Goal: Transaction & Acquisition: Purchase product/service

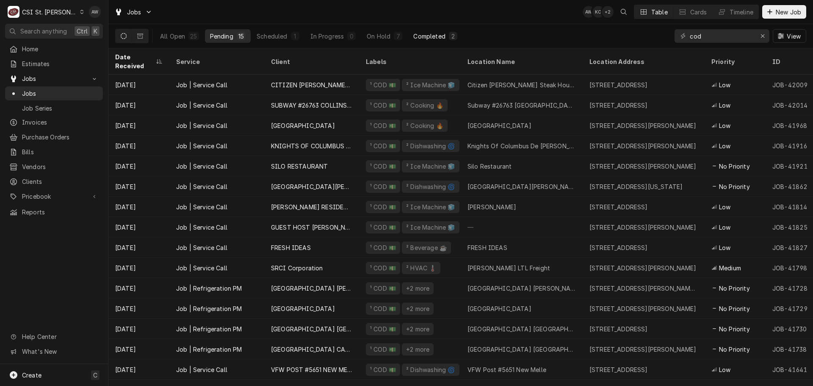
type input "cod"
click at [435, 35] on div "Completed" at bounding box center [429, 36] width 32 height 9
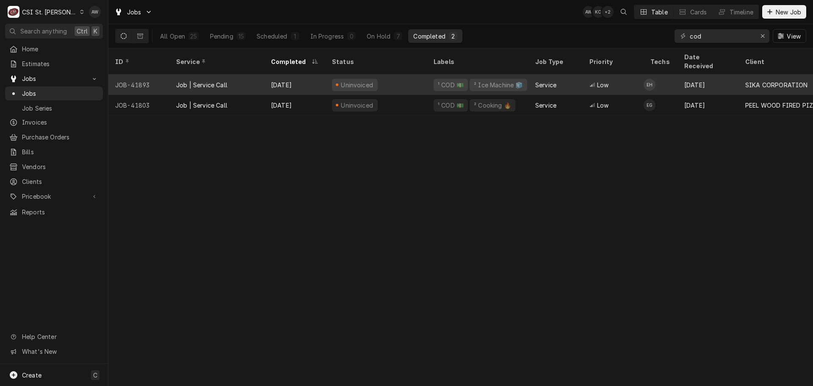
click at [308, 75] on div "Aug 12" at bounding box center [294, 85] width 61 height 20
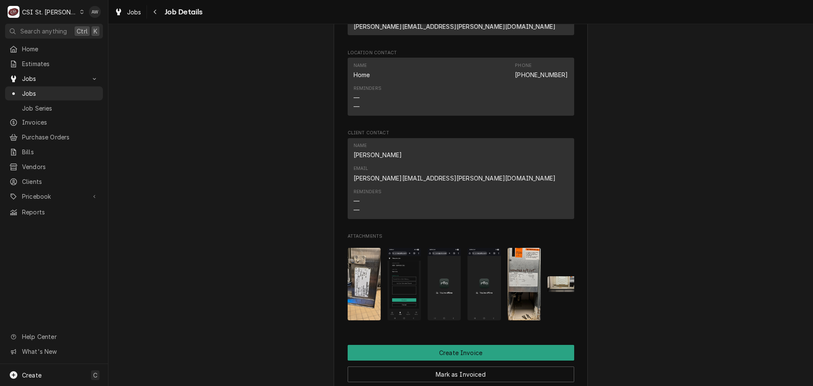
scroll to position [763, 0]
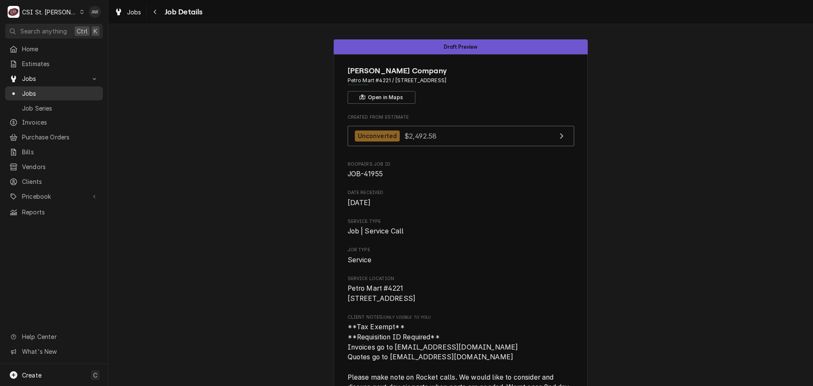
click at [49, 95] on div "Jobs" at bounding box center [54, 93] width 94 height 11
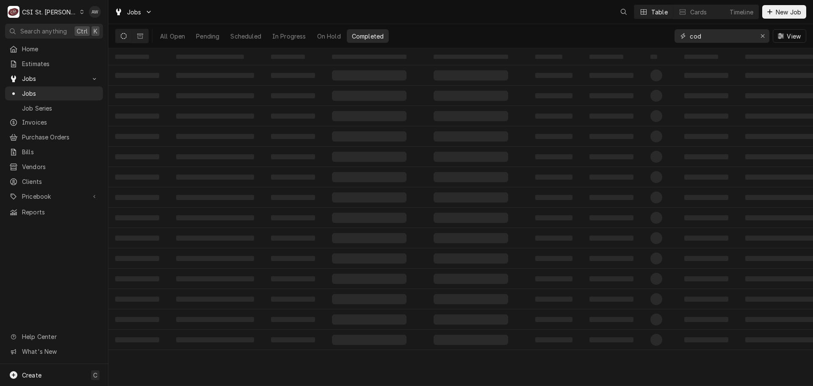
drag, startPoint x: 705, startPoint y: 38, endPoint x: 653, endPoint y: 31, distance: 51.7
click at [653, 32] on div "All Open Pending Scheduled In Progress On Hold Completed cod View" at bounding box center [460, 36] width 691 height 24
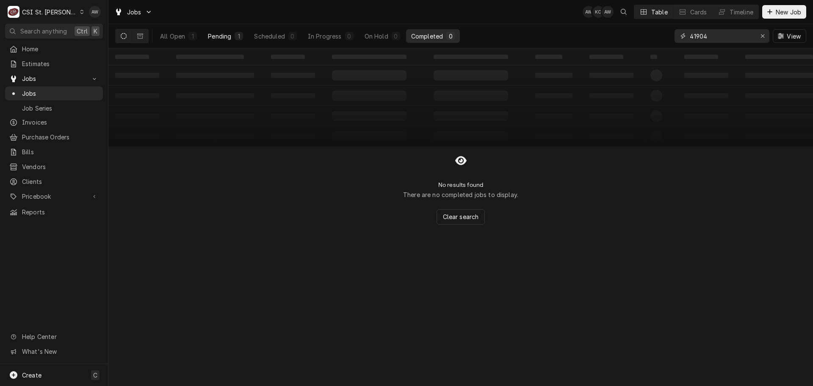
type input "41904"
click at [218, 38] on div "Pending" at bounding box center [219, 36] width 23 height 9
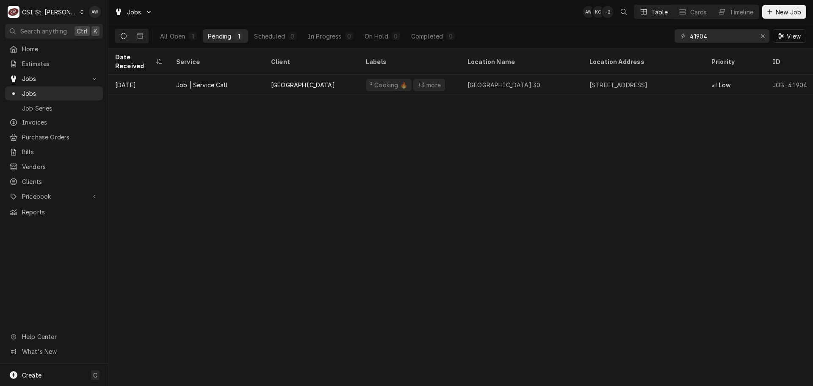
click at [455, 75] on div "² Cooking 🔥 +3 more" at bounding box center [410, 85] width 102 height 20
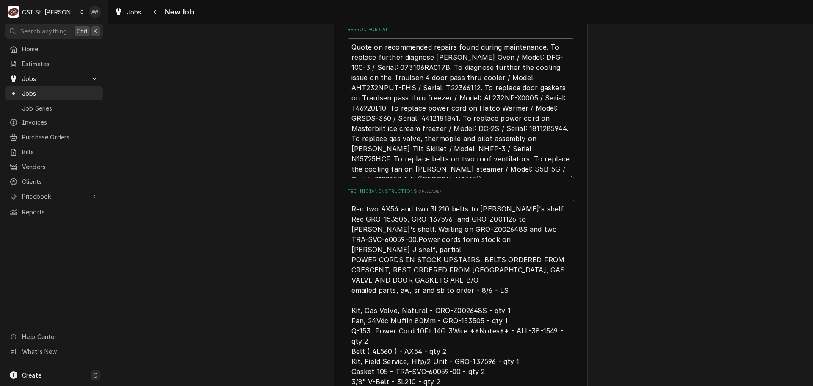
scroll to position [339, 0]
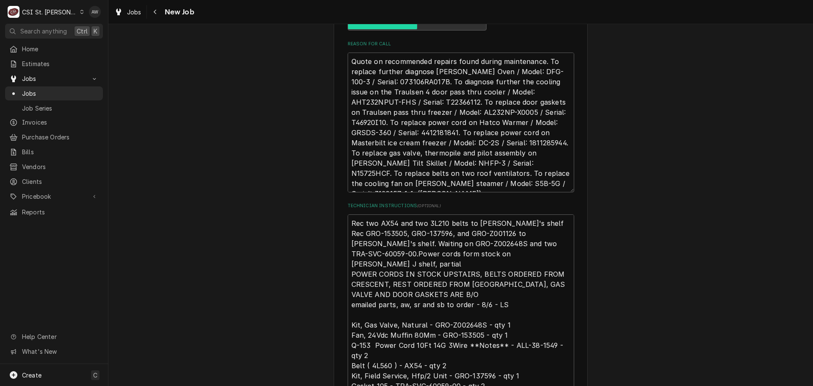
type textarea "x"
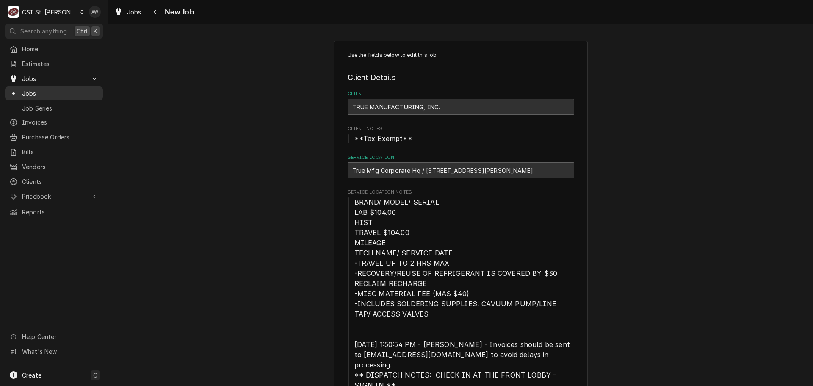
click at [63, 91] on span "Jobs" at bounding box center [60, 93] width 77 height 9
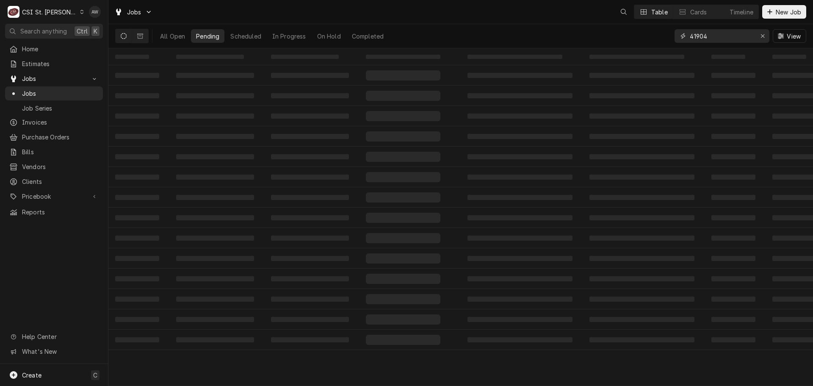
drag, startPoint x: 712, startPoint y: 37, endPoint x: 662, endPoint y: 39, distance: 50.0
click at [662, 39] on div "All Open Pending Scheduled In Progress On Hold Completed 41904 View" at bounding box center [460, 36] width 691 height 24
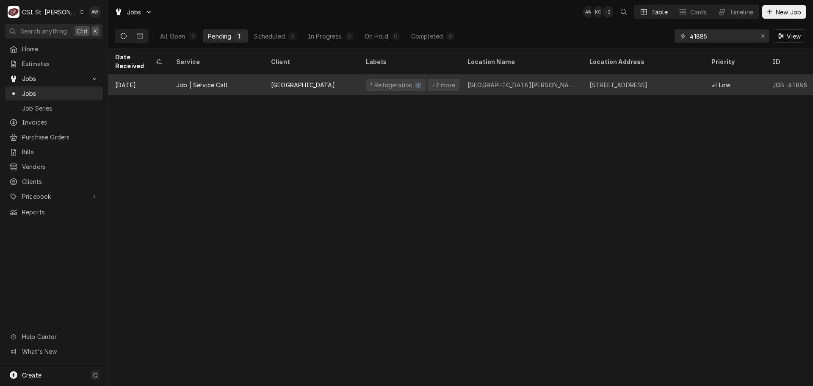
type input "41885"
click at [335, 80] on div "Rockwood School District" at bounding box center [303, 84] width 64 height 9
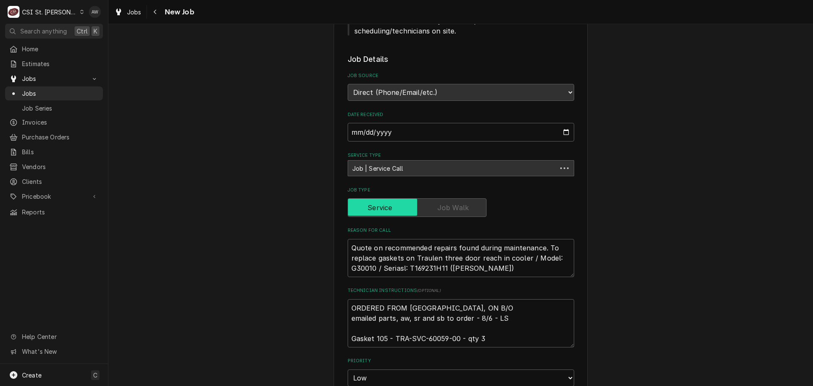
type textarea "x"
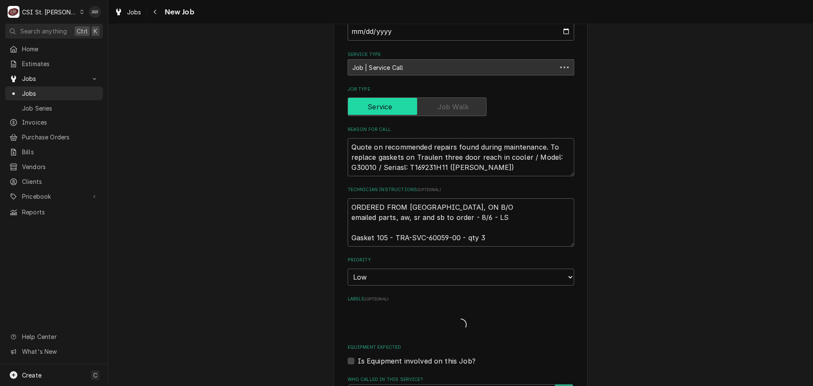
scroll to position [254, 0]
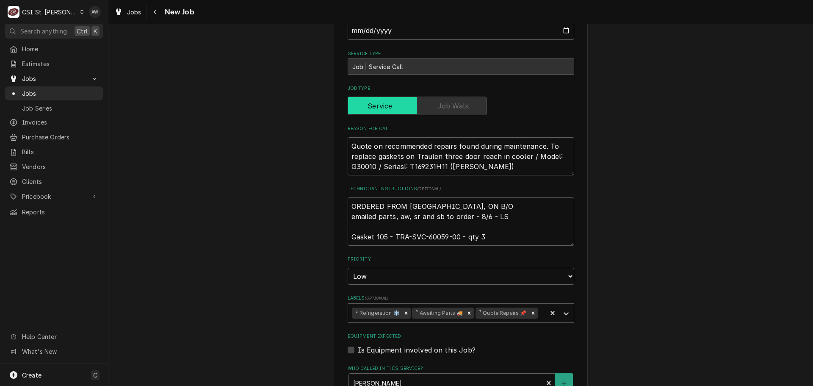
drag, startPoint x: 54, startPoint y: 88, endPoint x: 168, endPoint y: 68, distance: 115.6
click at [54, 89] on span "Jobs" at bounding box center [60, 93] width 77 height 9
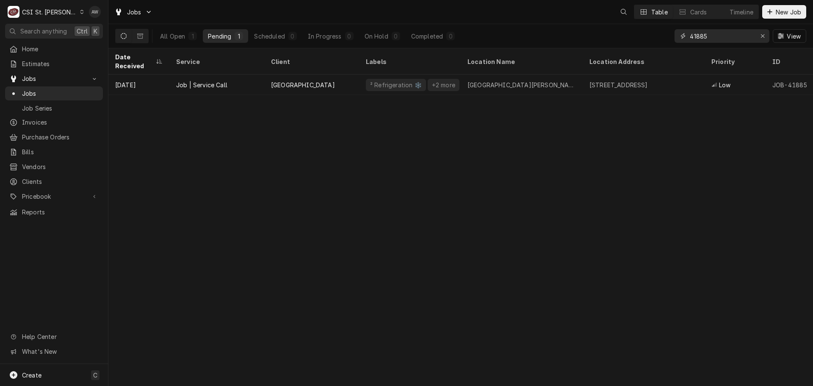
drag, startPoint x: 713, startPoint y: 37, endPoint x: 674, endPoint y: 33, distance: 38.8
click at [675, 33] on div "41885" at bounding box center [722, 36] width 95 height 14
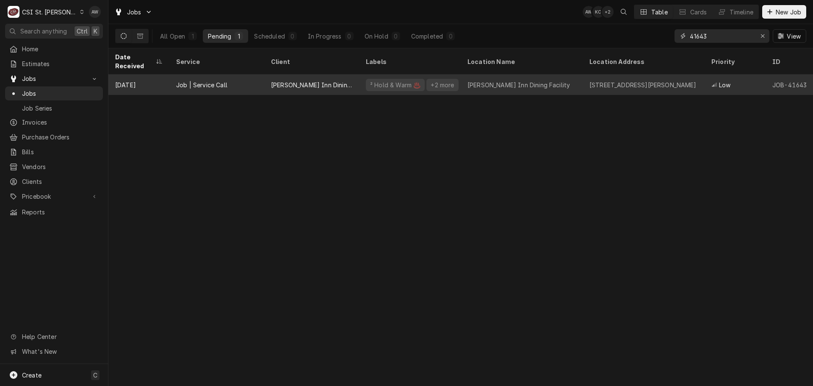
type input "41643"
click at [372, 80] on div "² Hold & Warm ♨️" at bounding box center [395, 84] width 52 height 9
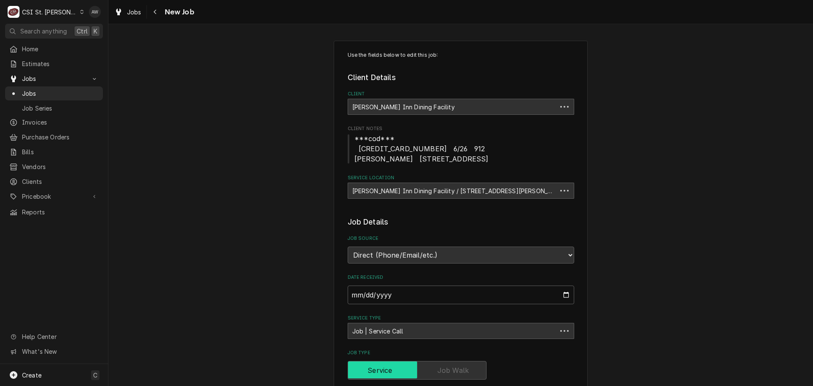
type textarea "x"
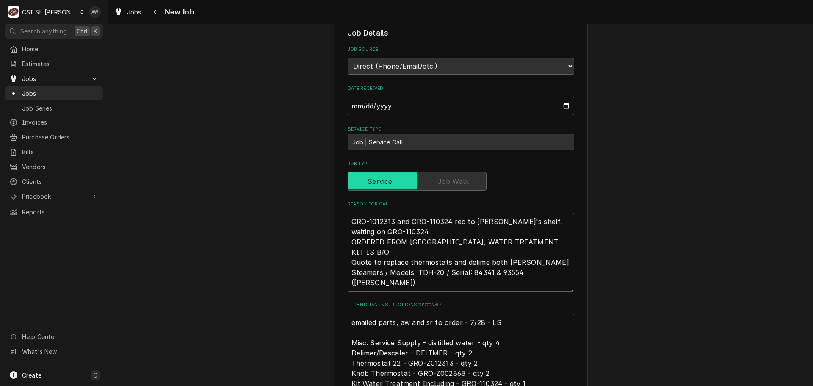
scroll to position [212, 0]
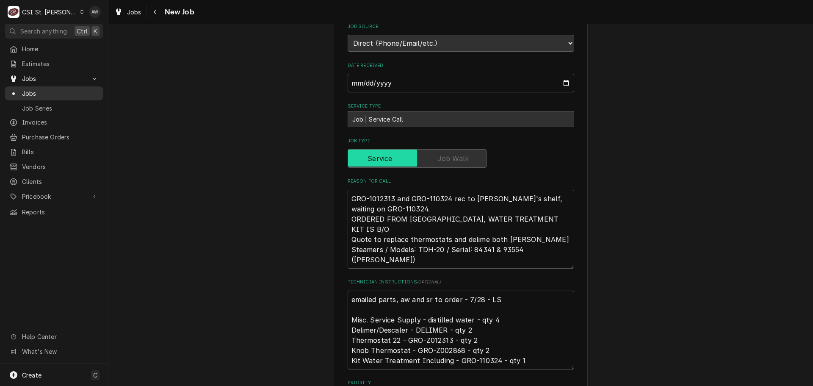
click at [39, 92] on span "Jobs" at bounding box center [60, 93] width 77 height 9
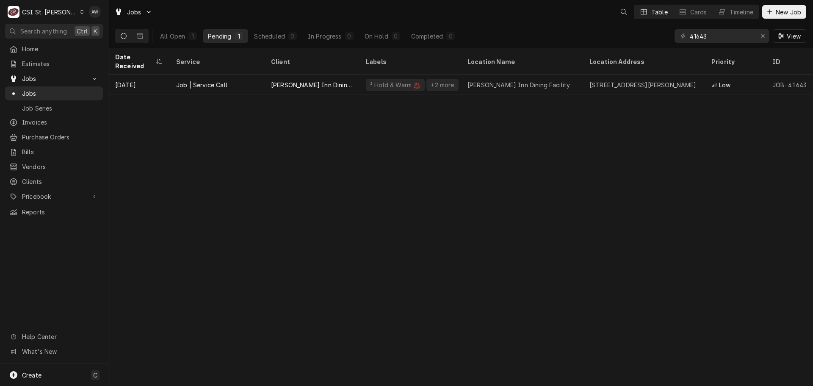
type input "4"
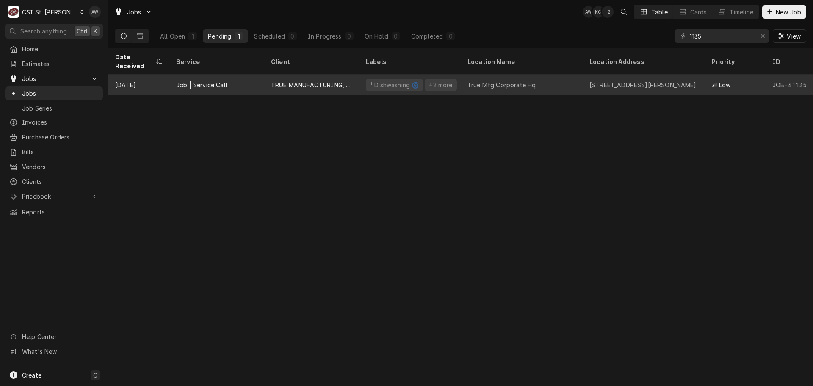
type input "1135"
click at [336, 80] on div "TRUE MANUFACTURING, INC." at bounding box center [311, 84] width 81 height 9
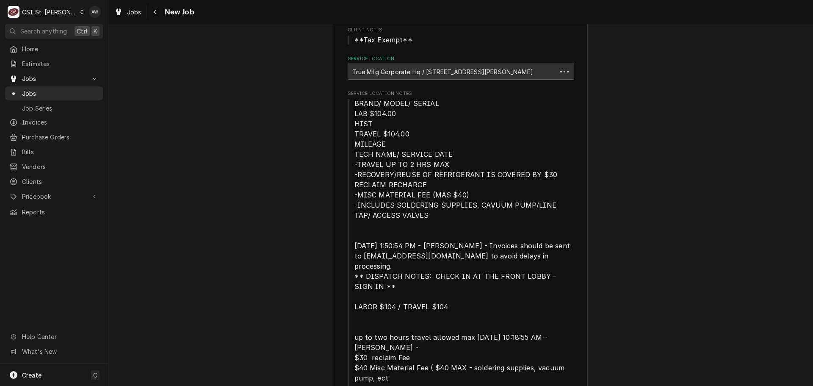
type textarea "x"
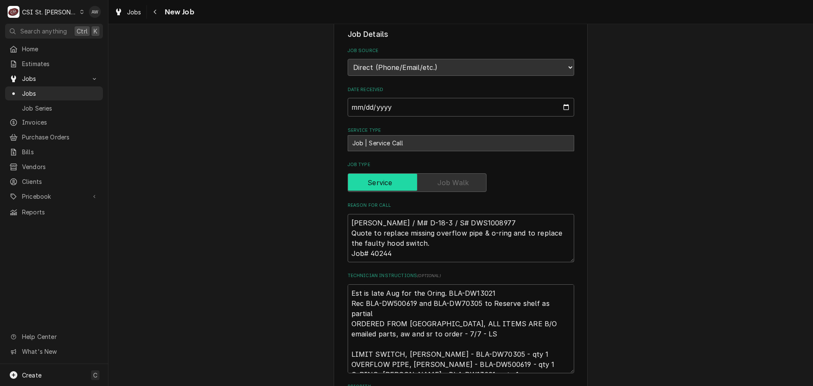
scroll to position [593, 0]
click at [53, 94] on span "Jobs" at bounding box center [60, 93] width 77 height 9
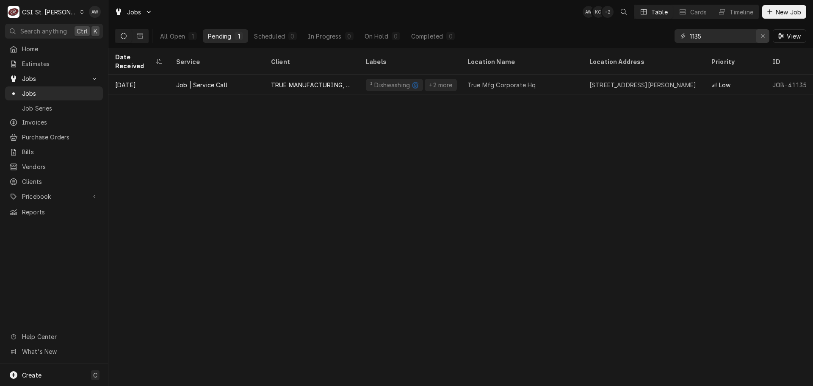
click at [764, 33] on icon "Erase input" at bounding box center [763, 36] width 5 height 6
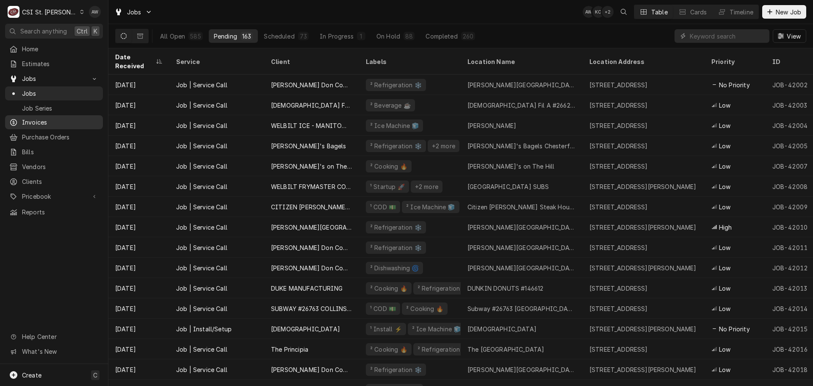
drag, startPoint x: 61, startPoint y: 122, endPoint x: 89, endPoint y: 117, distance: 28.8
click at [61, 122] on span "Invoices" at bounding box center [60, 122] width 77 height 9
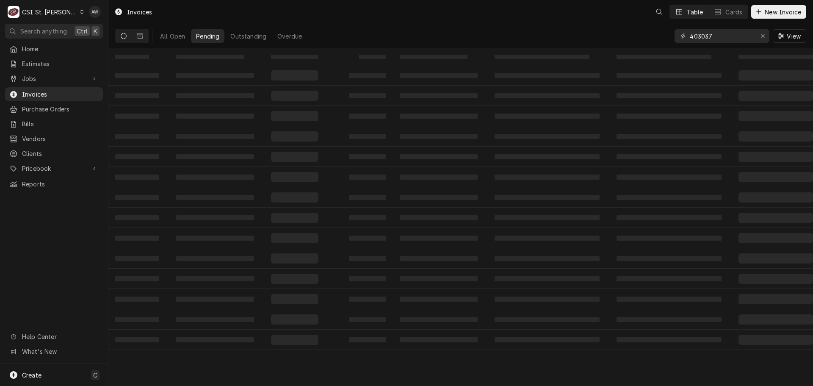
drag, startPoint x: 718, startPoint y: 34, endPoint x: 677, endPoint y: 32, distance: 40.8
click at [674, 34] on div "All Open Pending Outstanding Overdue 403037 View" at bounding box center [460, 36] width 691 height 24
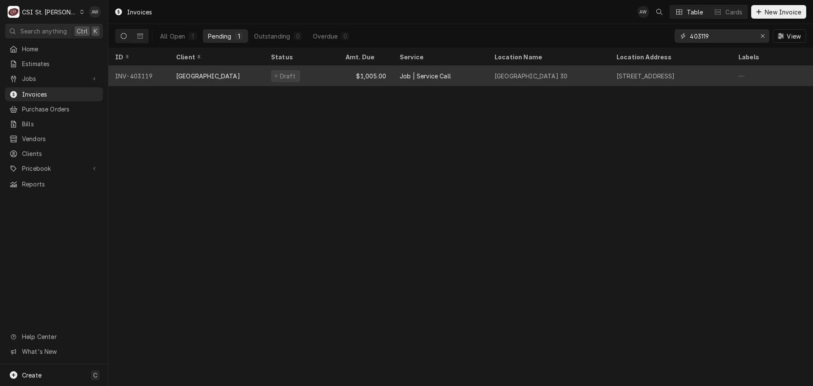
type input "403119"
click at [459, 78] on div "Job | Service Call" at bounding box center [440, 76] width 95 height 20
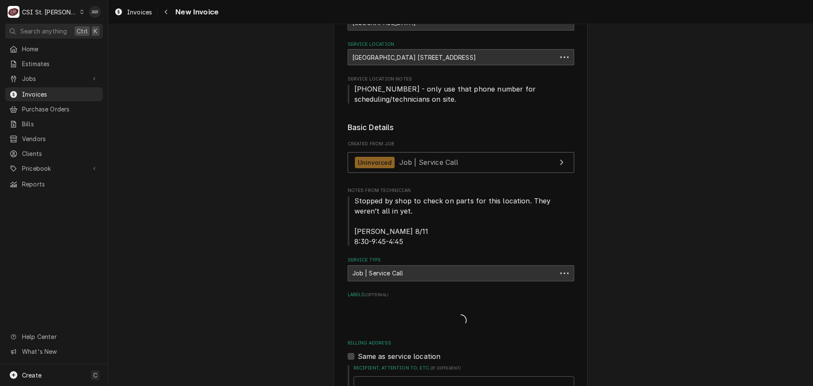
scroll to position [85, 0]
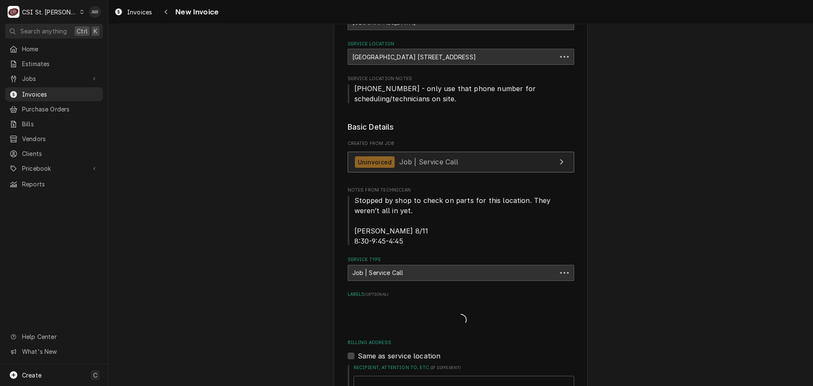
click at [482, 166] on link "Uninvoiced Job | Service Call" at bounding box center [461, 162] width 227 height 21
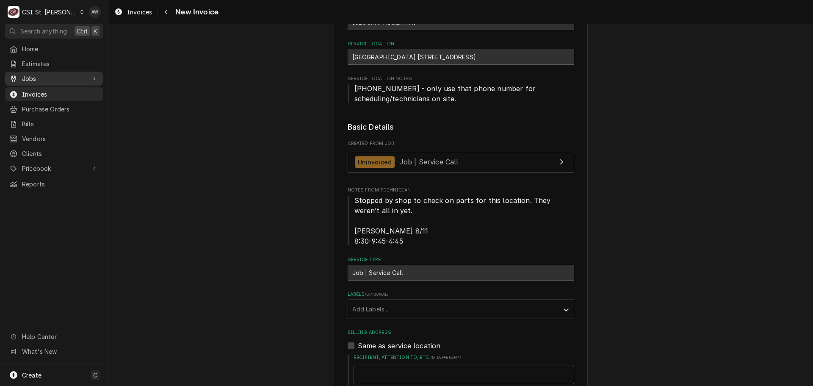
click at [51, 77] on span "Jobs" at bounding box center [54, 78] width 64 height 9
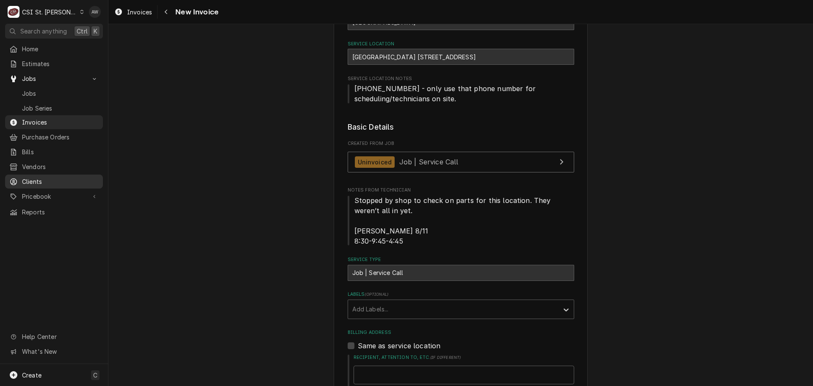
click at [44, 177] on span "Clients" at bounding box center [60, 181] width 77 height 9
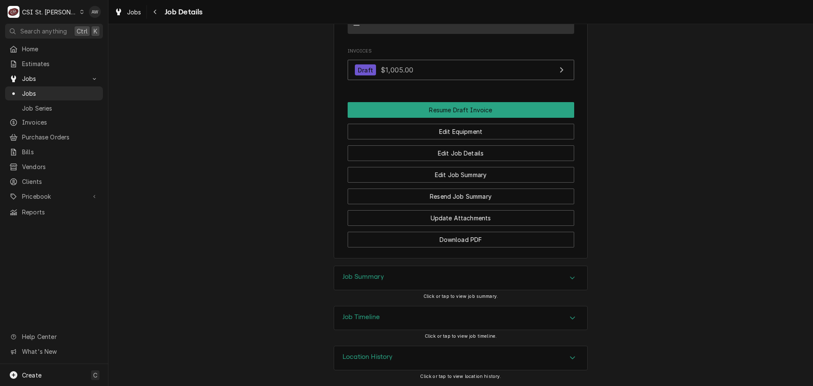
scroll to position [797, 0]
drag, startPoint x: 418, startPoint y: 316, endPoint x: 440, endPoint y: 306, distance: 24.6
click at [418, 316] on div "Job Timeline" at bounding box center [460, 318] width 253 height 24
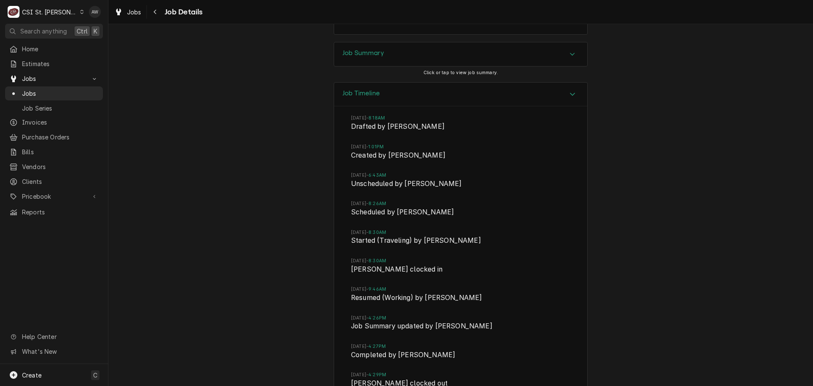
scroll to position [976, 0]
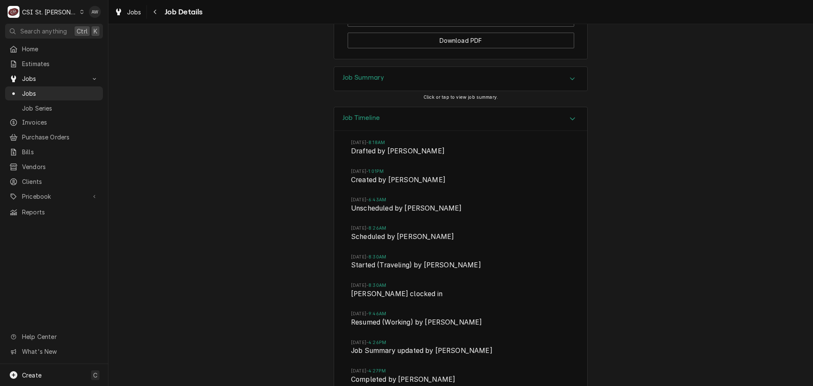
click at [422, 91] on div "Job Summary" at bounding box center [460, 79] width 253 height 24
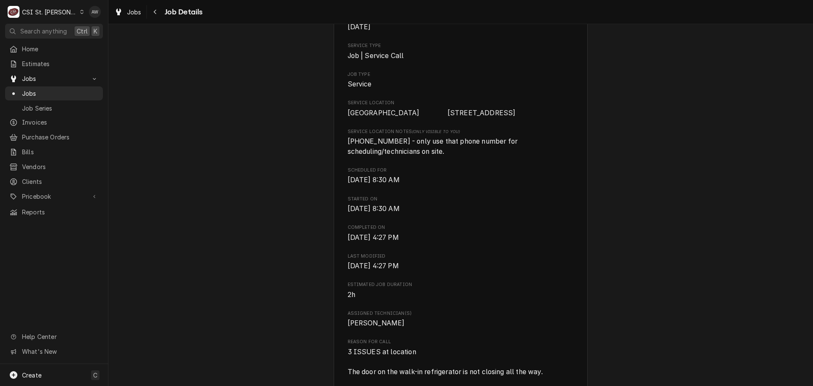
scroll to position [0, 0]
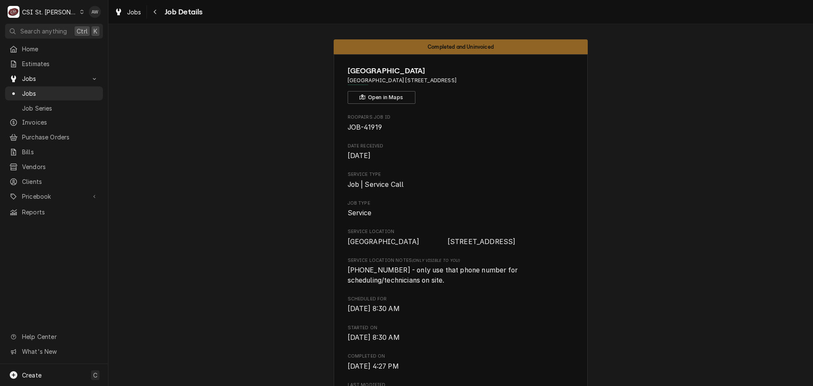
drag, startPoint x: 416, startPoint y: 80, endPoint x: 466, endPoint y: 79, distance: 49.6
click at [466, 79] on span "[GEOGRAPHIC_DATA] [STREET_ADDRESS]" at bounding box center [461, 81] width 227 height 8
copy span "2351 Clarkson Road"
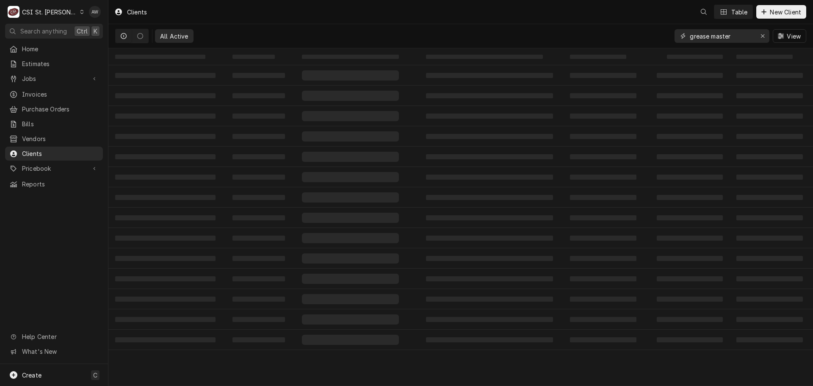
drag, startPoint x: 735, startPoint y: 36, endPoint x: 609, endPoint y: 31, distance: 125.5
click at [610, 32] on div "All Active grease master View" at bounding box center [460, 36] width 691 height 24
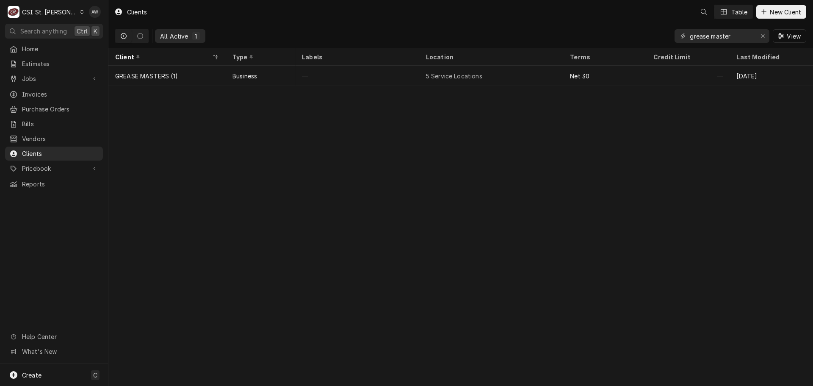
paste input "2351 Clarkson Road"
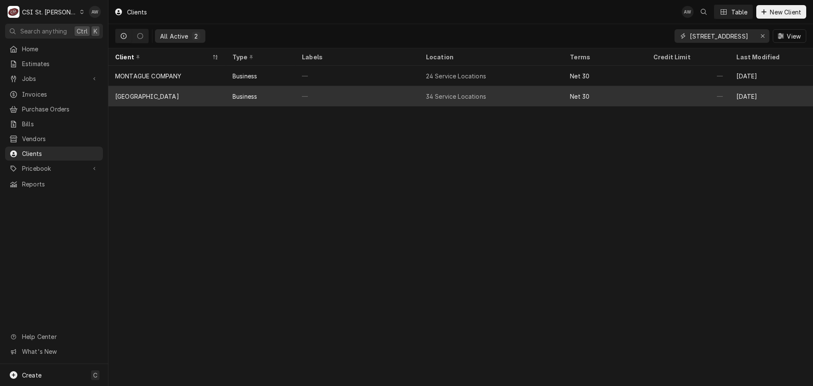
type input "2351 Clarkson Road"
click at [352, 93] on div "—" at bounding box center [357, 96] width 124 height 20
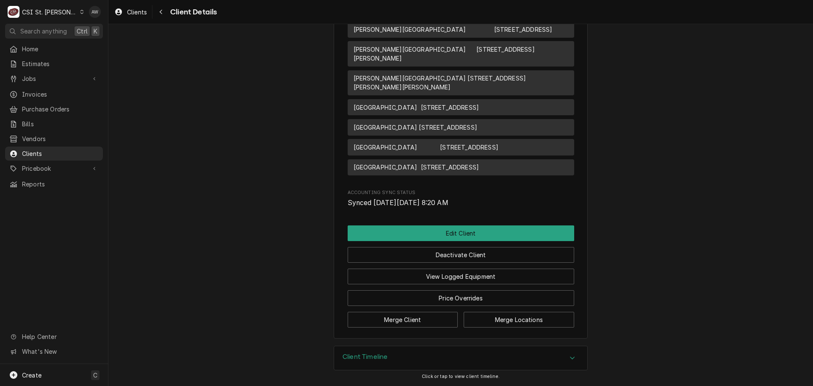
scroll to position [1315, 0]
click at [448, 281] on button "View Logged Equipment" at bounding box center [461, 277] width 227 height 16
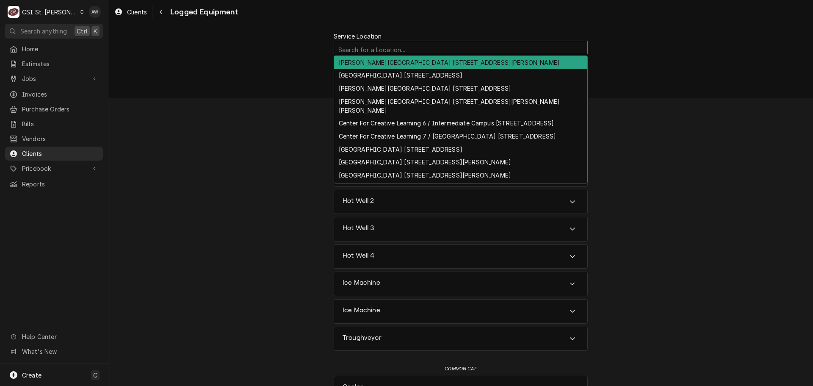
click at [474, 51] on div "Service Location" at bounding box center [461, 50] width 245 height 15
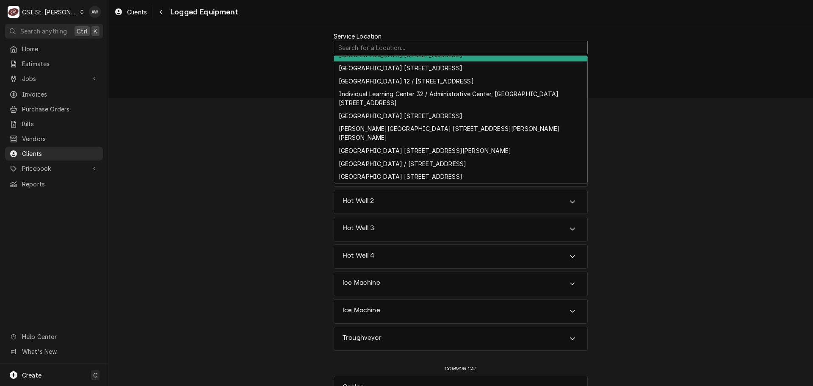
scroll to position [193, 0]
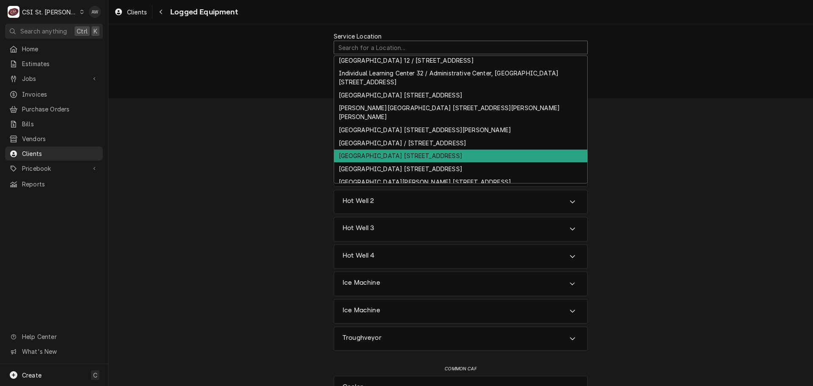
click at [441, 150] on div "[GEOGRAPHIC_DATA] [STREET_ADDRESS]" at bounding box center [460, 156] width 253 height 13
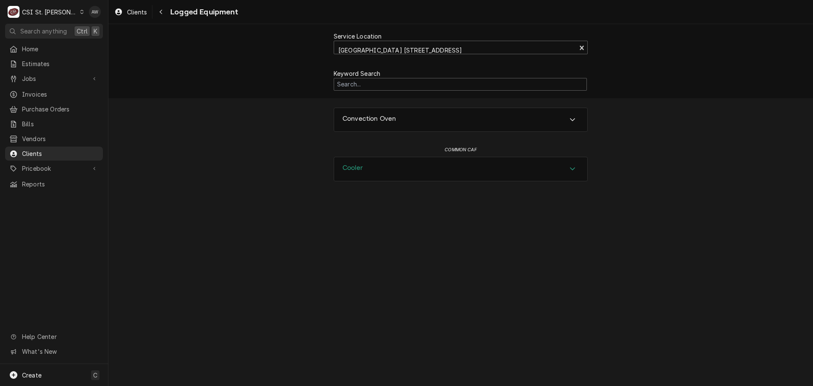
click at [499, 173] on div "Cooler" at bounding box center [460, 169] width 253 height 24
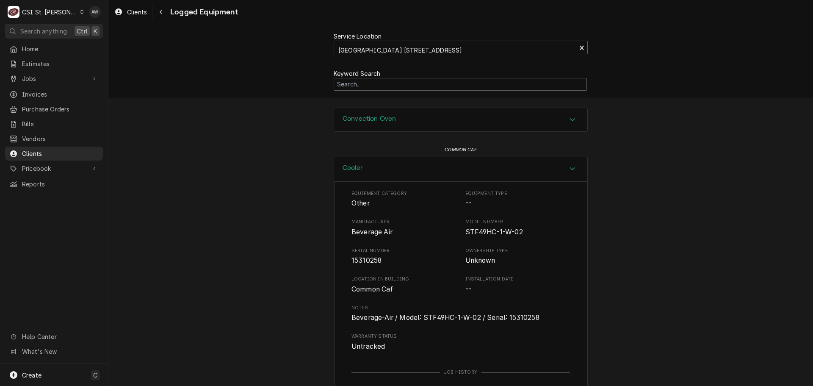
click at [458, 124] on div "Convection Oven" at bounding box center [460, 120] width 253 height 24
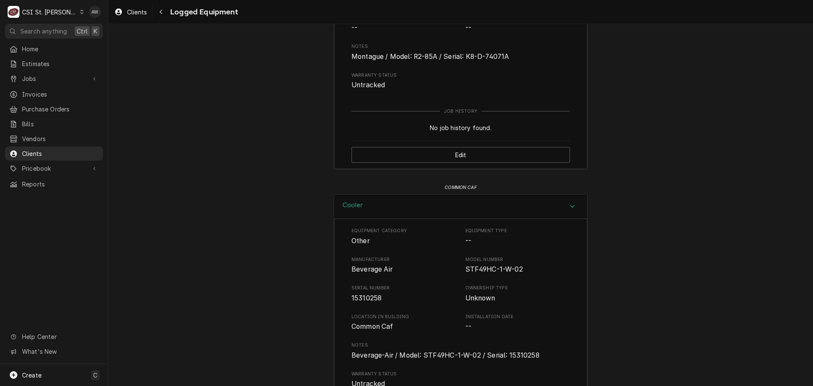
scroll to position [303, 0]
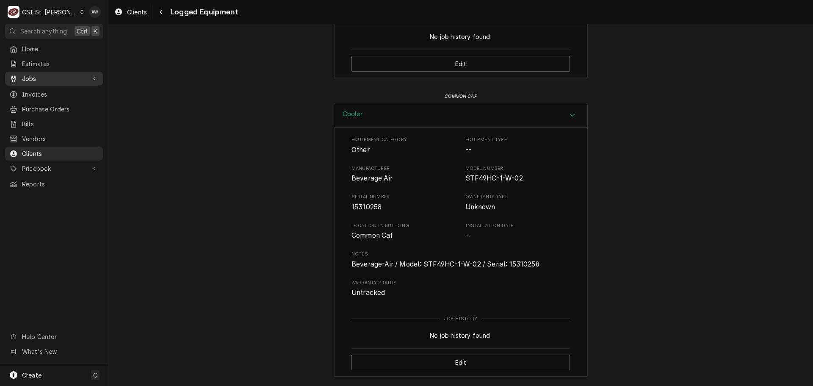
click at [84, 79] on span "Jobs" at bounding box center [54, 78] width 64 height 9
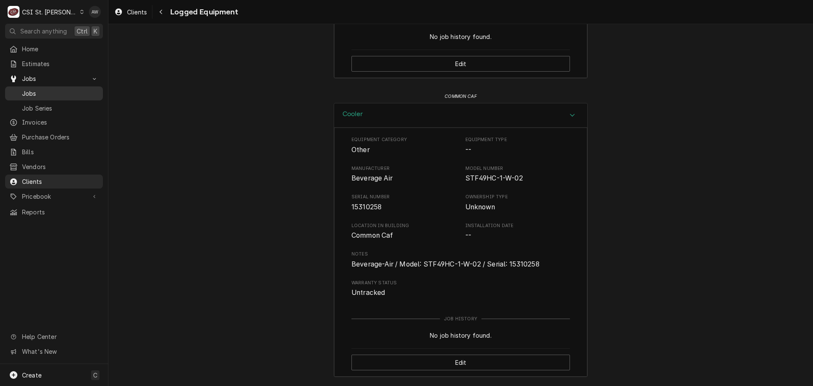
click at [68, 95] on div "Jobs" at bounding box center [54, 93] width 94 height 11
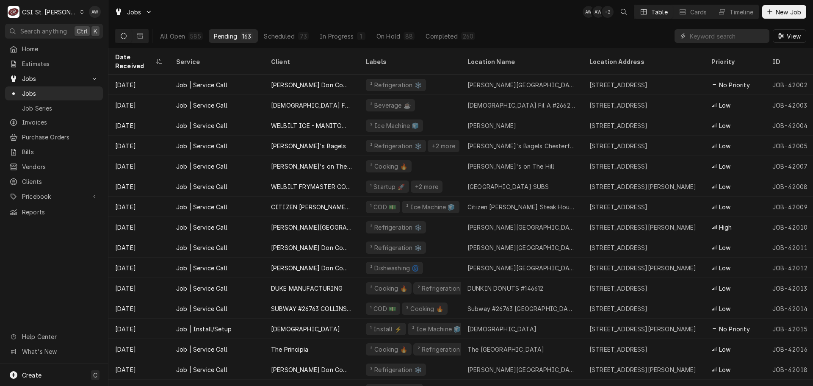
click at [715, 39] on input "Dynamic Content Wrapper" at bounding box center [727, 36] width 75 height 14
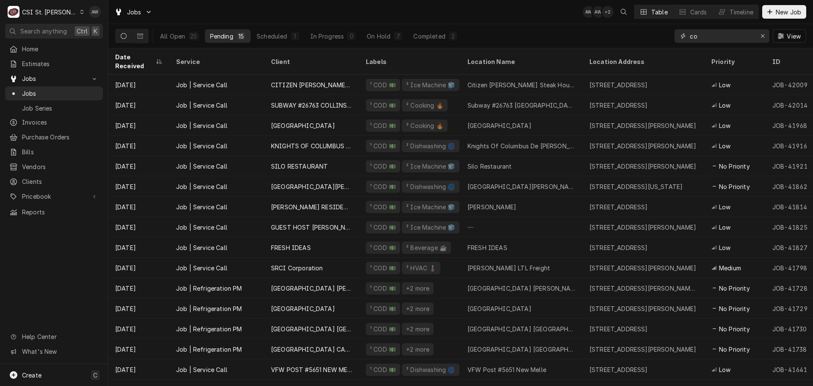
type input "c"
type input "COD"
click at [433, 35] on div "Completed" at bounding box center [429, 36] width 32 height 9
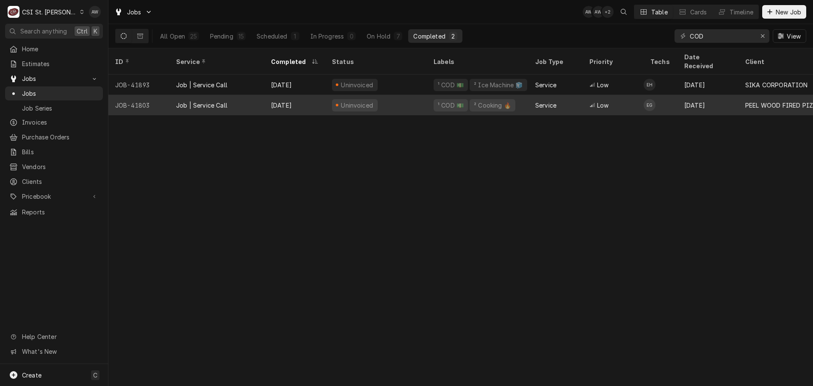
click at [382, 95] on div "Uninvoiced" at bounding box center [376, 105] width 102 height 20
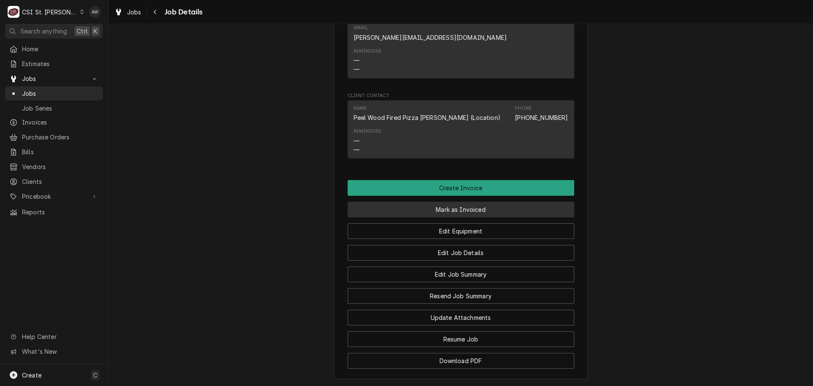
scroll to position [763, 0]
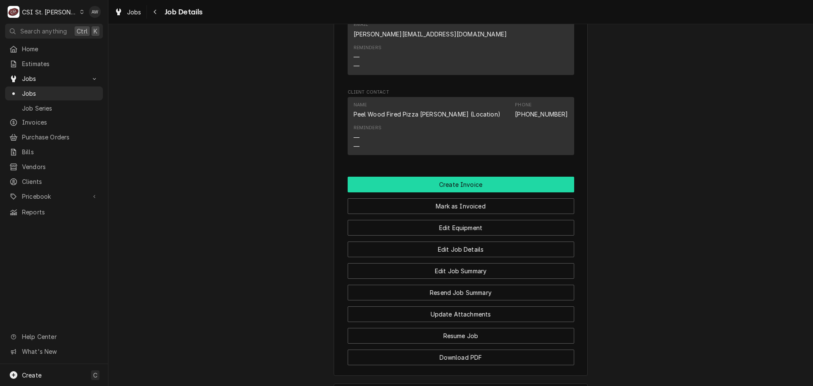
click at [490, 184] on button "Create Invoice" at bounding box center [461, 185] width 227 height 16
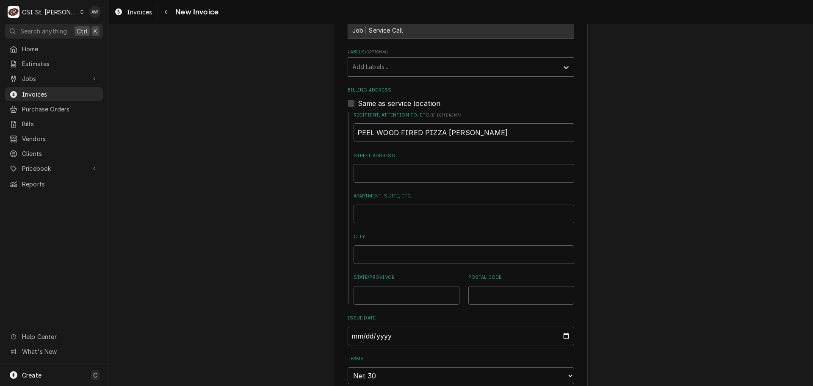
scroll to position [169, 0]
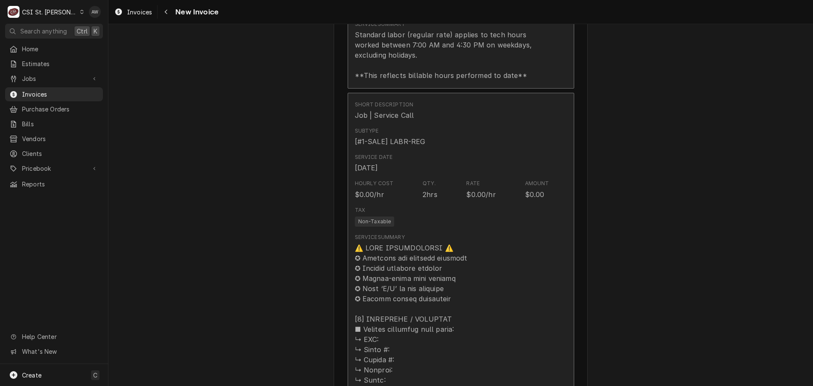
click at [542, 191] on div "$0.00" at bounding box center [534, 194] width 19 height 10
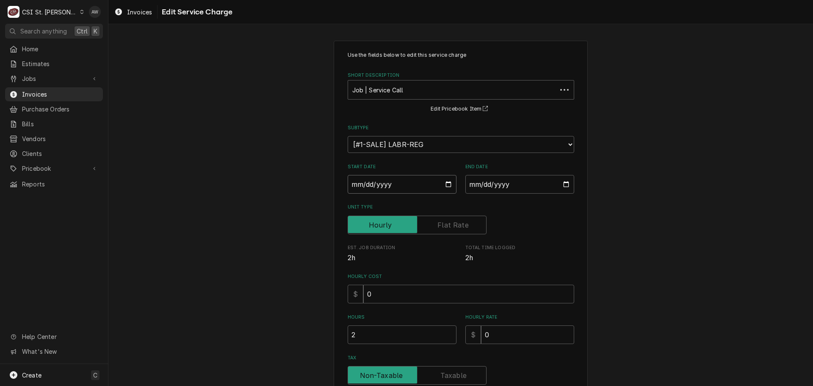
drag, startPoint x: 364, startPoint y: 188, endPoint x: 314, endPoint y: 100, distance: 100.9
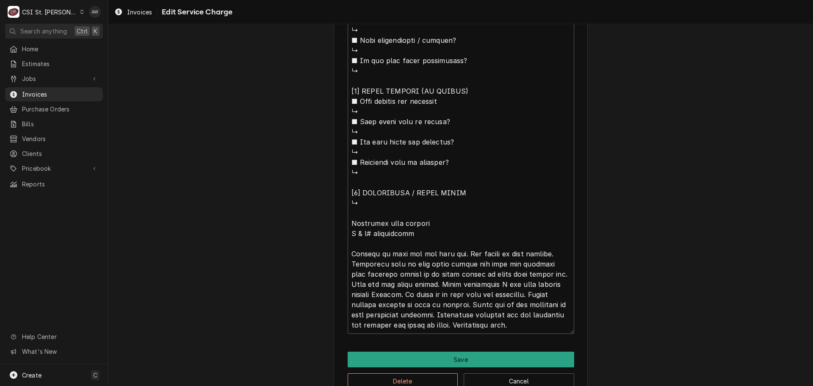
scroll to position [783, 0]
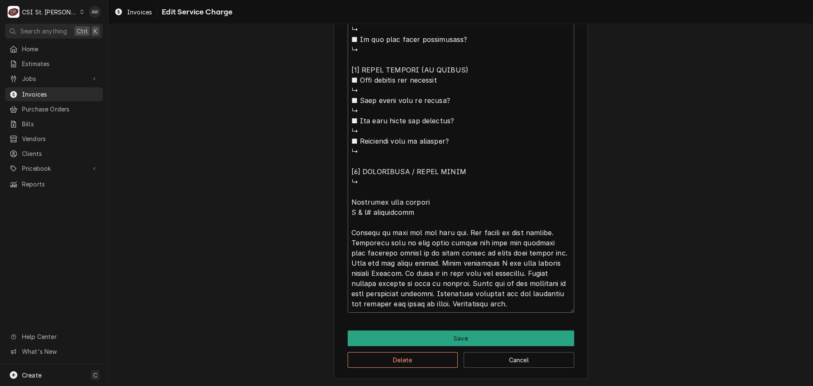
drag, startPoint x: 412, startPoint y: 211, endPoint x: 346, endPoint y: 211, distance: 66.5
type textarea "x"
type textarea "⚠️ 𝗙𝗢𝗥𝗠 𝗜𝗡𝗦𝗧𝗥𝗨𝗖𝗧𝗜𝗢𝗡𝗦 ⚠️ ✪ 𝗖𝗼𝗺𝗽𝗹𝗲𝘁𝗲 𝗮𝗹𝗹 𝗿𝗲𝗹𝗲𝘃𝗮𝗻𝘁 𝘀𝗲𝗰𝘁𝗶𝗼𝗻𝘀 ✪ 𝗣𝗿𝗼𝘃𝗶𝗱𝗲 𝗱𝗲𝘁𝗮𝗶𝗹𝗲𝗱 𝗮𝗻𝘀…"
type textarea "x"
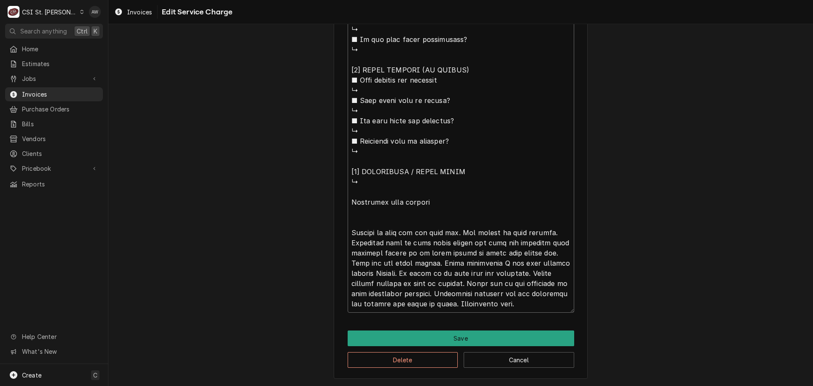
type textarea "⚠️ 𝗙𝗢𝗥𝗠 𝗜𝗡𝗦𝗧𝗥𝗨𝗖𝗧𝗜𝗢𝗡𝗦 ⚠️ ✪ 𝗖𝗼𝗺𝗽𝗹𝗲𝘁𝗲 𝗮𝗹𝗹 𝗿𝗲𝗹𝗲𝘃𝗮𝗻𝘁 𝘀𝗲𝗰𝘁𝗶𝗼𝗻𝘀 ✪ 𝗣𝗿𝗼𝘃𝗶𝗱𝗲 𝗱𝗲𝘁𝗮𝗶𝗹𝗲𝗱 𝗮𝗻𝘀…"
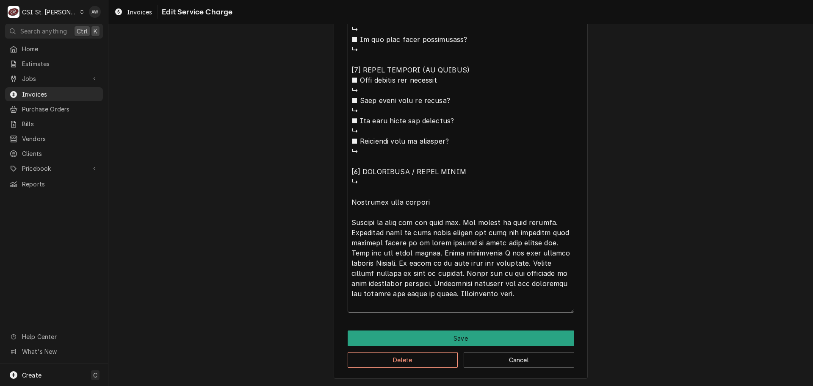
scroll to position [773, 0]
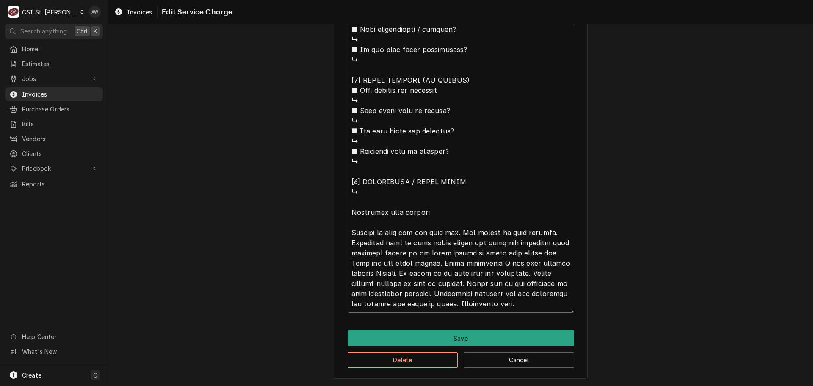
type textarea "x"
type textarea "⚠️ 𝗙𝗢𝗥𝗠 𝗜𝗡𝗦𝗧𝗥𝗨𝗖𝗧𝗜𝗢𝗡𝗦 ⚠️ ✪ 𝗖𝗼𝗺𝗽𝗹𝗲𝘁𝗲 𝗮𝗹𝗹 𝗿𝗲𝗹𝗲𝘃𝗮𝗻𝘁 𝘀𝗲𝗰𝘁𝗶𝗼𝗻𝘀 ✪ 𝗣𝗿𝗼𝘃𝗶𝗱𝗲 𝗱𝗲𝘁𝗮𝗶𝗹𝗲𝗱 𝗮𝗻𝘀…"
type textarea "x"
type textarea "⚠️ 𝗙𝗢𝗥𝗠 𝗜𝗡𝗦𝗧𝗥𝗨𝗖𝗧𝗜𝗢𝗡𝗦 ⚠️ ✪ 𝗖𝗼𝗺𝗽𝗹𝗲𝘁𝗲 𝗮𝗹𝗹 𝗿𝗲𝗹𝗲𝘃𝗮𝗻𝘁 𝘀𝗲𝗰𝘁𝗶𝗼𝗻𝘀 ✪ 𝗣𝗿𝗼𝘃𝗶𝗱𝗲 𝗱𝗲𝘁𝗮𝗶𝗹𝗲𝗱 𝗮𝗻𝘀…"
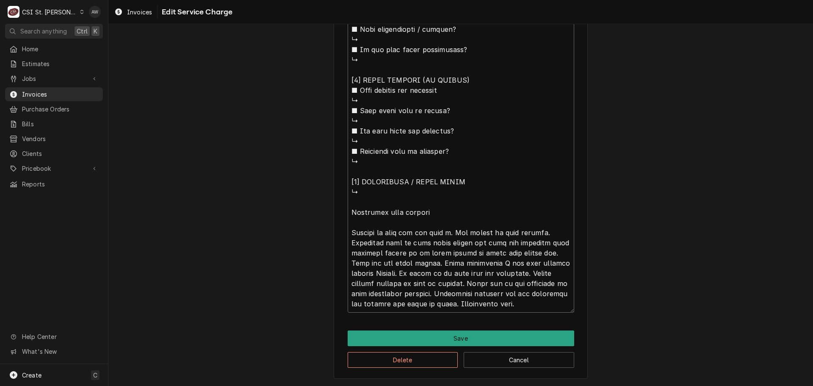
type textarea "x"
type textarea "⚠️ 𝗙𝗢𝗥𝗠 𝗜𝗡𝗦𝗧𝗥𝗨𝗖𝗧𝗜𝗢𝗡𝗦 ⚠️ ✪ 𝗖𝗼𝗺𝗽𝗹𝗲𝘁𝗲 𝗮𝗹𝗹 𝗿𝗲𝗹𝗲𝘃𝗮𝗻𝘁 𝘀𝗲𝗰𝘁𝗶𝗼𝗻𝘀 ✪ 𝗣𝗿𝗼𝘃𝗶𝗱𝗲 𝗱𝗲𝘁𝗮𝗶𝗹𝗲𝗱 𝗮𝗻𝘀…"
type textarea "x"
type textarea "⚠️ 𝗙𝗢𝗥𝗠 𝗜𝗡𝗦𝗧𝗥𝗨𝗖𝗧𝗜𝗢𝗡𝗦 ⚠️ ✪ 𝗖𝗼𝗺𝗽𝗹𝗲𝘁𝗲 𝗮𝗹𝗹 𝗿𝗲𝗹𝗲𝘃𝗮𝗻𝘁 𝘀𝗲𝗰𝘁𝗶𝗼𝗻𝘀 ✪ 𝗣𝗿𝗼𝘃𝗶𝗱𝗲 𝗱𝗲𝘁𝗮𝗶𝗹𝗲𝗱 𝗮𝗻𝘀…"
type textarea "x"
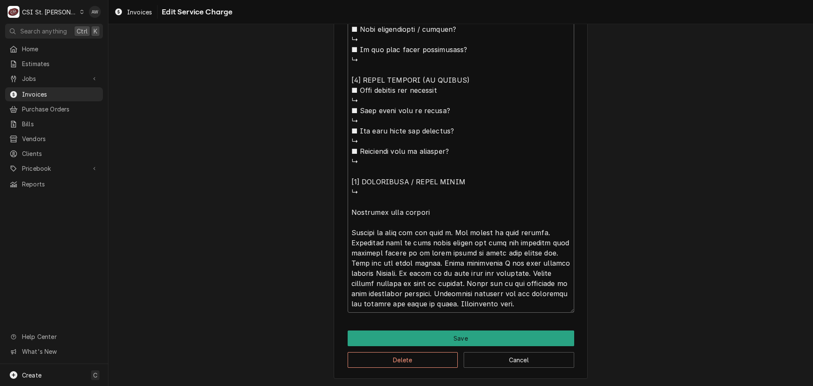
type textarea "⚠️ 𝗙𝗢𝗥𝗠 𝗜𝗡𝗦𝗧𝗥𝗨𝗖𝗧𝗜𝗢𝗡𝗦 ⚠️ ✪ 𝗖𝗼𝗺𝗽𝗹𝗲𝘁𝗲 𝗮𝗹𝗹 𝗿𝗲𝗹𝗲𝘃𝗮𝗻𝘁 𝘀𝗲𝗰𝘁𝗶𝗼𝗻𝘀 ✪ 𝗣𝗿𝗼𝘃𝗶𝗱𝗲 𝗱𝗲𝘁𝗮𝗶𝗹𝗲𝗱 𝗮𝗻𝘀…"
type textarea "x"
type textarea "⚠️ 𝗙𝗢𝗥𝗠 𝗜𝗡𝗦𝗧𝗥𝗨𝗖𝗧𝗜𝗢𝗡𝗦 ⚠️ ✪ 𝗖𝗼𝗺𝗽𝗹𝗲𝘁𝗲 𝗮𝗹𝗹 𝗿𝗲𝗹𝗲𝘃𝗮𝗻𝘁 𝘀𝗲𝗰𝘁𝗶𝗼𝗻𝘀 ✪ 𝗣𝗿𝗼𝘃𝗶𝗱𝗲 𝗱𝗲𝘁𝗮𝗶𝗹𝗲𝗱 𝗮𝗻𝘀…"
type textarea "x"
type textarea "⚠️ 𝗙𝗢𝗥𝗠 𝗜𝗡𝗦𝗧𝗥𝗨𝗖𝗧𝗜𝗢𝗡𝗦 ⚠️ ✪ 𝗖𝗼𝗺𝗽𝗹𝗲𝘁𝗲 𝗮𝗹𝗹 𝗿𝗲𝗹𝗲𝘃𝗮𝗻𝘁 𝘀𝗲𝗰𝘁𝗶𝗼𝗻𝘀 ✪ 𝗣𝗿𝗼𝘃𝗶𝗱𝗲 𝗱𝗲𝘁𝗮𝗶𝗹𝗲𝗱 𝗮𝗻𝘀…"
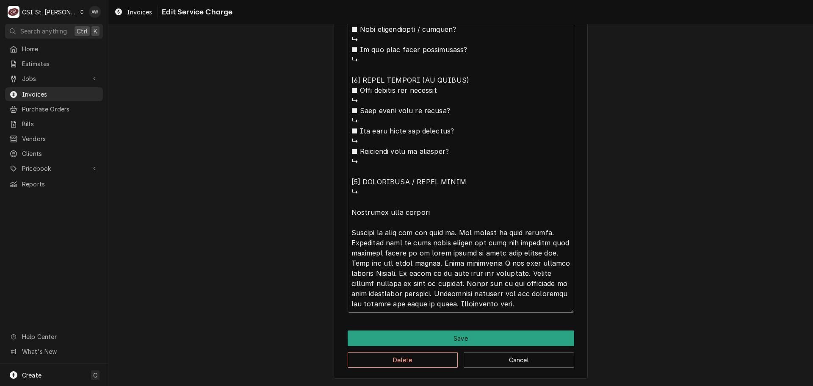
type textarea "x"
type textarea "⚠️ 𝗙𝗢𝗥𝗠 𝗜𝗡𝗦𝗧𝗥𝗨𝗖𝗧𝗜𝗢𝗡𝗦 ⚠️ ✪ 𝗖𝗼𝗺𝗽𝗹𝗲𝘁𝗲 𝗮𝗹𝗹 𝗿𝗲𝗹𝗲𝘃𝗮𝗻𝘁 𝘀𝗲𝗰𝘁𝗶𝗼𝗻𝘀 ✪ 𝗣𝗿𝗼𝘃𝗶𝗱𝗲 𝗱𝗲𝘁𝗮𝗶𝗹𝗲𝗱 𝗮𝗻𝘀…"
type textarea "x"
type textarea "⚠️ 𝗙𝗢𝗥𝗠 𝗜𝗡𝗦𝗧𝗥𝗨𝗖𝗧𝗜𝗢𝗡𝗦 ⚠️ ✪ 𝗖𝗼𝗺𝗽𝗹𝗲𝘁𝗲 𝗮𝗹𝗹 𝗿𝗲𝗹𝗲𝘃𝗮𝗻𝘁 𝘀𝗲𝗰𝘁𝗶𝗼𝗻𝘀 ✪ 𝗣𝗿𝗼𝘃𝗶𝗱𝗲 𝗱𝗲𝘁𝗮𝗶𝗹𝗲𝗱 𝗮𝗻𝘀…"
type textarea "x"
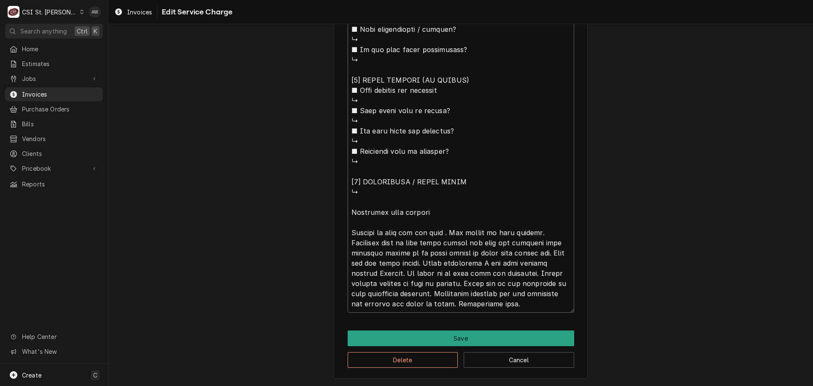
type textarea "⚠️ 𝗙𝗢𝗥𝗠 𝗜𝗡𝗦𝗧𝗥𝗨𝗖𝗧𝗜𝗢𝗡𝗦 ⚠️ ✪ 𝗖𝗼𝗺𝗽𝗹𝗲𝘁𝗲 𝗮𝗹𝗹 𝗿𝗲𝗹𝗲𝘃𝗮𝗻𝘁 𝘀𝗲𝗰𝘁𝗶𝗼𝗻𝘀 ✪ 𝗣𝗿𝗼𝘃𝗶𝗱𝗲 𝗱𝗲𝘁𝗮𝗶𝗹𝗲𝗱 𝗮𝗻𝘀…"
type textarea "x"
type textarea "⚠️ 𝗙𝗢𝗥𝗠 𝗜𝗡𝗦𝗧𝗥𝗨𝗖𝗧𝗜𝗢𝗡𝗦 ⚠️ ✪ 𝗖𝗼𝗺𝗽𝗹𝗲𝘁𝗲 𝗮𝗹𝗹 𝗿𝗲𝗹𝗲𝘃𝗮𝗻𝘁 𝘀𝗲𝗰𝘁𝗶𝗼𝗻𝘀 ✪ 𝗣𝗿𝗼𝘃𝗶𝗱𝗲 𝗱𝗲𝘁𝗮𝗶𝗹𝗲𝗱 𝗮𝗻𝘀…"
type textarea "x"
type textarea "⚠️ 𝗙𝗢𝗥𝗠 𝗜𝗡𝗦𝗧𝗥𝗨𝗖𝗧𝗜𝗢𝗡𝗦 ⚠️ ✪ 𝗖𝗼𝗺𝗽𝗹𝗲𝘁𝗲 𝗮𝗹𝗹 𝗿𝗲𝗹𝗲𝘃𝗮𝗻𝘁 𝘀𝗲𝗰𝘁𝗶𝗼𝗻𝘀 ✪ 𝗣𝗿𝗼𝘃𝗶𝗱𝗲 𝗱𝗲𝘁𝗮𝗶𝗹𝗲𝗱 𝗮𝗻𝘀…"
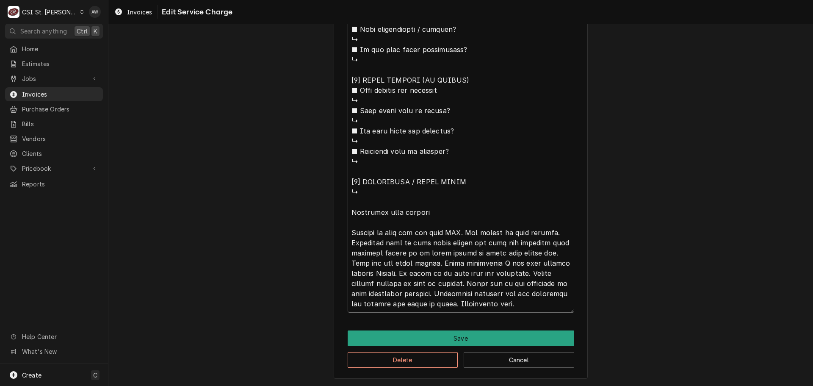
drag, startPoint x: 551, startPoint y: 234, endPoint x: 463, endPoint y: 235, distance: 88.5
type textarea "x"
type textarea "⚠️ 𝗙𝗢𝗥𝗠 𝗜𝗡𝗦𝗧𝗥𝗨𝗖𝗧𝗜𝗢𝗡𝗦 ⚠️ ✪ 𝗖𝗼𝗺𝗽𝗹𝗲𝘁𝗲 𝗮𝗹𝗹 𝗿𝗲𝗹𝗲𝘃𝗮𝗻𝘁 𝘀𝗲𝗰𝘁𝗶𝗼𝗻𝘀 ✪ 𝗣𝗿𝗼𝘃𝗶𝗱𝗲 𝗱𝗲𝘁𝗮𝗶𝗹𝗲𝗱 𝗮𝗻𝘀…"
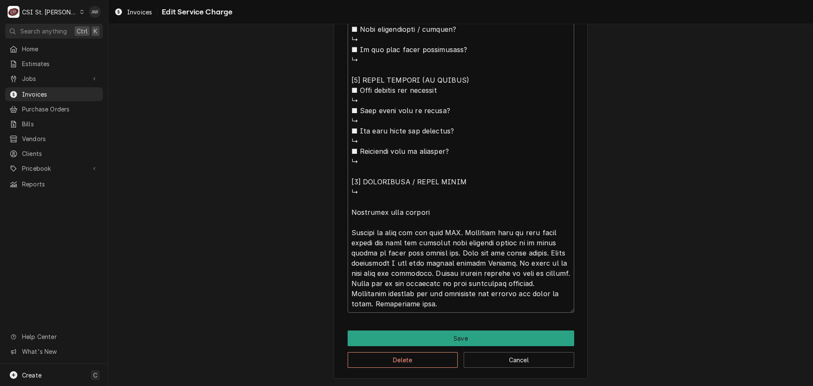
type textarea "x"
type textarea "⚠️ 𝗙𝗢𝗥𝗠 𝗜𝗡𝗦𝗧𝗥𝗨𝗖𝗧𝗜𝗢𝗡𝗦 ⚠️ ✪ 𝗖𝗼𝗺𝗽𝗹𝗲𝘁𝗲 𝗮𝗹𝗹 𝗿𝗲𝗹𝗲𝘃𝗮𝗻𝘁 𝘀𝗲𝗰𝘁𝗶𝗼𝗻𝘀 ✪ 𝗣𝗿𝗼𝘃𝗶𝗱𝗲 𝗱𝗲𝘁𝗮𝗶𝗹𝗲𝗱 𝗮𝗻𝘀…"
type textarea "x"
type textarea "⚠️ 𝗙𝗢𝗥𝗠 𝗜𝗡𝗦𝗧𝗥𝗨𝗖𝗧𝗜𝗢𝗡𝗦 ⚠️ ✪ 𝗖𝗼𝗺𝗽𝗹𝗲𝘁𝗲 𝗮𝗹𝗹 𝗿𝗲𝗹𝗲𝘃𝗮𝗻𝘁 𝘀𝗲𝗰𝘁𝗶𝗼𝗻𝘀 ✪ 𝗣𝗿𝗼𝘃𝗶𝗱𝗲 𝗱𝗲𝘁𝗮𝗶𝗹𝗲𝗱 𝗮𝗻𝘀…"
type textarea "x"
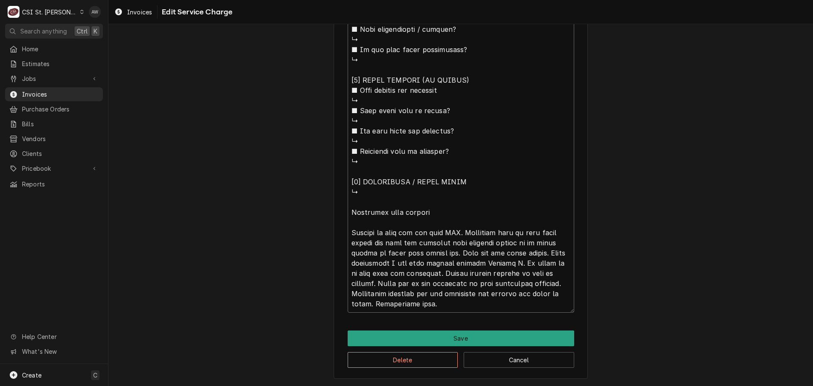
type textarea "⚠️ 𝗙𝗢𝗥𝗠 𝗜𝗡𝗦𝗧𝗥𝗨𝗖𝗧𝗜𝗢𝗡𝗦 ⚠️ ✪ 𝗖𝗼𝗺𝗽𝗹𝗲𝘁𝗲 𝗮𝗹𝗹 𝗿𝗲𝗹𝗲𝘃𝗮𝗻𝘁 𝘀𝗲𝗰𝘁𝗶𝗼𝗻𝘀 ✪ 𝗣𝗿𝗼𝘃𝗶𝗱𝗲 𝗱𝗲𝘁𝗮𝗶𝗹𝗲𝗱 𝗮𝗻𝘀…"
type textarea "x"
type textarea "⚠️ 𝗙𝗢𝗥𝗠 𝗜𝗡𝗦𝗧𝗥𝗨𝗖𝗧𝗜𝗢𝗡𝗦 ⚠️ ✪ 𝗖𝗼𝗺𝗽𝗹𝗲𝘁𝗲 𝗮𝗹𝗹 𝗿𝗲𝗹𝗲𝘃𝗮𝗻𝘁 𝘀𝗲𝗰𝘁𝗶𝗼𝗻𝘀 ✪ 𝗣𝗿𝗼𝘃𝗶𝗱𝗲 𝗱𝗲𝘁𝗮𝗶𝗹𝗲𝗱 𝗮𝗻𝘀…"
type textarea "x"
type textarea "⚠️ 𝗙𝗢𝗥𝗠 𝗜𝗡𝗦𝗧𝗥𝗨𝗖𝗧𝗜𝗢𝗡𝗦 ⚠️ ✪ 𝗖𝗼𝗺𝗽𝗹𝗲𝘁𝗲 𝗮𝗹𝗹 𝗿𝗲𝗹𝗲𝘃𝗮𝗻𝘁 𝘀𝗲𝗰𝘁𝗶𝗼𝗻𝘀 ✪ 𝗣𝗿𝗼𝘃𝗶𝗱𝗲 𝗱𝗲𝘁𝗮𝗶𝗹𝗲𝗱 𝗮𝗻𝘀…"
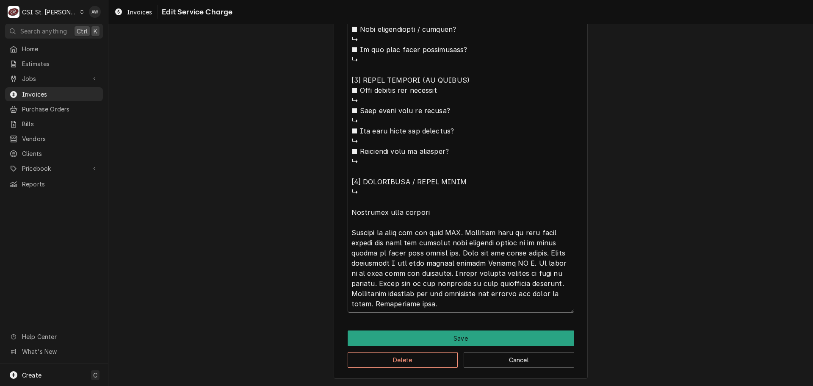
type textarea "x"
type textarea "⚠️ 𝗙𝗢𝗥𝗠 𝗜𝗡𝗦𝗧𝗥𝗨𝗖𝗧𝗜𝗢𝗡𝗦 ⚠️ ✪ 𝗖𝗼𝗺𝗽𝗹𝗲𝘁𝗲 𝗮𝗹𝗹 𝗿𝗲𝗹𝗲𝘃𝗮𝗻𝘁 𝘀𝗲𝗰𝘁𝗶𝗼𝗻𝘀 ✪ 𝗣𝗿𝗼𝘃𝗶𝗱𝗲 𝗱𝗲𝘁𝗮𝗶𝗹𝗲𝗱 𝗮𝗻𝘀…"
type textarea "x"
type textarea "⚠️ 𝗙𝗢𝗥𝗠 𝗜𝗡𝗦𝗧𝗥𝗨𝗖𝗧𝗜𝗢𝗡𝗦 ⚠️ ✪ 𝗖𝗼𝗺𝗽𝗹𝗲𝘁𝗲 𝗮𝗹𝗹 𝗿𝗲𝗹𝗲𝘃𝗮𝗻𝘁 𝘀𝗲𝗰𝘁𝗶𝗼𝗻𝘀 ✪ 𝗣𝗿𝗼𝘃𝗶𝗱𝗲 𝗱𝗲𝘁𝗮𝗶𝗹𝗲𝗱 𝗮𝗻𝘀…"
type textarea "x"
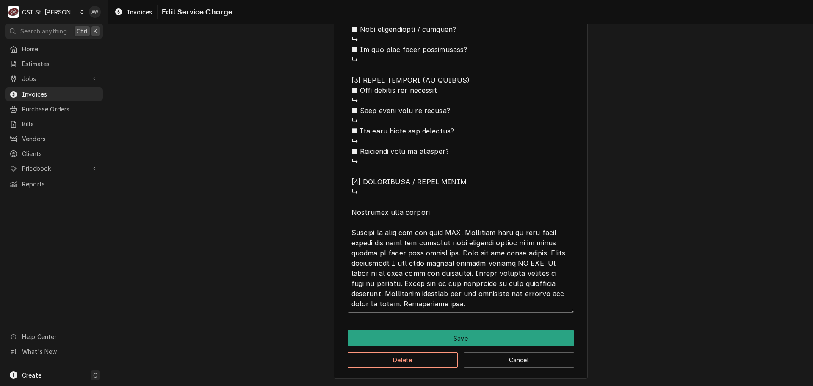
type textarea "⚠️ 𝗙𝗢𝗥𝗠 𝗜𝗡𝗦𝗧𝗥𝗨𝗖𝗧𝗜𝗢𝗡𝗦 ⚠️ ✪ 𝗖𝗼𝗺𝗽𝗹𝗲𝘁𝗲 𝗮𝗹𝗹 𝗿𝗲𝗹𝗲𝘃𝗮𝗻𝘁 𝘀𝗲𝗰𝘁𝗶𝗼𝗻𝘀 ✪ 𝗣𝗿𝗼𝘃𝗶𝗱𝗲 𝗱𝗲𝘁𝗮𝗶𝗹𝗲𝗱 𝗮𝗻𝘀…"
type textarea "x"
type textarea "⚠️ 𝗙𝗢𝗥𝗠 𝗜𝗡𝗦𝗧𝗥𝗨𝗖𝗧𝗜𝗢𝗡𝗦 ⚠️ ✪ 𝗖𝗼𝗺𝗽𝗹𝗲𝘁𝗲 𝗮𝗹𝗹 𝗿𝗲𝗹𝗲𝘃𝗮𝗻𝘁 𝘀𝗲𝗰𝘁𝗶𝗼𝗻𝘀 ✪ 𝗣𝗿𝗼𝘃𝗶𝗱𝗲 𝗱𝗲𝘁𝗮𝗶𝗹𝗲𝗱 𝗮𝗻𝘀…"
type textarea "x"
type textarea "⚠️ 𝗙𝗢𝗥𝗠 𝗜𝗡𝗦𝗧𝗥𝗨𝗖𝗧𝗜𝗢𝗡𝗦 ⚠️ ✪ 𝗖𝗼𝗺𝗽𝗹𝗲𝘁𝗲 𝗮𝗹𝗹 𝗿𝗲𝗹𝗲𝘃𝗮𝗻𝘁 𝘀𝗲𝗰𝘁𝗶𝗼𝗻𝘀 ✪ 𝗣𝗿𝗼𝘃𝗶𝗱𝗲 𝗱𝗲𝘁𝗮𝗶𝗹𝗲𝗱 𝗮𝗻𝘀…"
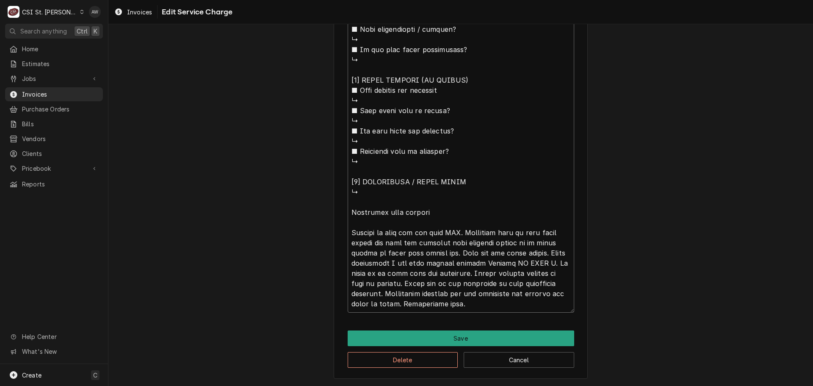
type textarea "x"
type textarea "⚠️ 𝗙𝗢𝗥𝗠 𝗜𝗡𝗦𝗧𝗥𝗨𝗖𝗧𝗜𝗢𝗡𝗦 ⚠️ ✪ 𝗖𝗼𝗺𝗽𝗹𝗲𝘁𝗲 𝗮𝗹𝗹 𝗿𝗲𝗹𝗲𝘃𝗮𝗻𝘁 𝘀𝗲𝗰𝘁𝗶𝗼𝗻𝘀 ✪ 𝗣𝗿𝗼𝘃𝗶𝗱𝗲 𝗱𝗲𝘁𝗮𝗶𝗹𝗲𝗱 𝗮𝗻𝘀…"
type textarea "x"
type textarea "⚠️ 𝗙𝗢𝗥𝗠 𝗜𝗡𝗦𝗧𝗥𝗨𝗖𝗧𝗜𝗢𝗡𝗦 ⚠️ ✪ 𝗖𝗼𝗺𝗽𝗹𝗲𝘁𝗲 𝗮𝗹𝗹 𝗿𝗲𝗹𝗲𝘃𝗮𝗻𝘁 𝘀𝗲𝗰𝘁𝗶𝗼𝗻𝘀 ✪ 𝗣𝗿𝗼𝘃𝗶𝗱𝗲 𝗱𝗲𝘁𝗮𝗶𝗹𝗲𝗱 𝗮𝗻𝘀…"
type textarea "x"
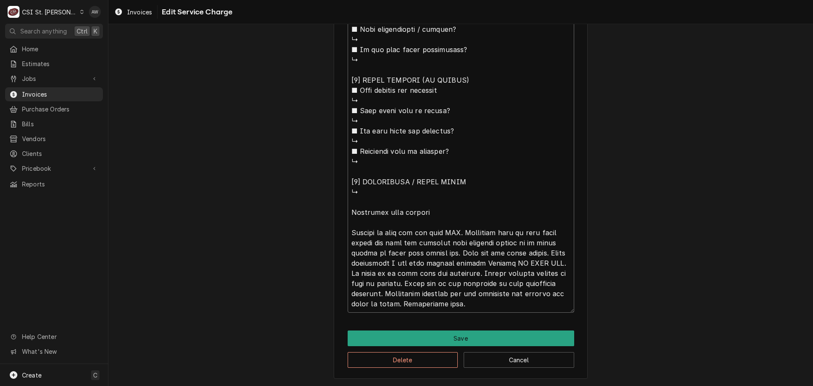
type textarea "⚠️ 𝗙𝗢𝗥𝗠 𝗜𝗡𝗦𝗧𝗥𝗨𝗖𝗧𝗜𝗢𝗡𝗦 ⚠️ ✪ 𝗖𝗼𝗺𝗽𝗹𝗲𝘁𝗲 𝗮𝗹𝗹 𝗿𝗲𝗹𝗲𝘃𝗮𝗻𝘁 𝘀𝗲𝗰𝘁𝗶𝗼𝗻𝘀 ✪ 𝗣𝗿𝗼𝘃𝗶𝗱𝗲 𝗱𝗲𝘁𝗮𝗶𝗹𝗲𝗱 𝗮𝗻𝘀…"
type textarea "x"
type textarea "⚠️ 𝗙𝗢𝗥𝗠 𝗜𝗡𝗦𝗧𝗥𝗨𝗖𝗧𝗜𝗢𝗡𝗦 ⚠️ ✪ 𝗖𝗼𝗺𝗽𝗹𝗲𝘁𝗲 𝗮𝗹𝗹 𝗿𝗲𝗹𝗲𝘃𝗮𝗻𝘁 𝘀𝗲𝗰𝘁𝗶𝗼𝗻𝘀 ✪ 𝗣𝗿𝗼𝘃𝗶𝗱𝗲 𝗱𝗲𝘁𝗮𝗶𝗹𝗲𝗱 𝗮𝗻𝘀…"
type textarea "x"
type textarea "⚠️ 𝗙𝗢𝗥𝗠 𝗜𝗡𝗦𝗧𝗥𝗨𝗖𝗧𝗜𝗢𝗡𝗦 ⚠️ ✪ 𝗖𝗼𝗺𝗽𝗹𝗲𝘁𝗲 𝗮𝗹𝗹 𝗿𝗲𝗹𝗲𝘃𝗮𝗻𝘁 𝘀𝗲𝗰𝘁𝗶𝗼𝗻𝘀 ✪ 𝗣𝗿𝗼𝘃𝗶𝗱𝗲 𝗱𝗲𝘁𝗮𝗶𝗹𝗲𝗱 𝗮𝗻𝘀…"
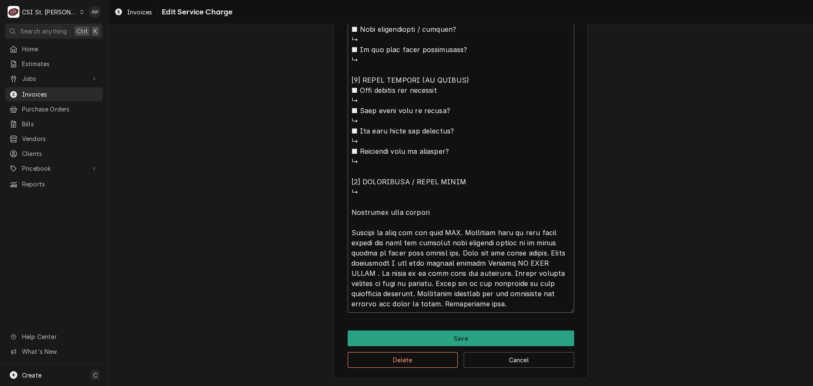
type textarea "x"
type textarea "⚠️ 𝗙𝗢𝗥𝗠 𝗜𝗡𝗦𝗧𝗥𝗨𝗖𝗧𝗜𝗢𝗡𝗦 ⚠️ ✪ 𝗖𝗼𝗺𝗽𝗹𝗲𝘁𝗲 𝗮𝗹𝗹 𝗿𝗲𝗹𝗲𝘃𝗮𝗻𝘁 𝘀𝗲𝗰𝘁𝗶𝗼𝗻𝘀 ✪ 𝗣𝗿𝗼𝘃𝗶𝗱𝗲 𝗱𝗲𝘁𝗮𝗶𝗹𝗲𝗱 𝗮𝗻𝘀…"
type textarea "x"
type textarea "⚠️ 𝗙𝗢𝗥𝗠 𝗜𝗡𝗦𝗧𝗥𝗨𝗖𝗧𝗜𝗢𝗡𝗦 ⚠️ ✪ 𝗖𝗼𝗺𝗽𝗹𝗲𝘁𝗲 𝗮𝗹𝗹 𝗿𝗲𝗹𝗲𝘃𝗮𝗻𝘁 𝘀𝗲𝗰𝘁𝗶𝗼𝗻𝘀 ✪ 𝗣𝗿𝗼𝘃𝗶𝗱𝗲 𝗱𝗲𝘁𝗮𝗶𝗹𝗲𝗱 𝗮𝗻𝘀…"
type textarea "x"
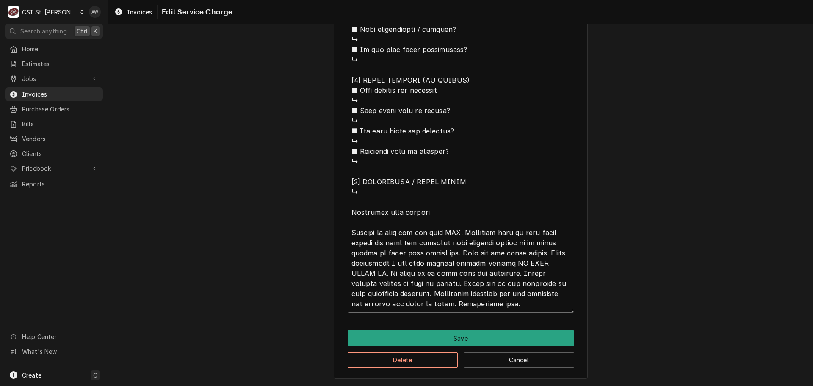
type textarea "⚠️ 𝗙𝗢𝗥𝗠 𝗜𝗡𝗦𝗧𝗥𝗨𝗖𝗧𝗜𝗢𝗡𝗦 ⚠️ ✪ 𝗖𝗼𝗺𝗽𝗹𝗲𝘁𝗲 𝗮𝗹𝗹 𝗿𝗲𝗹𝗲𝘃𝗮𝗻𝘁 𝘀𝗲𝗰𝘁𝗶𝗼𝗻𝘀 ✪ 𝗣𝗿𝗼𝘃𝗶𝗱𝗲 𝗱𝗲𝘁𝗮𝗶𝗹𝗲𝗱 𝗮𝗻𝘀…"
type textarea "x"
type textarea "⚠️ 𝗙𝗢𝗥𝗠 𝗜𝗡𝗦𝗧𝗥𝗨𝗖𝗧𝗜𝗢𝗡𝗦 ⚠️ ✪ 𝗖𝗼𝗺𝗽𝗹𝗲𝘁𝗲 𝗮𝗹𝗹 𝗿𝗲𝗹𝗲𝘃𝗮𝗻𝘁 𝘀𝗲𝗰𝘁𝗶𝗼𝗻𝘀 ✪ 𝗣𝗿𝗼𝘃𝗶𝗱𝗲 𝗱𝗲𝘁𝗮𝗶𝗹𝗲𝗱 𝗮𝗻𝘀…"
type textarea "x"
type textarea "⚠️ 𝗙𝗢𝗥𝗠 𝗜𝗡𝗦𝗧𝗥𝗨𝗖𝗧𝗜𝗢𝗡𝗦 ⚠️ ✪ 𝗖𝗼𝗺𝗽𝗹𝗲𝘁𝗲 𝗮𝗹𝗹 𝗿𝗲𝗹𝗲𝘃𝗮𝗻𝘁 𝘀𝗲𝗰𝘁𝗶𝗼𝗻𝘀 ✪ 𝗣𝗿𝗼𝘃𝗶𝗱𝗲 𝗱𝗲𝘁𝗮𝗶𝗹𝗲𝗱 𝗮𝗻𝘀…"
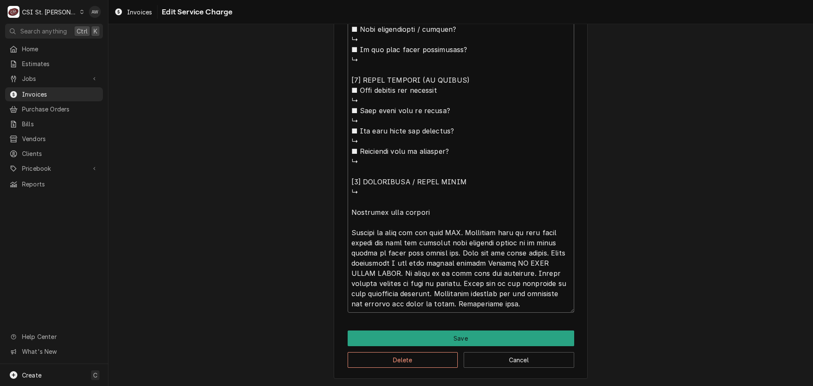
type textarea "x"
type textarea "⚠️ 𝗙𝗢𝗥𝗠 𝗜𝗡𝗦𝗧𝗥𝗨𝗖𝗧𝗜𝗢𝗡𝗦 ⚠️ ✪ 𝗖𝗼𝗺𝗽𝗹𝗲𝘁𝗲 𝗮𝗹𝗹 𝗿𝗲𝗹𝗲𝘃𝗮𝗻𝘁 𝘀𝗲𝗰𝘁𝗶𝗼𝗻𝘀 ✪ 𝗣𝗿𝗼𝘃𝗶𝗱𝗲 𝗱𝗲𝘁𝗮𝗶𝗹𝗲𝗱 𝗮𝗻𝘀…"
type textarea "x"
type textarea "⚠️ 𝗙𝗢𝗥𝗠 𝗜𝗡𝗦𝗧𝗥𝗨𝗖𝗧𝗜𝗢𝗡𝗦 ⚠️ ✪ 𝗖𝗼𝗺𝗽𝗹𝗲𝘁𝗲 𝗮𝗹𝗹 𝗿𝗲𝗹𝗲𝘃𝗮𝗻𝘁 𝘀𝗲𝗰𝘁𝗶𝗼𝗻𝘀 ✪ 𝗣𝗿𝗼𝘃𝗶𝗱𝗲 𝗱𝗲𝘁𝗮𝗶𝗹𝗲𝗱 𝗮𝗻𝘀…"
type textarea "x"
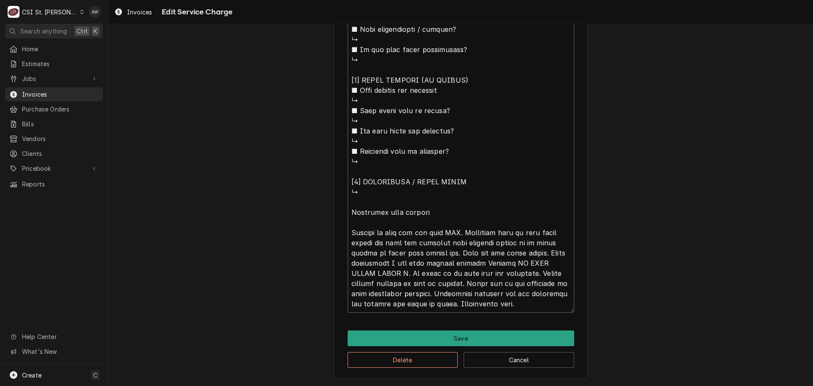
type textarea "⚠️ 𝗙𝗢𝗥𝗠 𝗜𝗡𝗦𝗧𝗥𝗨𝗖𝗧𝗜𝗢𝗡𝗦 ⚠️ ✪ 𝗖𝗼𝗺𝗽𝗹𝗲𝘁𝗲 𝗮𝗹𝗹 𝗿𝗲𝗹𝗲𝘃𝗮𝗻𝘁 𝘀𝗲𝗰𝘁𝗶𝗼𝗻𝘀 ✪ 𝗣𝗿𝗼𝘃𝗶𝗱𝗲 𝗱𝗲𝘁𝗮𝗶𝗹𝗲𝗱 𝗮𝗻𝘀…"
type textarea "x"
type textarea "⚠️ 𝗙𝗢𝗥𝗠 𝗜𝗡𝗦𝗧𝗥𝗨𝗖𝗧𝗜𝗢𝗡𝗦 ⚠️ ✪ 𝗖𝗼𝗺𝗽𝗹𝗲𝘁𝗲 𝗮𝗹𝗹 𝗿𝗲𝗹𝗲𝘃𝗮𝗻𝘁 𝘀𝗲𝗰𝘁𝗶𝗼𝗻𝘀 ✪ 𝗣𝗿𝗼𝘃𝗶𝗱𝗲 𝗱𝗲𝘁𝗮𝗶𝗹𝗲𝗱 𝗮𝗻𝘀…"
type textarea "x"
type textarea "⚠️ 𝗙𝗢𝗥𝗠 𝗜𝗡𝗦𝗧𝗥𝗨𝗖𝗧𝗜𝗢𝗡𝗦 ⚠️ ✪ 𝗖𝗼𝗺𝗽𝗹𝗲𝘁𝗲 𝗮𝗹𝗹 𝗿𝗲𝗹𝗲𝘃𝗮𝗻𝘁 𝘀𝗲𝗰𝘁𝗶𝗼𝗻𝘀 ✪ 𝗣𝗿𝗼𝘃𝗶𝗱𝗲 𝗱𝗲𝘁𝗮𝗶𝗹𝗲𝗱 𝗮𝗻𝘀…"
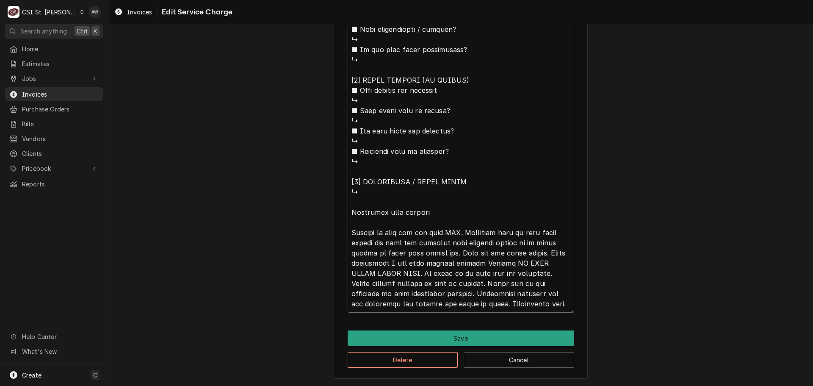
type textarea "x"
type textarea "⚠️ 𝗙𝗢𝗥𝗠 𝗜𝗡𝗦𝗧𝗥𝗨𝗖𝗧𝗜𝗢𝗡𝗦 ⚠️ ✪ 𝗖𝗼𝗺𝗽𝗹𝗲𝘁𝗲 𝗮𝗹𝗹 𝗿𝗲𝗹𝗲𝘃𝗮𝗻𝘁 𝘀𝗲𝗰𝘁𝗶𝗼𝗻𝘀 ✪ 𝗣𝗿𝗼𝘃𝗶𝗱𝗲 𝗱𝗲𝘁𝗮𝗶𝗹𝗲𝗱 𝗮𝗻𝘀…"
type textarea "x"
type textarea "⚠️ 𝗙𝗢𝗥𝗠 𝗜𝗡𝗦𝗧𝗥𝗨𝗖𝗧𝗜𝗢𝗡𝗦 ⚠️ ✪ 𝗖𝗼𝗺𝗽𝗹𝗲𝘁𝗲 𝗮𝗹𝗹 𝗿𝗲𝗹𝗲𝘃𝗮𝗻𝘁 𝘀𝗲𝗰𝘁𝗶𝗼𝗻𝘀 ✪ 𝗣𝗿𝗼𝘃𝗶𝗱𝗲 𝗱𝗲𝘁𝗮𝗶𝗹𝗲𝗱 𝗮𝗻𝘀…"
type textarea "x"
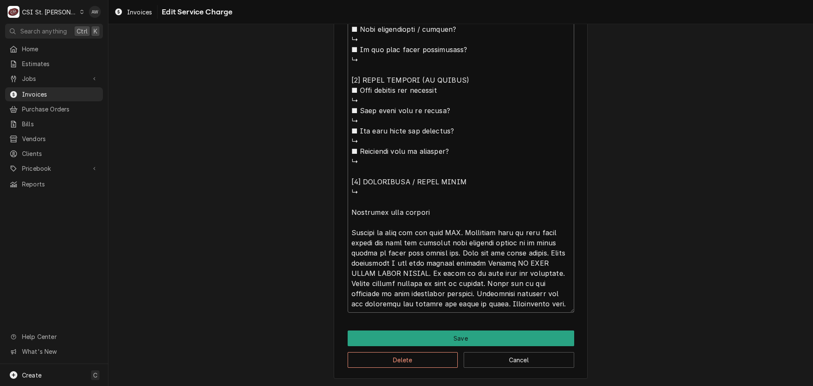
type textarea "⚠️ 𝗙𝗢𝗥𝗠 𝗜𝗡𝗦𝗧𝗥𝗨𝗖𝗧𝗜𝗢𝗡𝗦 ⚠️ ✪ 𝗖𝗼𝗺𝗽𝗹𝗲𝘁𝗲 𝗮𝗹𝗹 𝗿𝗲𝗹𝗲𝘃𝗮𝗻𝘁 𝘀𝗲𝗰𝘁𝗶𝗼𝗻𝘀 ✪ 𝗣𝗿𝗼𝘃𝗶𝗱𝗲 𝗱𝗲𝘁𝗮𝗶𝗹𝗲𝗱 𝗮𝗻𝘀…"
type textarea "x"
type textarea "⚠️ 𝗙𝗢𝗥𝗠 𝗜𝗡𝗦𝗧𝗥𝗨𝗖𝗧𝗜𝗢𝗡𝗦 ⚠️ ✪ 𝗖𝗼𝗺𝗽𝗹𝗲𝘁𝗲 𝗮𝗹𝗹 𝗿𝗲𝗹𝗲𝘃𝗮𝗻𝘁 𝘀𝗲𝗰𝘁𝗶𝗼𝗻𝘀 ✪ 𝗣𝗿𝗼𝘃𝗶𝗱𝗲 𝗱𝗲𝘁𝗮𝗶𝗹𝗲𝗱 𝗮𝗻𝘀…"
type textarea "x"
type textarea "⚠️ 𝗙𝗢𝗥𝗠 𝗜𝗡𝗦𝗧𝗥𝗨𝗖𝗧𝗜𝗢𝗡𝗦 ⚠️ ✪ 𝗖𝗼𝗺𝗽𝗹𝗲𝘁𝗲 𝗮𝗹𝗹 𝗿𝗲𝗹𝗲𝘃𝗮𝗻𝘁 𝘀𝗲𝗰𝘁𝗶𝗼𝗻𝘀 ✪ 𝗣𝗿𝗼𝘃𝗶𝗱𝗲 𝗱𝗲𝘁𝗮𝗶𝗹𝗲𝗱 𝗮𝗻𝘀…"
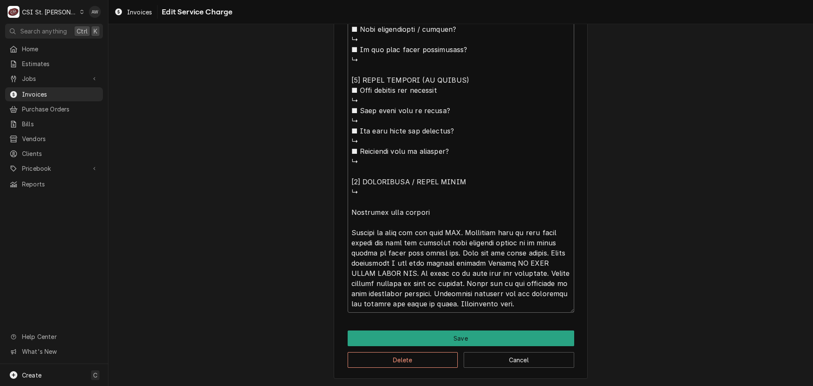
type textarea "x"
type textarea "⚠️ 𝗙𝗢𝗥𝗠 𝗜𝗡𝗦𝗧𝗥𝗨𝗖𝗧𝗜𝗢𝗡𝗦 ⚠️ ✪ 𝗖𝗼𝗺𝗽𝗹𝗲𝘁𝗲 𝗮𝗹𝗹 𝗿𝗲𝗹𝗲𝘃𝗮𝗻𝘁 𝘀𝗲𝗰𝘁𝗶𝗼𝗻𝘀 ✪ 𝗣𝗿𝗼𝘃𝗶𝗱𝗲 𝗱𝗲𝘁𝗮𝗶𝗹𝗲𝗱 𝗮𝗻𝘀…"
type textarea "x"
type textarea "⚠️ 𝗙𝗢𝗥𝗠 𝗜𝗡𝗦𝗧𝗥𝗨𝗖𝗧𝗜𝗢𝗡𝗦 ⚠️ ✪ 𝗖𝗼𝗺𝗽𝗹𝗲𝘁𝗲 𝗮𝗹𝗹 𝗿𝗲𝗹𝗲𝘃𝗮𝗻𝘁 𝘀𝗲𝗰𝘁𝗶𝗼𝗻𝘀 ✪ 𝗣𝗿𝗼𝘃𝗶𝗱𝗲 𝗱𝗲𝘁𝗮𝗶𝗹𝗲𝗱 𝗮𝗻𝘀…"
type textarea "x"
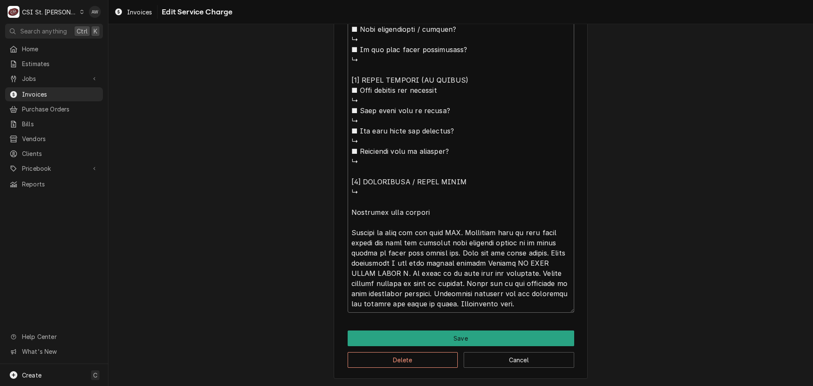
type textarea "⚠️ 𝗙𝗢𝗥𝗠 𝗜𝗡𝗦𝗧𝗥𝗨𝗖𝗧𝗜𝗢𝗡𝗦 ⚠️ ✪ 𝗖𝗼𝗺𝗽𝗹𝗲𝘁𝗲 𝗮𝗹𝗹 𝗿𝗲𝗹𝗲𝘃𝗮𝗻𝘁 𝘀𝗲𝗰𝘁𝗶𝗼𝗻𝘀 ✪ 𝗣𝗿𝗼𝘃𝗶𝗱𝗲 𝗱𝗲𝘁𝗮𝗶𝗹𝗲𝗱 𝗮𝗻𝘀…"
type textarea "x"
type textarea "⚠️ 𝗙𝗢𝗥𝗠 𝗜𝗡𝗦𝗧𝗥𝗨𝗖𝗧𝗜𝗢𝗡𝗦 ⚠️ ✪ 𝗖𝗼𝗺𝗽𝗹𝗲𝘁𝗲 𝗮𝗹𝗹 𝗿𝗲𝗹𝗲𝘃𝗮𝗻𝘁 𝘀𝗲𝗰𝘁𝗶𝗼𝗻𝘀 ✪ 𝗣𝗿𝗼𝘃𝗶𝗱𝗲 𝗱𝗲𝘁𝗮𝗶𝗹𝗲𝗱 𝗮𝗻𝘀…"
type textarea "x"
type textarea "⚠️ 𝗙𝗢𝗥𝗠 𝗜𝗡𝗦𝗧𝗥𝗨𝗖𝗧𝗜𝗢𝗡𝗦 ⚠️ ✪ 𝗖𝗼𝗺𝗽𝗹𝗲𝘁𝗲 𝗮𝗹𝗹 𝗿𝗲𝗹𝗲𝘃𝗮𝗻𝘁 𝘀𝗲𝗰𝘁𝗶𝗼𝗻𝘀 ✪ 𝗣𝗿𝗼𝘃𝗶𝗱𝗲 𝗱𝗲𝘁𝗮𝗶𝗹𝗲𝗱 𝗮𝗻𝘀…"
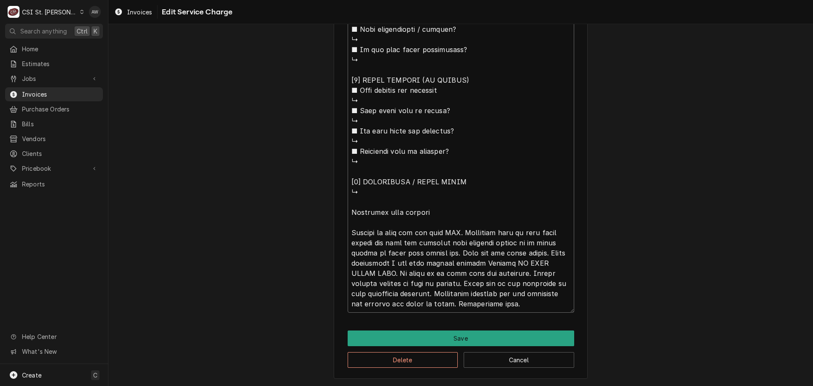
type textarea "x"
type textarea "⚠️ 𝗙𝗢𝗥𝗠 𝗜𝗡𝗦𝗧𝗥𝗨𝗖𝗧𝗜𝗢𝗡𝗦 ⚠️ ✪ 𝗖𝗼𝗺𝗽𝗹𝗲𝘁𝗲 𝗮𝗹𝗹 𝗿𝗲𝗹𝗲𝘃𝗮𝗻𝘁 𝘀𝗲𝗰𝘁𝗶𝗼𝗻𝘀 ✪ 𝗣𝗿𝗼𝘃𝗶𝗱𝗲 𝗱𝗲𝘁𝗮𝗶𝗹𝗲𝗱 𝗮𝗻𝘀…"
type textarea "x"
type textarea "⚠️ 𝗙𝗢𝗥𝗠 𝗜𝗡𝗦𝗧𝗥𝗨𝗖𝗧𝗜𝗢𝗡𝗦 ⚠️ ✪ 𝗖𝗼𝗺𝗽𝗹𝗲𝘁𝗲 𝗮𝗹𝗹 𝗿𝗲𝗹𝗲𝘃𝗮𝗻𝘁 𝘀𝗲𝗰𝘁𝗶𝗼𝗻𝘀 ✪ 𝗣𝗿𝗼𝘃𝗶𝗱𝗲 𝗱𝗲𝘁𝗮𝗶𝗹𝗲𝗱 𝗮𝗻𝘀…"
type textarea "x"
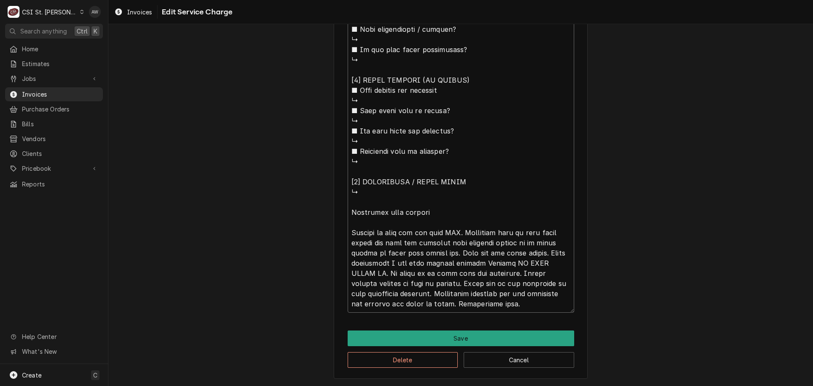
type textarea "⚠️ 𝗙𝗢𝗥𝗠 𝗜𝗡𝗦𝗧𝗥𝗨𝗖𝗧𝗜𝗢𝗡𝗦 ⚠️ ✪ 𝗖𝗼𝗺𝗽𝗹𝗲𝘁𝗲 𝗮𝗹𝗹 𝗿𝗲𝗹𝗲𝘃𝗮𝗻𝘁 𝘀𝗲𝗰𝘁𝗶𝗼𝗻𝘀 ✪ 𝗣𝗿𝗼𝘃𝗶𝗱𝗲 𝗱𝗲𝘁𝗮𝗶𝗹𝗲𝗱 𝗮𝗻𝘀…"
type textarea "x"
type textarea "⚠️ 𝗙𝗢𝗥𝗠 𝗜𝗡𝗦𝗧𝗥𝗨𝗖𝗧𝗜𝗢𝗡𝗦 ⚠️ ✪ 𝗖𝗼𝗺𝗽𝗹𝗲𝘁𝗲 𝗮𝗹𝗹 𝗿𝗲𝗹𝗲𝘃𝗮𝗻𝘁 𝘀𝗲𝗰𝘁𝗶𝗼𝗻𝘀 ✪ 𝗣𝗿𝗼𝘃𝗶𝗱𝗲 𝗱𝗲𝘁𝗮𝗶𝗹𝗲𝗱 𝗮𝗻𝘀…"
type textarea "x"
type textarea "⚠️ 𝗙𝗢𝗥𝗠 𝗜𝗡𝗦𝗧𝗥𝗨𝗖𝗧𝗜𝗢𝗡𝗦 ⚠️ ✪ 𝗖𝗼𝗺𝗽𝗹𝗲𝘁𝗲 𝗮𝗹𝗹 𝗿𝗲𝗹𝗲𝘃𝗮𝗻𝘁 𝘀𝗲𝗰𝘁𝗶𝗼𝗻𝘀 ✪ 𝗣𝗿𝗼𝘃𝗶𝗱𝗲 𝗱𝗲𝘁𝗮𝗶𝗹𝗲𝗱 𝗮𝗻𝘀…"
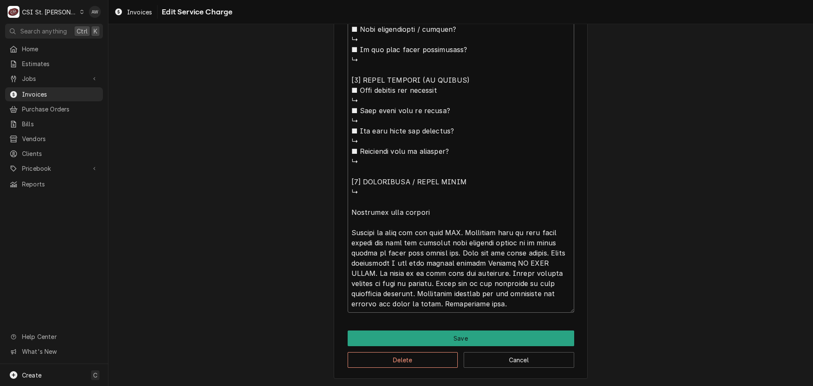
type textarea "x"
type textarea "⚠️ 𝗙𝗢𝗥𝗠 𝗜𝗡𝗦𝗧𝗥𝗨𝗖𝗧𝗜𝗢𝗡𝗦 ⚠️ ✪ 𝗖𝗼𝗺𝗽𝗹𝗲𝘁𝗲 𝗮𝗹𝗹 𝗿𝗲𝗹𝗲𝘃𝗮𝗻𝘁 𝘀𝗲𝗰𝘁𝗶𝗼𝗻𝘀 ✪ 𝗣𝗿𝗼𝘃𝗶𝗱𝗲 𝗱𝗲𝘁𝗮𝗶𝗹𝗲𝗱 𝗮𝗻𝘀…"
type textarea "x"
type textarea "⚠️ 𝗙𝗢𝗥𝗠 𝗜𝗡𝗦𝗧𝗥𝗨𝗖𝗧𝗜𝗢𝗡𝗦 ⚠️ ✪ 𝗖𝗼𝗺𝗽𝗹𝗲𝘁𝗲 𝗮𝗹𝗹 𝗿𝗲𝗹𝗲𝘃𝗮𝗻𝘁 𝘀𝗲𝗰𝘁𝗶𝗼𝗻𝘀 ✪ 𝗣𝗿𝗼𝘃𝗶𝗱𝗲 𝗱𝗲𝘁𝗮𝗶𝗹𝗲𝗱 𝗮𝗻𝘀…"
type textarea "x"
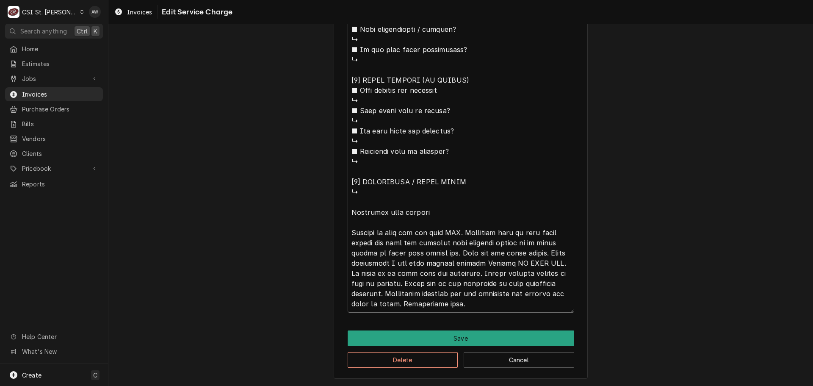
type textarea "⚠️ 𝗙𝗢𝗥𝗠 𝗜𝗡𝗦𝗧𝗥𝗨𝗖𝗧𝗜𝗢𝗡𝗦 ⚠️ ✪ 𝗖𝗼𝗺𝗽𝗹𝗲𝘁𝗲 𝗮𝗹𝗹 𝗿𝗲𝗹𝗲𝘃𝗮𝗻𝘁 𝘀𝗲𝗰𝘁𝗶𝗼𝗻𝘀 ✪ 𝗣𝗿𝗼𝘃𝗶𝗱𝗲 𝗱𝗲𝘁𝗮𝗶𝗹𝗲𝗱 𝗮𝗻𝘀…"
type textarea "x"
type textarea "⚠️ 𝗙𝗢𝗥𝗠 𝗜𝗡𝗦𝗧𝗥𝗨𝗖𝗧𝗜𝗢𝗡𝗦 ⚠️ ✪ 𝗖𝗼𝗺𝗽𝗹𝗲𝘁𝗲 𝗮𝗹𝗹 𝗿𝗲𝗹𝗲𝘃𝗮𝗻𝘁 𝘀𝗲𝗰𝘁𝗶𝗼𝗻𝘀 ✪ 𝗣𝗿𝗼𝘃𝗶𝗱𝗲 𝗱𝗲𝘁𝗮𝗶𝗹𝗲𝗱 𝗮𝗻𝘀…"
type textarea "x"
type textarea "⚠️ 𝗙𝗢𝗥𝗠 𝗜𝗡𝗦𝗧𝗥𝗨𝗖𝗧𝗜𝗢𝗡𝗦 ⚠️ ✪ 𝗖𝗼𝗺𝗽𝗹𝗲𝘁𝗲 𝗮𝗹𝗹 𝗿𝗲𝗹𝗲𝘃𝗮𝗻𝘁 𝘀𝗲𝗰𝘁𝗶𝗼𝗻𝘀 ✪ 𝗣𝗿𝗼𝘃𝗶𝗱𝗲 𝗱𝗲𝘁𝗮𝗶𝗹𝗲𝗱 𝗮𝗻𝘀…"
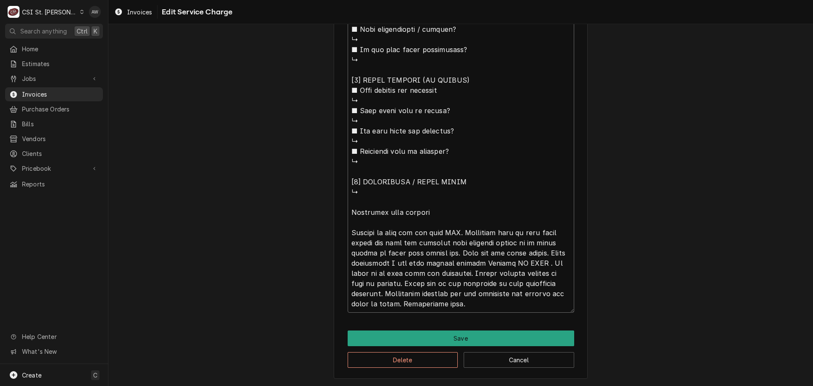
type textarea "x"
type textarea "⚠️ 𝗙𝗢𝗥𝗠 𝗜𝗡𝗦𝗧𝗥𝗨𝗖𝗧𝗜𝗢𝗡𝗦 ⚠️ ✪ 𝗖𝗼𝗺𝗽𝗹𝗲𝘁𝗲 𝗮𝗹𝗹 𝗿𝗲𝗹𝗲𝘃𝗮𝗻𝘁 𝘀𝗲𝗰𝘁𝗶𝗼𝗻𝘀 ✪ 𝗣𝗿𝗼𝘃𝗶𝗱𝗲 𝗱𝗲𝘁𝗮𝗶𝗹𝗲𝗱 𝗮𝗻𝘀…"
type textarea "x"
type textarea "⚠️ 𝗙𝗢𝗥𝗠 𝗜𝗡𝗦𝗧𝗥𝗨𝗖𝗧𝗜𝗢𝗡𝗦 ⚠️ ✪ 𝗖𝗼𝗺𝗽𝗹𝗲𝘁𝗲 𝗮𝗹𝗹 𝗿𝗲𝗹𝗲𝘃𝗮𝗻𝘁 𝘀𝗲𝗰𝘁𝗶𝗼𝗻𝘀 ✪ 𝗣𝗿𝗼𝘃𝗶𝗱𝗲 𝗱𝗲𝘁𝗮𝗶𝗹𝗲𝗱 𝗮𝗻𝘀…"
type textarea "x"
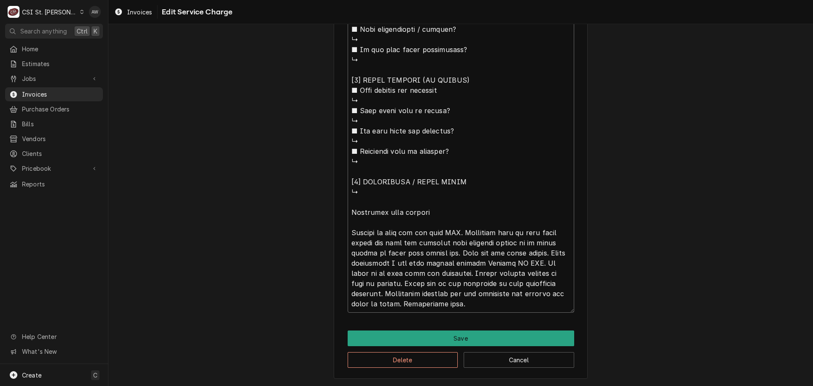
type textarea "⚠️ 𝗙𝗢𝗥𝗠 𝗜𝗡𝗦𝗧𝗥𝗨𝗖𝗧𝗜𝗢𝗡𝗦 ⚠️ ✪ 𝗖𝗼𝗺𝗽𝗹𝗲𝘁𝗲 𝗮𝗹𝗹 𝗿𝗲𝗹𝗲𝘃𝗮𝗻𝘁 𝘀𝗲𝗰𝘁𝗶𝗼𝗻𝘀 ✪ 𝗣𝗿𝗼𝘃𝗶𝗱𝗲 𝗱𝗲𝘁𝗮𝗶𝗹𝗲𝗱 𝗮𝗻𝘀…"
type textarea "x"
type textarea "⚠️ 𝗙𝗢𝗥𝗠 𝗜𝗡𝗦𝗧𝗥𝗨𝗖𝗧𝗜𝗢𝗡𝗦 ⚠️ ✪ 𝗖𝗼𝗺𝗽𝗹𝗲𝘁𝗲 𝗮𝗹𝗹 𝗿𝗲𝗹𝗲𝘃𝗮𝗻𝘁 𝘀𝗲𝗰𝘁𝗶𝗼𝗻𝘀 ✪ 𝗣𝗿𝗼𝘃𝗶𝗱𝗲 𝗱𝗲𝘁𝗮𝗶𝗹𝗲𝗱 𝗮𝗻𝘀…"
type textarea "x"
type textarea "⚠️ 𝗙𝗢𝗥𝗠 𝗜𝗡𝗦𝗧𝗥𝗨𝗖𝗧𝗜𝗢𝗡𝗦 ⚠️ ✪ 𝗖𝗼𝗺𝗽𝗹𝗲𝘁𝗲 𝗮𝗹𝗹 𝗿𝗲𝗹𝗲𝘃𝗮𝗻𝘁 𝘀𝗲𝗰𝘁𝗶𝗼𝗻𝘀 ✪ 𝗣𝗿𝗼𝘃𝗶𝗱𝗲 𝗱𝗲𝘁𝗮𝗶𝗹𝗲𝗱 𝗮𝗻𝘀…"
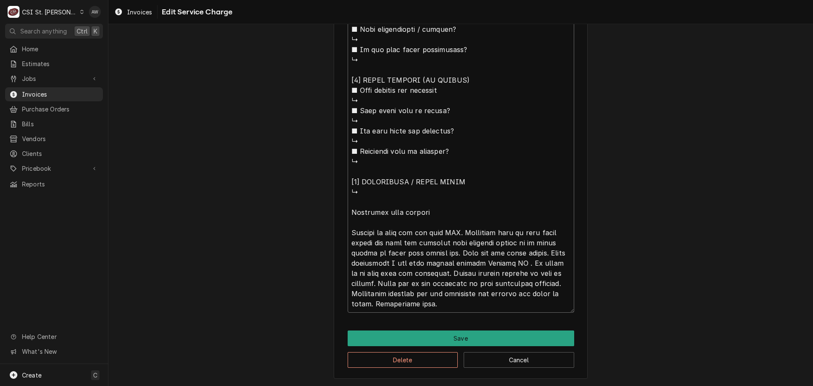
type textarea "x"
type textarea "⚠️ 𝗙𝗢𝗥𝗠 𝗜𝗡𝗦𝗧𝗥𝗨𝗖𝗧𝗜𝗢𝗡𝗦 ⚠️ ✪ 𝗖𝗼𝗺𝗽𝗹𝗲𝘁𝗲 𝗮𝗹𝗹 𝗿𝗲𝗹𝗲𝘃𝗮𝗻𝘁 𝘀𝗲𝗰𝘁𝗶𝗼𝗻𝘀 ✪ 𝗣𝗿𝗼𝘃𝗶𝗱𝗲 𝗱𝗲𝘁𝗮𝗶𝗹𝗲𝗱 𝗮𝗻𝘀…"
type textarea "x"
type textarea "⚠️ 𝗙𝗢𝗥𝗠 𝗜𝗡𝗦𝗧𝗥𝗨𝗖𝗧𝗜𝗢𝗡𝗦 ⚠️ ✪ 𝗖𝗼𝗺𝗽𝗹𝗲𝘁𝗲 𝗮𝗹𝗹 𝗿𝗲𝗹𝗲𝘃𝗮𝗻𝘁 𝘀𝗲𝗰𝘁𝗶𝗼𝗻𝘀 ✪ 𝗣𝗿𝗼𝘃𝗶𝗱𝗲 𝗱𝗲𝘁𝗮𝗶𝗹𝗲𝗱 𝗮𝗻𝘀…"
type textarea "x"
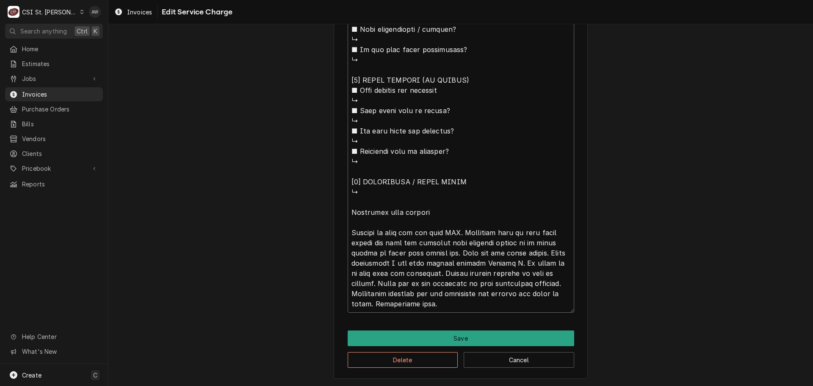
type textarea "⚠️ 𝗙𝗢𝗥𝗠 𝗜𝗡𝗦𝗧𝗥𝗨𝗖𝗧𝗜𝗢𝗡𝗦 ⚠️ ✪ 𝗖𝗼𝗺𝗽𝗹𝗲𝘁𝗲 𝗮𝗹𝗹 𝗿𝗲𝗹𝗲𝘃𝗮𝗻𝘁 𝘀𝗲𝗰𝘁𝗶𝗼𝗻𝘀 ✪ 𝗣𝗿𝗼𝘃𝗶𝗱𝗲 𝗱𝗲𝘁𝗮𝗶𝗹𝗲𝗱 𝗮𝗻𝘀…"
type textarea "x"
type textarea "⚠️ 𝗙𝗢𝗥𝗠 𝗜𝗡𝗦𝗧𝗥𝗨𝗖𝗧𝗜𝗢𝗡𝗦 ⚠️ ✪ 𝗖𝗼𝗺𝗽𝗹𝗲𝘁𝗲 𝗮𝗹𝗹 𝗿𝗲𝗹𝗲𝘃𝗮𝗻𝘁 𝘀𝗲𝗰𝘁𝗶𝗼𝗻𝘀 ✪ 𝗣𝗿𝗼𝘃𝗶𝗱𝗲 𝗱𝗲𝘁𝗮𝗶𝗹𝗲𝗱 𝗮𝗻𝘀…"
type textarea "x"
type textarea "⚠️ 𝗙𝗢𝗥𝗠 𝗜𝗡𝗦𝗧𝗥𝗨𝗖𝗧𝗜𝗢𝗡𝗦 ⚠️ ✪ 𝗖𝗼𝗺𝗽𝗹𝗲𝘁𝗲 𝗮𝗹𝗹 𝗿𝗲𝗹𝗲𝘃𝗮𝗻𝘁 𝘀𝗲𝗰𝘁𝗶𝗼𝗻𝘀 ✪ 𝗣𝗿𝗼𝘃𝗶𝗱𝗲 𝗱𝗲𝘁𝗮𝗶𝗹𝗲𝗱 𝗮𝗻𝘀…"
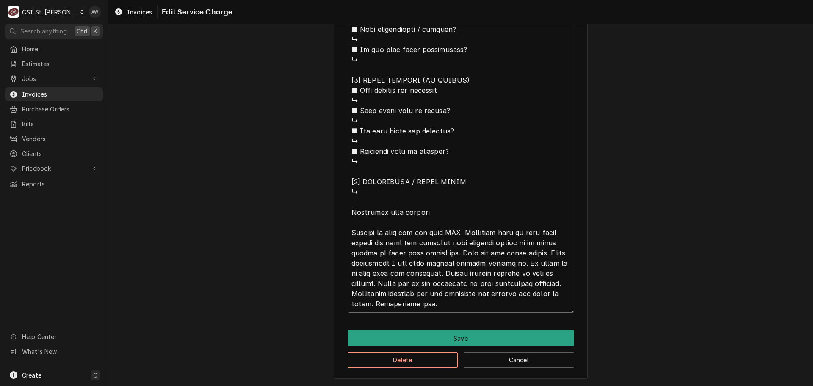
type textarea "x"
type textarea "⚠️ 𝗙𝗢𝗥𝗠 𝗜𝗡𝗦𝗧𝗥𝗨𝗖𝗧𝗜𝗢𝗡𝗦 ⚠️ ✪ 𝗖𝗼𝗺𝗽𝗹𝗲𝘁𝗲 𝗮𝗹𝗹 𝗿𝗲𝗹𝗲𝘃𝗮𝗻𝘁 𝘀𝗲𝗰𝘁𝗶𝗼𝗻𝘀 ✪ 𝗣𝗿𝗼𝘃𝗶𝗱𝗲 𝗱𝗲𝘁𝗮𝗶𝗹𝗲𝗱 𝗮𝗻𝘀…"
type textarea "x"
type textarea "⚠️ 𝗙𝗢𝗥𝗠 𝗜𝗡𝗦𝗧𝗥𝗨𝗖𝗧𝗜𝗢𝗡𝗦 ⚠️ ✪ 𝗖𝗼𝗺𝗽𝗹𝗲𝘁𝗲 𝗮𝗹𝗹 𝗿𝗲𝗹𝗲𝘃𝗮𝗻𝘁 𝘀𝗲𝗰𝘁𝗶𝗼𝗻𝘀 ✪ 𝗣𝗿𝗼𝘃𝗶𝗱𝗲 𝗱𝗲𝘁𝗮𝗶𝗹𝗲𝗱 𝗮𝗻𝘀…"
type textarea "x"
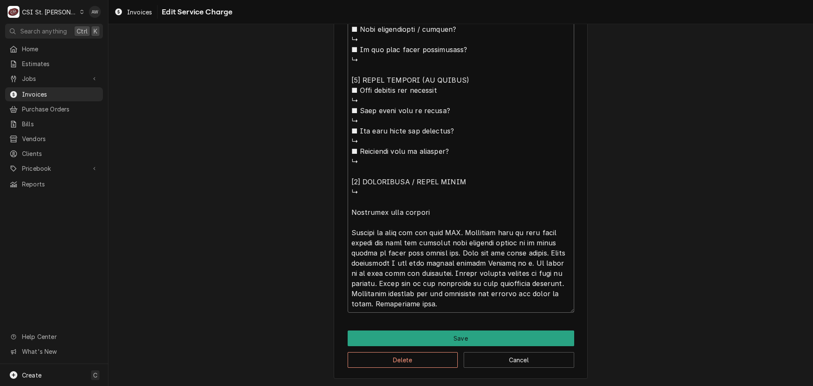
type textarea "⚠️ 𝗙𝗢𝗥𝗠 𝗜𝗡𝗦𝗧𝗥𝗨𝗖𝗧𝗜𝗢𝗡𝗦 ⚠️ ✪ 𝗖𝗼𝗺𝗽𝗹𝗲𝘁𝗲 𝗮𝗹𝗹 𝗿𝗲𝗹𝗲𝘃𝗮𝗻𝘁 𝘀𝗲𝗰𝘁𝗶𝗼𝗻𝘀 ✪ 𝗣𝗿𝗼𝘃𝗶𝗱𝗲 𝗱𝗲𝘁𝗮𝗶𝗹𝗲𝗱 𝗮𝗻𝘀…"
type textarea "x"
type textarea "⚠️ 𝗙𝗢𝗥𝗠 𝗜𝗡𝗦𝗧𝗥𝗨𝗖𝗧𝗜𝗢𝗡𝗦 ⚠️ ✪ 𝗖𝗼𝗺𝗽𝗹𝗲𝘁𝗲 𝗮𝗹𝗹 𝗿𝗲𝗹𝗲𝘃𝗮𝗻𝘁 𝘀𝗲𝗰𝘁𝗶𝗼𝗻𝘀 ✪ 𝗣𝗿𝗼𝘃𝗶𝗱𝗲 𝗱𝗲𝘁𝗮𝗶𝗹𝗲𝗱 𝗮𝗻𝘀…"
type textarea "x"
type textarea "⚠️ 𝗙𝗢𝗥𝗠 𝗜𝗡𝗦𝗧𝗥𝗨𝗖𝗧𝗜𝗢𝗡𝗦 ⚠️ ✪ 𝗖𝗼𝗺𝗽𝗹𝗲𝘁𝗲 𝗮𝗹𝗹 𝗿𝗲𝗹𝗲𝘃𝗮𝗻𝘁 𝘀𝗲𝗰𝘁𝗶𝗼𝗻𝘀 ✪ 𝗣𝗿𝗼𝘃𝗶𝗱𝗲 𝗱𝗲𝘁𝗮𝗶𝗹𝗲𝗱 𝗮𝗻𝘀…"
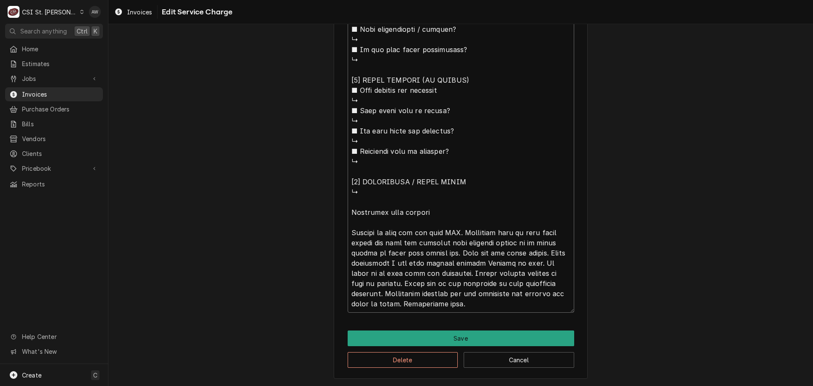
type textarea "x"
type textarea "⚠️ 𝗙𝗢𝗥𝗠 𝗜𝗡𝗦𝗧𝗥𝗨𝗖𝗧𝗜𝗢𝗡𝗦 ⚠️ ✪ 𝗖𝗼𝗺𝗽𝗹𝗲𝘁𝗲 𝗮𝗹𝗹 𝗿𝗲𝗹𝗲𝘃𝗮𝗻𝘁 𝘀𝗲𝗰𝘁𝗶𝗼𝗻𝘀 ✪ 𝗣𝗿𝗼𝘃𝗶𝗱𝗲 𝗱𝗲𝘁𝗮𝗶𝗹𝗲𝗱 𝗮𝗻𝘀…"
type textarea "x"
type textarea "⚠️ 𝗙𝗢𝗥𝗠 𝗜𝗡𝗦𝗧𝗥𝗨𝗖𝗧𝗜𝗢𝗡𝗦 ⚠️ ✪ 𝗖𝗼𝗺𝗽𝗹𝗲𝘁𝗲 𝗮𝗹𝗹 𝗿𝗲𝗹𝗲𝘃𝗮𝗻𝘁 𝘀𝗲𝗰𝘁𝗶𝗼𝗻𝘀 ✪ 𝗣𝗿𝗼𝘃𝗶𝗱𝗲 𝗱𝗲𝘁𝗮𝗶𝗹𝗲𝗱 𝗮𝗻𝘀…"
type textarea "x"
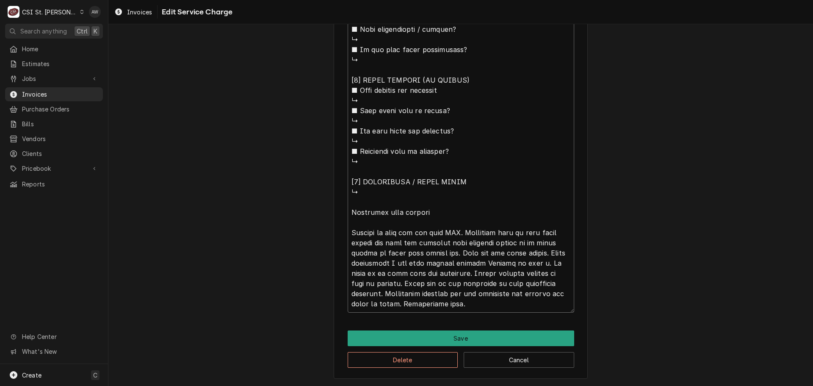
type textarea "⚠️ 𝗙𝗢𝗥𝗠 𝗜𝗡𝗦𝗧𝗥𝗨𝗖𝗧𝗜𝗢𝗡𝗦 ⚠️ ✪ 𝗖𝗼𝗺𝗽𝗹𝗲𝘁𝗲 𝗮𝗹𝗹 𝗿𝗲𝗹𝗲𝘃𝗮𝗻𝘁 𝘀𝗲𝗰𝘁𝗶𝗼𝗻𝘀 ✪ 𝗣𝗿𝗼𝘃𝗶𝗱𝗲 𝗱𝗲𝘁𝗮𝗶𝗹𝗲𝗱 𝗮𝗻𝘀…"
type textarea "x"
type textarea "⚠️ 𝗙𝗢𝗥𝗠 𝗜𝗡𝗦𝗧𝗥𝗨𝗖𝗧𝗜𝗢𝗡𝗦 ⚠️ ✪ 𝗖𝗼𝗺𝗽𝗹𝗲𝘁𝗲 𝗮𝗹𝗹 𝗿𝗲𝗹𝗲𝘃𝗮𝗻𝘁 𝘀𝗲𝗰𝘁𝗶𝗼𝗻𝘀 ✪ 𝗣𝗿𝗼𝘃𝗶𝗱𝗲 𝗱𝗲𝘁𝗮𝗶𝗹𝗲𝗱 𝗮𝗻𝘀…"
type textarea "x"
type textarea "⚠️ 𝗙𝗢𝗥𝗠 𝗜𝗡𝗦𝗧𝗥𝗨𝗖𝗧𝗜𝗢𝗡𝗦 ⚠️ ✪ 𝗖𝗼𝗺𝗽𝗹𝗲𝘁𝗲 𝗮𝗹𝗹 𝗿𝗲𝗹𝗲𝘃𝗮𝗻𝘁 𝘀𝗲𝗰𝘁𝗶𝗼𝗻𝘀 ✪ 𝗣𝗿𝗼𝘃𝗶𝗱𝗲 𝗱𝗲𝘁𝗮𝗶𝗹𝗲𝗱 𝗮𝗻𝘀…"
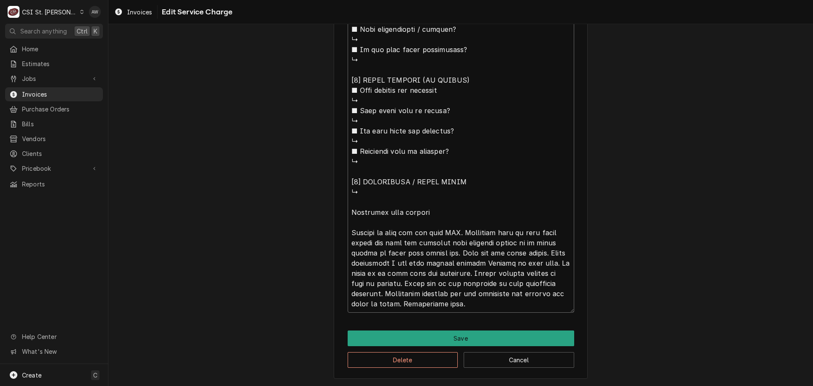
type textarea "x"
type textarea "⚠️ 𝗙𝗢𝗥𝗠 𝗜𝗡𝗦𝗧𝗥𝗨𝗖𝗧𝗜𝗢𝗡𝗦 ⚠️ ✪ 𝗖𝗼𝗺𝗽𝗹𝗲𝘁𝗲 𝗮𝗹𝗹 𝗿𝗲𝗹𝗲𝘃𝗮𝗻𝘁 𝘀𝗲𝗰𝘁𝗶𝗼𝗻𝘀 ✪ 𝗣𝗿𝗼𝘃𝗶𝗱𝗲 𝗱𝗲𝘁𝗮𝗶𝗹𝗲𝗱 𝗮𝗻𝘀…"
type textarea "x"
type textarea "⚠️ 𝗙𝗢𝗥𝗠 𝗜𝗡𝗦𝗧𝗥𝗨𝗖𝗧𝗜𝗢𝗡𝗦 ⚠️ ✪ 𝗖𝗼𝗺𝗽𝗹𝗲𝘁𝗲 𝗮𝗹𝗹 𝗿𝗲𝗹𝗲𝘃𝗮𝗻𝘁 𝘀𝗲𝗰𝘁𝗶𝗼𝗻𝘀 ✪ 𝗣𝗿𝗼𝘃𝗶𝗱𝗲 𝗱𝗲𝘁𝗮𝗶𝗹𝗲𝗱 𝗮𝗻𝘀…"
type textarea "x"
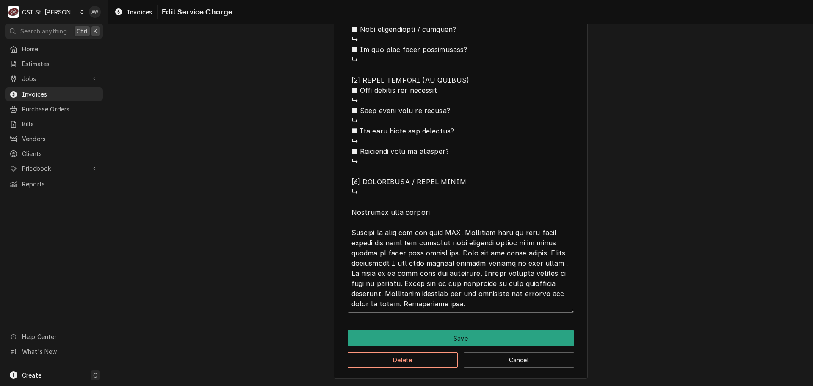
type textarea "⚠️ 𝗙𝗢𝗥𝗠 𝗜𝗡𝗦𝗧𝗥𝗨𝗖𝗧𝗜𝗢𝗡𝗦 ⚠️ ✪ 𝗖𝗼𝗺𝗽𝗹𝗲𝘁𝗲 𝗮𝗹𝗹 𝗿𝗲𝗹𝗲𝘃𝗮𝗻𝘁 𝘀𝗲𝗰𝘁𝗶𝗼𝗻𝘀 ✪ 𝗣𝗿𝗼𝘃𝗶𝗱𝗲 𝗱𝗲𝘁𝗮𝗶𝗹𝗲𝗱 𝗮𝗻𝘀…"
type textarea "x"
type textarea "⚠️ 𝗙𝗢𝗥𝗠 𝗜𝗡𝗦𝗧𝗥𝗨𝗖𝗧𝗜𝗢𝗡𝗦 ⚠️ ✪ 𝗖𝗼𝗺𝗽𝗹𝗲𝘁𝗲 𝗮𝗹𝗹 𝗿𝗲𝗹𝗲𝘃𝗮𝗻𝘁 𝘀𝗲𝗰𝘁𝗶𝗼𝗻𝘀 ✪ 𝗣𝗿𝗼𝘃𝗶𝗱𝗲 𝗱𝗲𝘁𝗮𝗶𝗹𝗲𝗱 𝗮𝗻𝘀…"
type textarea "x"
type textarea "⚠️ 𝗙𝗢𝗥𝗠 𝗜𝗡𝗦𝗧𝗥𝗨𝗖𝗧𝗜𝗢𝗡𝗦 ⚠️ ✪ 𝗖𝗼𝗺𝗽𝗹𝗲𝘁𝗲 𝗮𝗹𝗹 𝗿𝗲𝗹𝗲𝘃𝗮𝗻𝘁 𝘀𝗲𝗰𝘁𝗶𝗼𝗻𝘀 ✪ 𝗣𝗿𝗼𝘃𝗶𝗱𝗲 𝗱𝗲𝘁𝗮𝗶𝗹𝗲𝗱 𝗮𝗻𝘀…"
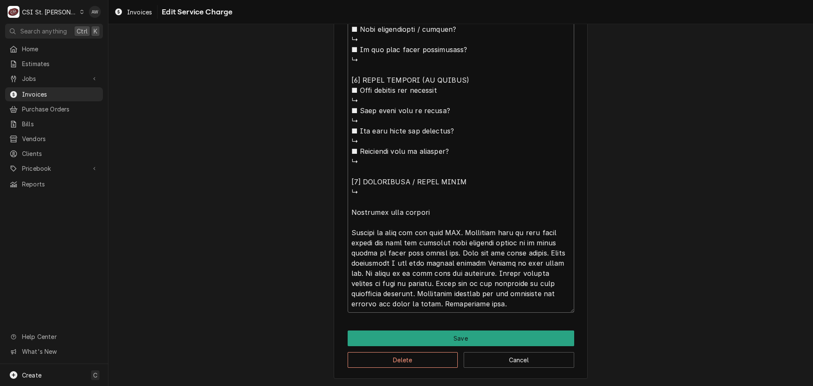
type textarea "x"
type textarea "⚠️ 𝗙𝗢𝗥𝗠 𝗜𝗡𝗦𝗧𝗥𝗨𝗖𝗧𝗜𝗢𝗡𝗦 ⚠️ ✪ 𝗖𝗼𝗺𝗽𝗹𝗲𝘁𝗲 𝗮𝗹𝗹 𝗿𝗲𝗹𝗲𝘃𝗮𝗻𝘁 𝘀𝗲𝗰𝘁𝗶𝗼𝗻𝘀 ✪ 𝗣𝗿𝗼𝘃𝗶𝗱𝗲 𝗱𝗲𝘁𝗮𝗶𝗹𝗲𝗱 𝗮𝗻𝘀…"
type textarea "x"
type textarea "⚠️ 𝗙𝗢𝗥𝗠 𝗜𝗡𝗦𝗧𝗥𝗨𝗖𝗧𝗜𝗢𝗡𝗦 ⚠️ ✪ 𝗖𝗼𝗺𝗽𝗹𝗲𝘁𝗲 𝗮𝗹𝗹 𝗿𝗲𝗹𝗲𝘃𝗮𝗻𝘁 𝘀𝗲𝗰𝘁𝗶𝗼𝗻𝘀 ✪ 𝗣𝗿𝗼𝘃𝗶𝗱𝗲 𝗱𝗲𝘁𝗮𝗶𝗹𝗲𝗱 𝗮𝗻𝘀…"
type textarea "x"
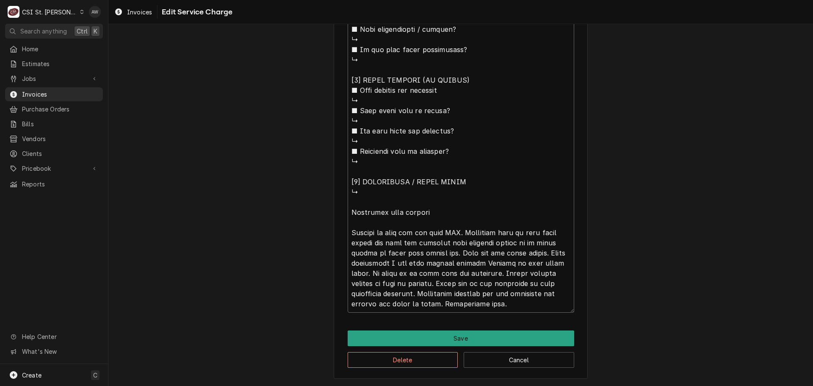
type textarea "⚠️ 𝗙𝗢𝗥𝗠 𝗜𝗡𝗦𝗧𝗥𝗨𝗖𝗧𝗜𝗢𝗡𝗦 ⚠️ ✪ 𝗖𝗼𝗺𝗽𝗹𝗲𝘁𝗲 𝗮𝗹𝗹 𝗿𝗲𝗹𝗲𝘃𝗮𝗻𝘁 𝘀𝗲𝗰𝘁𝗶𝗼𝗻𝘀 ✪ 𝗣𝗿𝗼𝘃𝗶𝗱𝗲 𝗱𝗲𝘁𝗮𝗶𝗹𝗲𝗱 𝗮𝗻𝘀…"
type textarea "x"
type textarea "⚠️ 𝗙𝗢𝗥𝗠 𝗜𝗡𝗦𝗧𝗥𝗨𝗖𝗧𝗜𝗢𝗡𝗦 ⚠️ ✪ 𝗖𝗼𝗺𝗽𝗹𝗲𝘁𝗲 𝗮𝗹𝗹 𝗿𝗲𝗹𝗲𝘃𝗮𝗻𝘁 𝘀𝗲𝗰𝘁𝗶𝗼𝗻𝘀 ✪ 𝗣𝗿𝗼𝘃𝗶𝗱𝗲 𝗱𝗲𝘁𝗮𝗶𝗹𝗲𝗱 𝗮𝗻𝘀…"
type textarea "x"
type textarea "⚠️ 𝗙𝗢𝗥𝗠 𝗜𝗡𝗦𝗧𝗥𝗨𝗖𝗧𝗜𝗢𝗡𝗦 ⚠️ ✪ 𝗖𝗼𝗺𝗽𝗹𝗲𝘁𝗲 𝗮𝗹𝗹 𝗿𝗲𝗹𝗲𝘃𝗮𝗻𝘁 𝘀𝗲𝗰𝘁𝗶𝗼𝗻𝘀 ✪ 𝗣𝗿𝗼𝘃𝗶𝗱𝗲 𝗱𝗲𝘁𝗮𝗶𝗹𝗲𝗱 𝗮𝗻𝘀…"
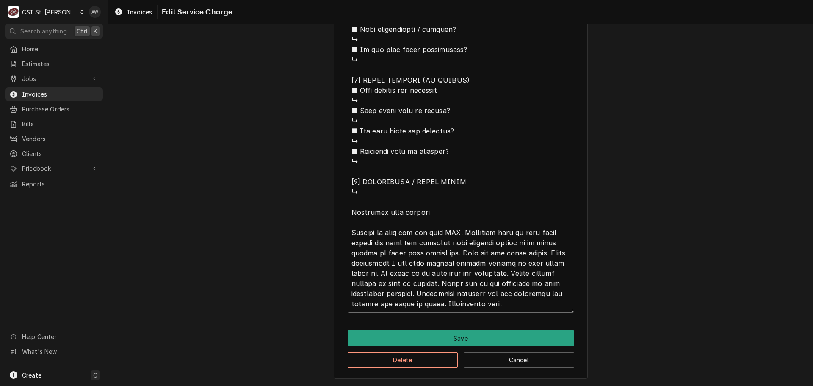
type textarea "x"
type textarea "⚠️ 𝗙𝗢𝗥𝗠 𝗜𝗡𝗦𝗧𝗥𝗨𝗖𝗧𝗜𝗢𝗡𝗦 ⚠️ ✪ 𝗖𝗼𝗺𝗽𝗹𝗲𝘁𝗲 𝗮𝗹𝗹 𝗿𝗲𝗹𝗲𝘃𝗮𝗻𝘁 𝘀𝗲𝗰𝘁𝗶𝗼𝗻𝘀 ✪ 𝗣𝗿𝗼𝘃𝗶𝗱𝗲 𝗱𝗲𝘁𝗮𝗶𝗹𝗲𝗱 𝗮𝗻𝘀…"
type textarea "x"
type textarea "⚠️ 𝗙𝗢𝗥𝗠 𝗜𝗡𝗦𝗧𝗥𝗨𝗖𝗧𝗜𝗢𝗡𝗦 ⚠️ ✪ 𝗖𝗼𝗺𝗽𝗹𝗲𝘁𝗲 𝗮𝗹𝗹 𝗿𝗲𝗹𝗲𝘃𝗮𝗻𝘁 𝘀𝗲𝗰𝘁𝗶𝗼𝗻𝘀 ✪ 𝗣𝗿𝗼𝘃𝗶𝗱𝗲 𝗱𝗲𝘁𝗮𝗶𝗹𝗲𝗱 𝗮𝗻𝘀…"
type textarea "x"
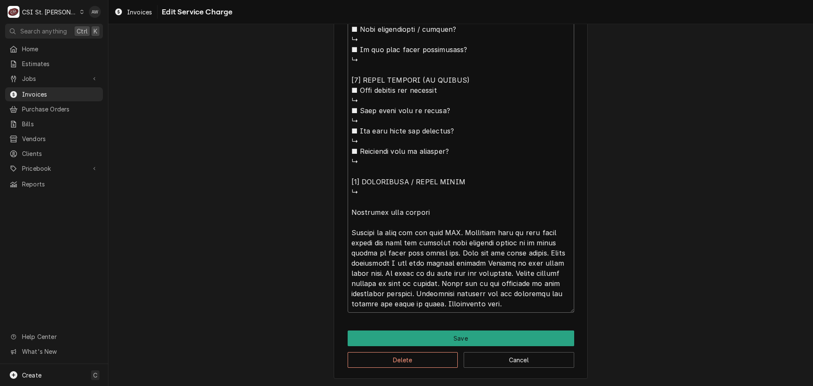
type textarea "⚠️ 𝗙𝗢𝗥𝗠 𝗜𝗡𝗦𝗧𝗥𝗨𝗖𝗧𝗜𝗢𝗡𝗦 ⚠️ ✪ 𝗖𝗼𝗺𝗽𝗹𝗲𝘁𝗲 𝗮𝗹𝗹 𝗿𝗲𝗹𝗲𝘃𝗮𝗻𝘁 𝘀𝗲𝗰𝘁𝗶𝗼𝗻𝘀 ✪ 𝗣𝗿𝗼𝘃𝗶𝗱𝗲 𝗱𝗲𝘁𝗮𝗶𝗹𝗲𝗱 𝗮𝗻𝘀…"
type textarea "x"
type textarea "⚠️ 𝗙𝗢𝗥𝗠 𝗜𝗡𝗦𝗧𝗥𝗨𝗖𝗧𝗜𝗢𝗡𝗦 ⚠️ ✪ 𝗖𝗼𝗺𝗽𝗹𝗲𝘁𝗲 𝗮𝗹𝗹 𝗿𝗲𝗹𝗲𝘃𝗮𝗻𝘁 𝘀𝗲𝗰𝘁𝗶𝗼𝗻𝘀 ✪ 𝗣𝗿𝗼𝘃𝗶𝗱𝗲 𝗱𝗲𝘁𝗮𝗶𝗹𝗲𝗱 𝗮𝗻𝘀…"
type textarea "x"
type textarea "⚠️ 𝗙𝗢𝗥𝗠 𝗜𝗡𝗦𝗧𝗥𝗨𝗖𝗧𝗜𝗢𝗡𝗦 ⚠️ ✪ 𝗖𝗼𝗺𝗽𝗹𝗲𝘁𝗲 𝗮𝗹𝗹 𝗿𝗲𝗹𝗲𝘃𝗮𝗻𝘁 𝘀𝗲𝗰𝘁𝗶𝗼𝗻𝘀 ✪ 𝗣𝗿𝗼𝘃𝗶𝗱𝗲 𝗱𝗲𝘁𝗮𝗶𝗹𝗲𝗱 𝗮𝗻𝘀…"
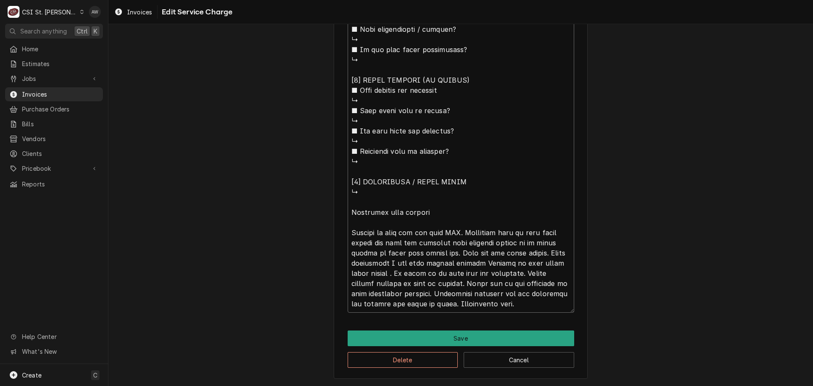
type textarea "x"
type textarea "⚠️ 𝗙𝗢𝗥𝗠 𝗜𝗡𝗦𝗧𝗥𝗨𝗖𝗧𝗜𝗢𝗡𝗦 ⚠️ ✪ 𝗖𝗼𝗺𝗽𝗹𝗲𝘁𝗲 𝗮𝗹𝗹 𝗿𝗲𝗹𝗲𝘃𝗮𝗻𝘁 𝘀𝗲𝗰𝘁𝗶𝗼𝗻𝘀 ✪ 𝗣𝗿𝗼𝘃𝗶𝗱𝗲 𝗱𝗲𝘁𝗮𝗶𝗹𝗲𝗱 𝗮𝗻𝘀…"
type textarea "x"
type textarea "⚠️ 𝗙𝗢𝗥𝗠 𝗜𝗡𝗦𝗧𝗥𝗨𝗖𝗧𝗜𝗢𝗡𝗦 ⚠️ ✪ 𝗖𝗼𝗺𝗽𝗹𝗲𝘁𝗲 𝗮𝗹𝗹 𝗿𝗲𝗹𝗲𝘃𝗮𝗻𝘁 𝘀𝗲𝗰𝘁𝗶𝗼𝗻𝘀 ✪ 𝗣𝗿𝗼𝘃𝗶𝗱𝗲 𝗱𝗲𝘁𝗮𝗶𝗹𝗲𝗱 𝗮𝗻𝘀…"
type textarea "x"
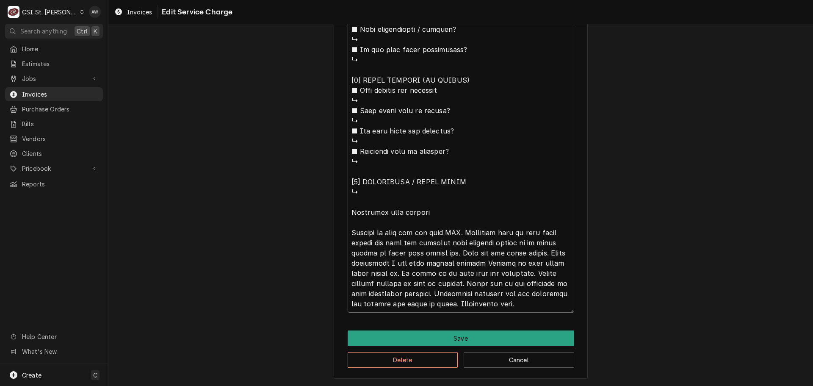
type textarea "⚠️ 𝗙𝗢𝗥𝗠 𝗜𝗡𝗦𝗧𝗥𝗨𝗖𝗧𝗜𝗢𝗡𝗦 ⚠️ ✪ 𝗖𝗼𝗺𝗽𝗹𝗲𝘁𝗲 𝗮𝗹𝗹 𝗿𝗲𝗹𝗲𝘃𝗮𝗻𝘁 𝘀𝗲𝗰𝘁𝗶𝗼𝗻𝘀 ✪ 𝗣𝗿𝗼𝘃𝗶𝗱𝗲 𝗱𝗲𝘁𝗮𝗶𝗹𝗲𝗱 𝗮𝗻𝘀…"
type textarea "x"
type textarea "⚠️ 𝗙𝗢𝗥𝗠 𝗜𝗡𝗦𝗧𝗥𝗨𝗖𝗧𝗜𝗢𝗡𝗦 ⚠️ ✪ 𝗖𝗼𝗺𝗽𝗹𝗲𝘁𝗲 𝗮𝗹𝗹 𝗿𝗲𝗹𝗲𝘃𝗮𝗻𝘁 𝘀𝗲𝗰𝘁𝗶𝗼𝗻𝘀 ✪ 𝗣𝗿𝗼𝘃𝗶𝗱𝗲 𝗱𝗲𝘁𝗮𝗶𝗹𝗲𝗱 𝗮𝗻𝘀…"
type textarea "x"
type textarea "⚠️ 𝗙𝗢𝗥𝗠 𝗜𝗡𝗦𝗧𝗥𝗨𝗖𝗧𝗜𝗢𝗡𝗦 ⚠️ ✪ 𝗖𝗼𝗺𝗽𝗹𝗲𝘁𝗲 𝗮𝗹𝗹 𝗿𝗲𝗹𝗲𝘃𝗮𝗻𝘁 𝘀𝗲𝗰𝘁𝗶𝗼𝗻𝘀 ✪ 𝗣𝗿𝗼𝘃𝗶𝗱𝗲 𝗱𝗲𝘁𝗮𝗶𝗹𝗲𝗱 𝗮𝗻𝘀…"
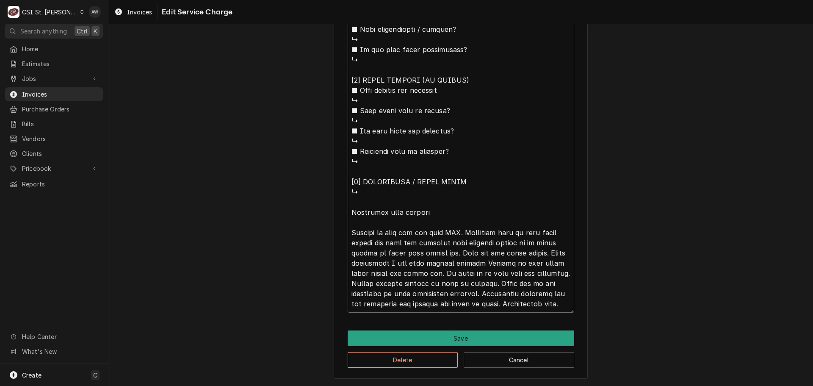
drag, startPoint x: 476, startPoint y: 294, endPoint x: 423, endPoint y: 271, distance: 57.3
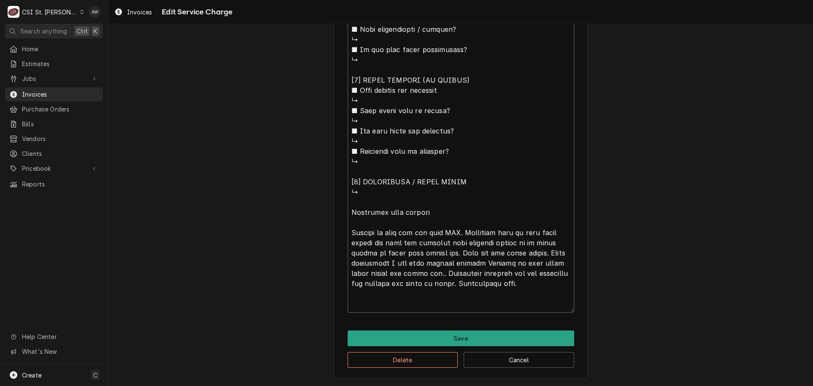
scroll to position [752, 0]
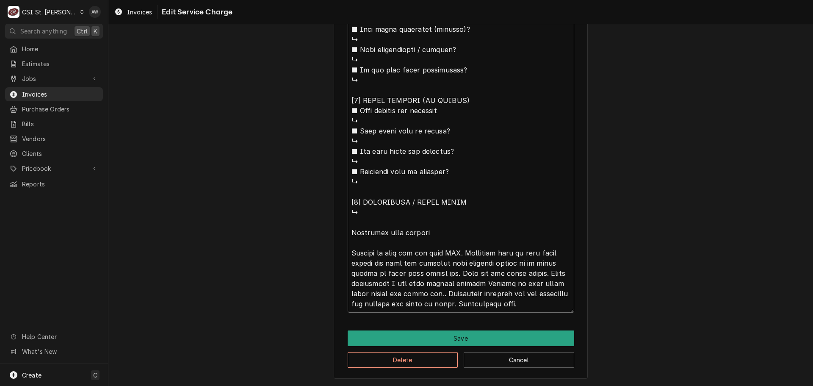
drag, startPoint x: 516, startPoint y: 306, endPoint x: 328, endPoint y: 233, distance: 201.7
click at [413, 352] on button "Delete" at bounding box center [403, 360] width 111 height 16
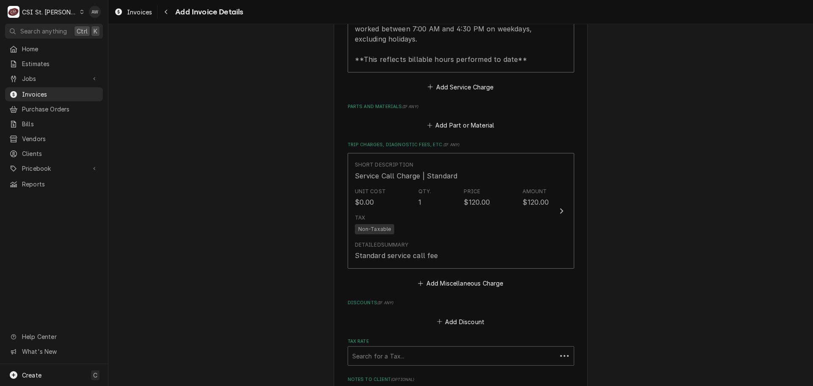
scroll to position [678, 0]
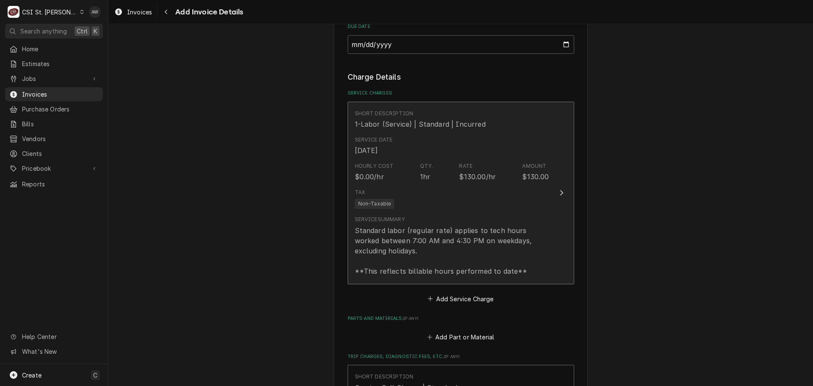
click at [409, 144] on div "Service Date Aug 12, 2025" at bounding box center [452, 146] width 194 height 26
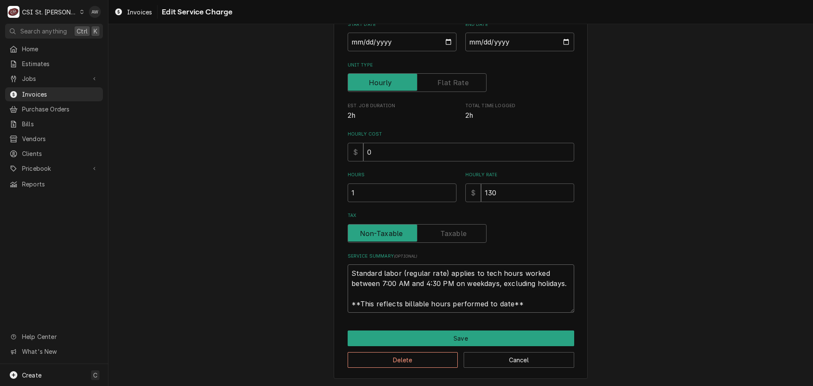
scroll to position [10, 0]
drag, startPoint x: 349, startPoint y: 274, endPoint x: 569, endPoint y: 310, distance: 222.9
drag, startPoint x: 349, startPoint y: 272, endPoint x: 591, endPoint y: 319, distance: 246.3
click at [591, 319] on div "Use the fields below to edit this service charge Short Description 1-Labor (Ser…" at bounding box center [460, 138] width 705 height 495
paste textarea "outhbend tilt skillet Arrived on site and met with MOD. Diagnosed unit to find …"
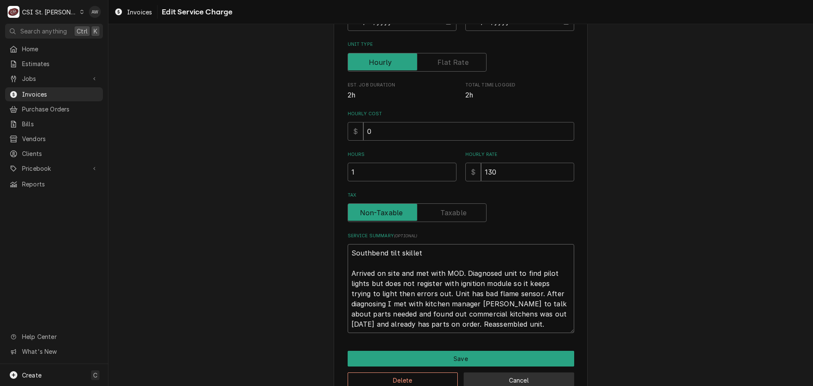
scroll to position [183, 0]
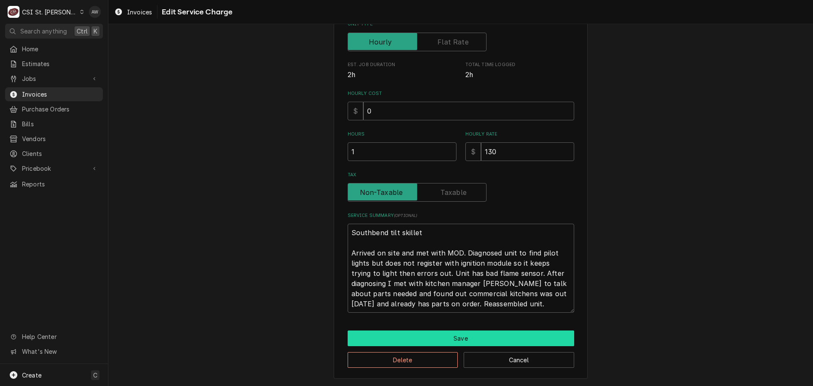
click at [437, 341] on button "Save" at bounding box center [461, 338] width 227 height 16
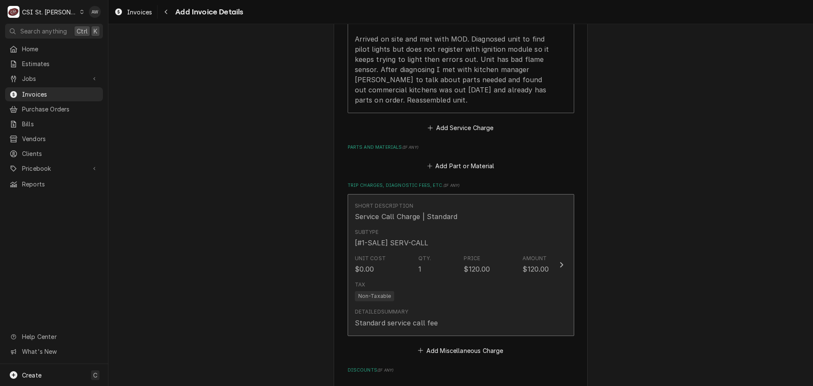
scroll to position [1118, 0]
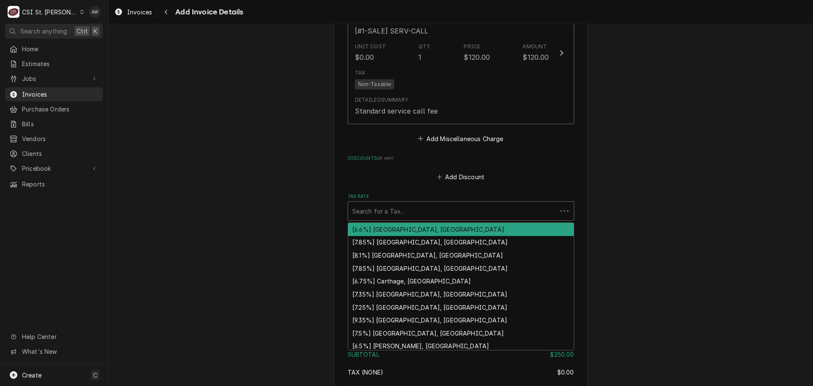
click at [472, 212] on div "Tax Rate" at bounding box center [452, 210] width 200 height 15
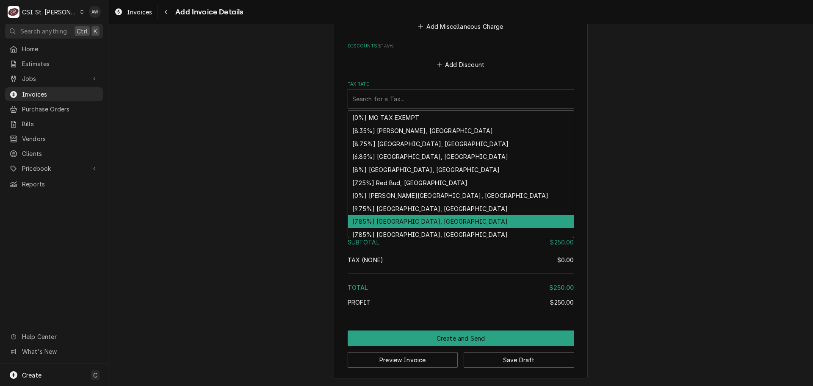
scroll to position [281, 0]
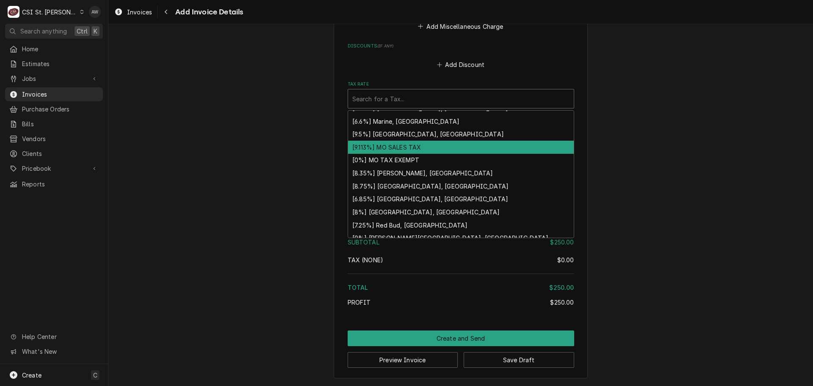
click at [452, 149] on div "[9.113%] MO SALES TAX" at bounding box center [461, 147] width 226 height 13
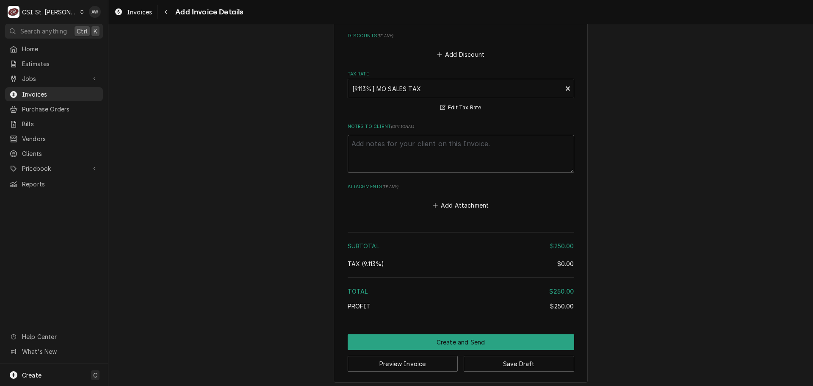
scroll to position [1244, 0]
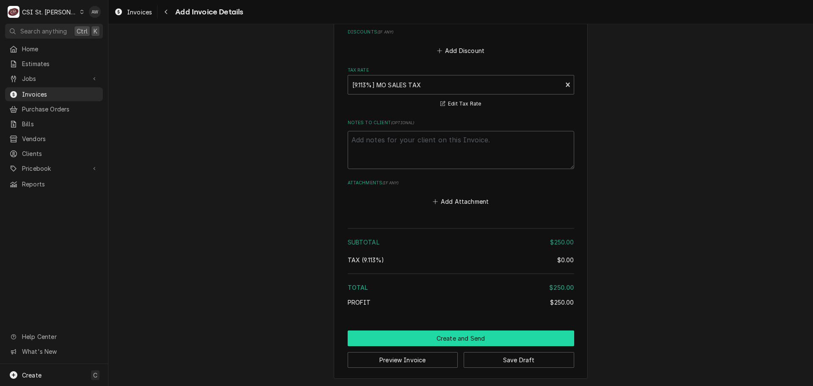
click at [499, 338] on button "Create and Send" at bounding box center [461, 338] width 227 height 16
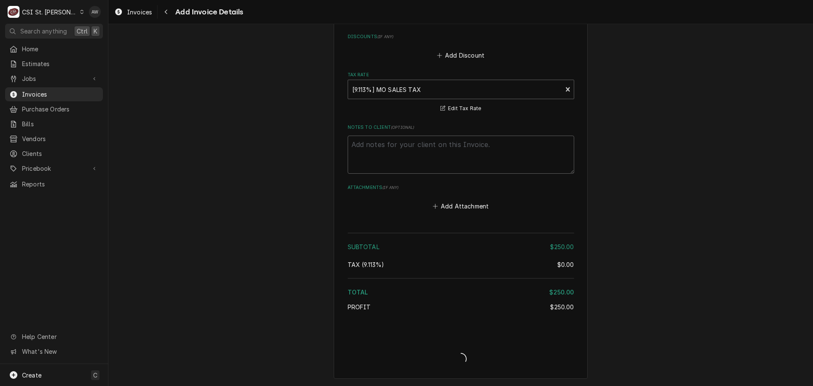
scroll to position [1239, 0]
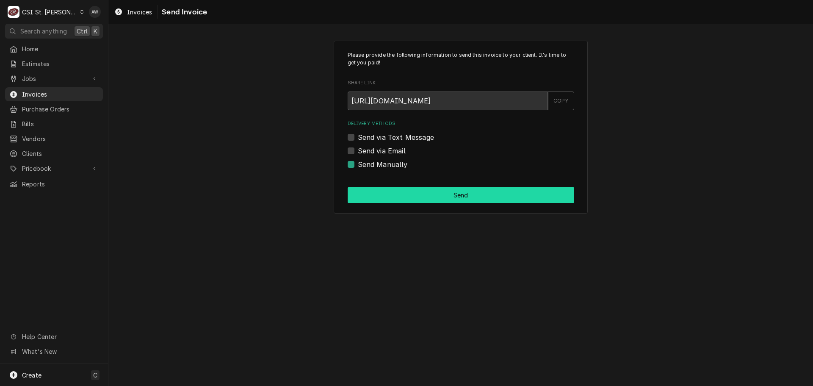
click at [386, 195] on button "Send" at bounding box center [461, 195] width 227 height 16
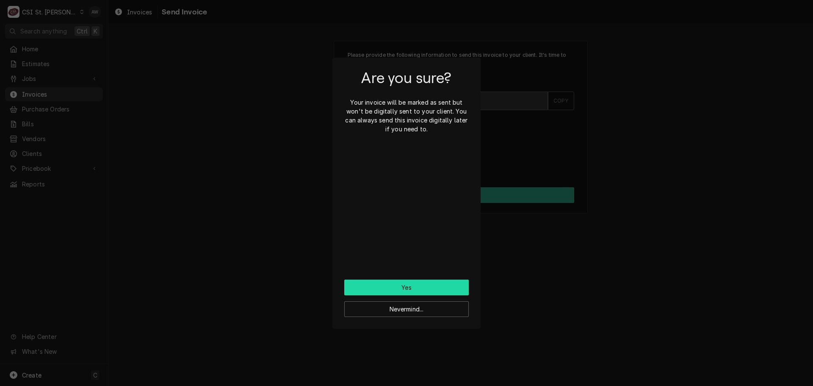
click at [423, 289] on button "Yes" at bounding box center [406, 288] width 125 height 16
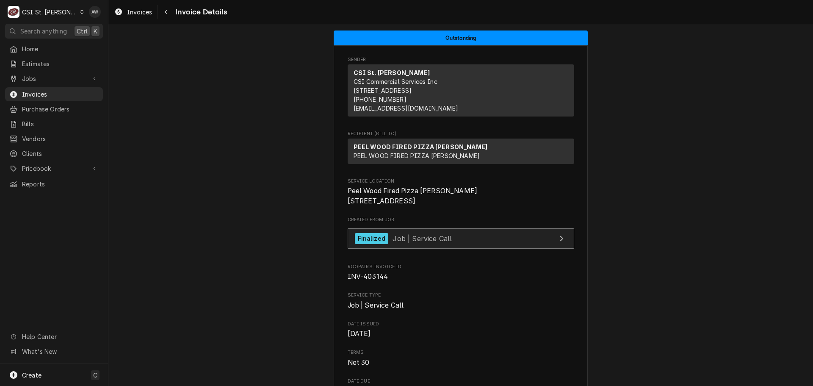
click at [480, 249] on link "Finalized Job | Service Call" at bounding box center [461, 238] width 227 height 21
click at [450, 249] on link "Finalized Job | Service Call" at bounding box center [461, 238] width 227 height 21
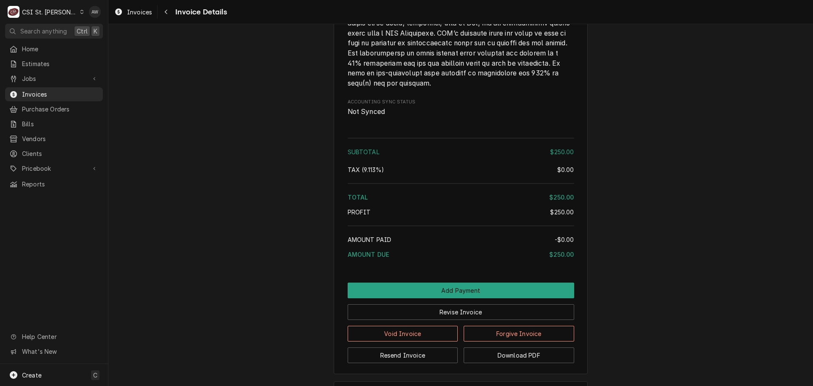
scroll to position [1287, 0]
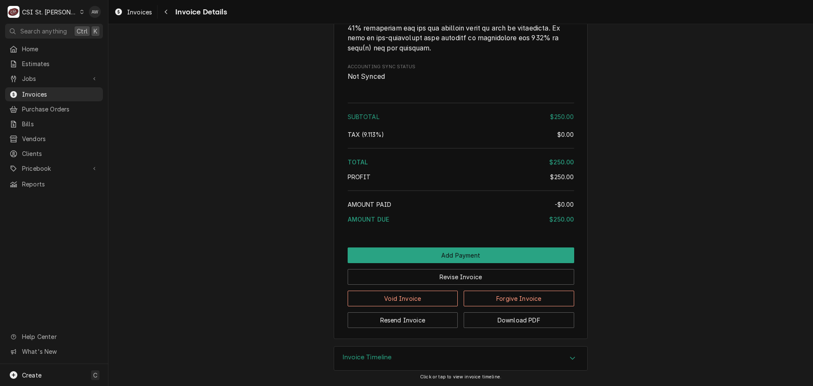
click at [428, 352] on div "Invoice Timeline" at bounding box center [460, 359] width 253 height 24
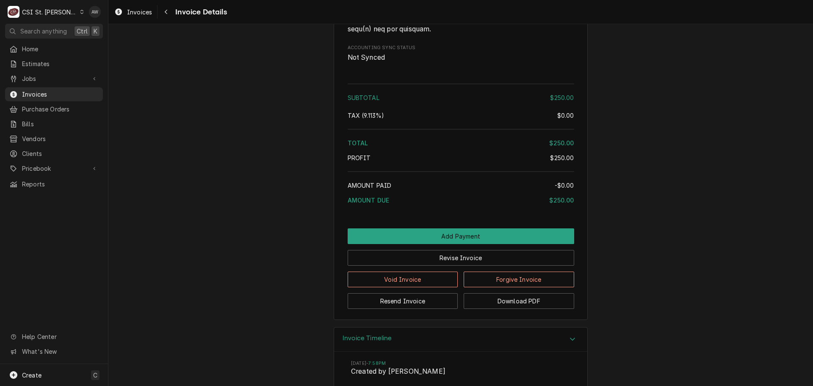
scroll to position [1366, 0]
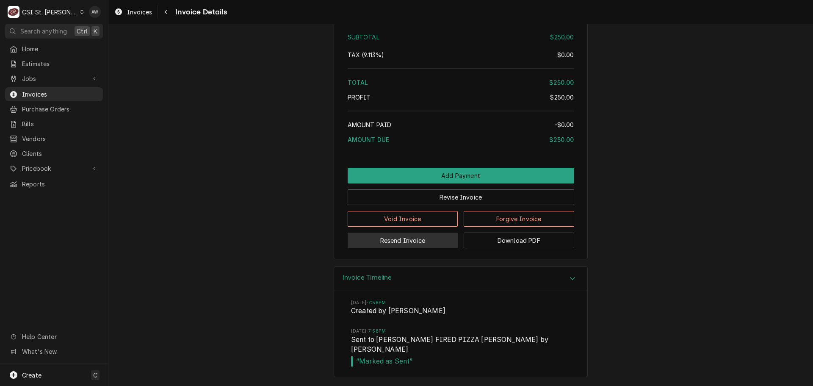
click at [399, 246] on button "Resend Invoice" at bounding box center [403, 241] width 111 height 16
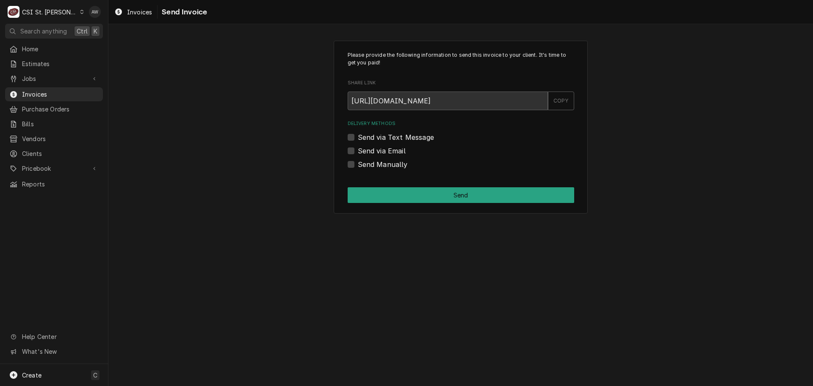
click at [396, 147] on label "Send via Email" at bounding box center [382, 151] width 48 height 10
click at [396, 147] on input "Send via Email" at bounding box center [471, 155] width 227 height 19
checkbox input "true"
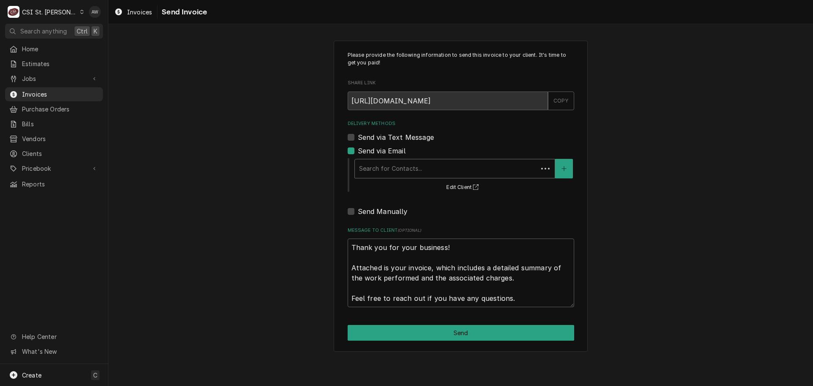
click at [437, 161] on div "Delivery Methods" at bounding box center [446, 168] width 175 height 15
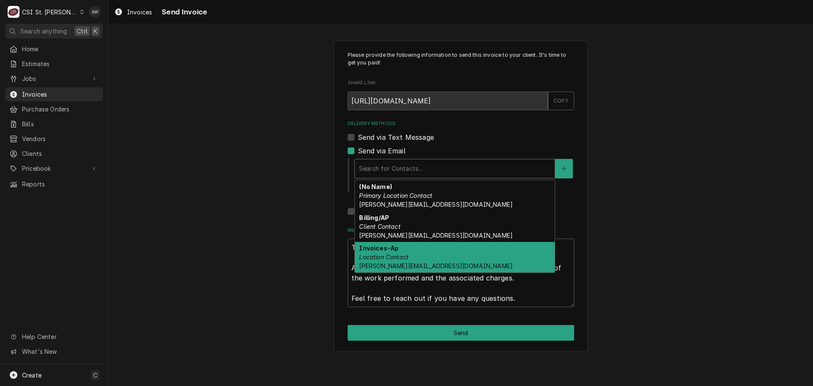
click at [447, 254] on div "Invoices-Ap Location Contact patrick@peelpizza.com" at bounding box center [455, 257] width 200 height 31
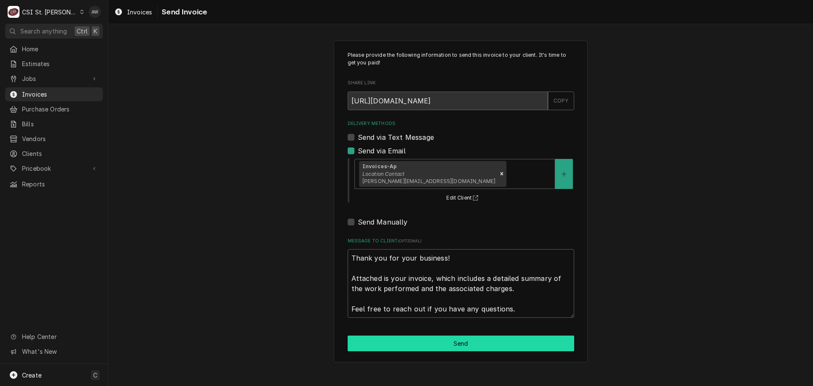
click at [444, 344] on button "Send" at bounding box center [461, 344] width 227 height 16
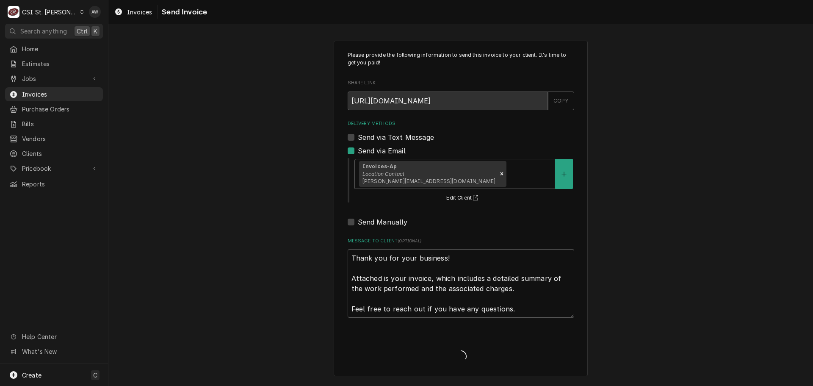
type textarea "x"
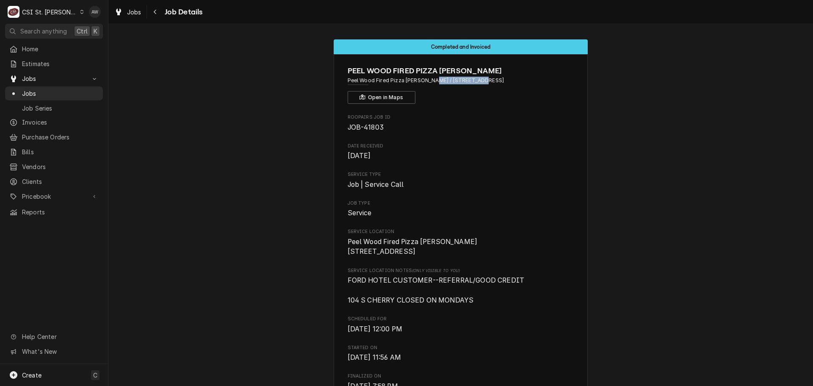
drag, startPoint x: 427, startPoint y: 80, endPoint x: 477, endPoint y: 77, distance: 49.3
click at [477, 77] on span "Peel Wood Fired Pizza [PERSON_NAME] / [STREET_ADDRESS]" at bounding box center [461, 81] width 227 height 8
copy span "[STREET_ADDRESS]"
click at [66, 177] on span "Clients" at bounding box center [60, 181] width 77 height 9
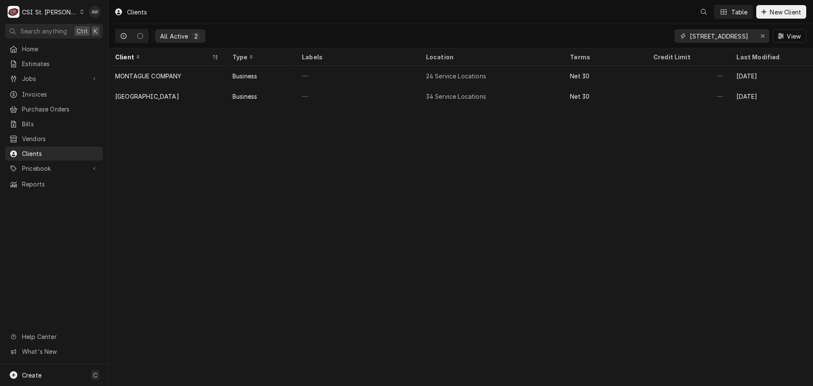
click at [752, 36] on input "[STREET_ADDRESS]" at bounding box center [722, 36] width 64 height 14
click at [760, 37] on div "Erase input" at bounding box center [763, 36] width 8 height 8
paste input "208 S Meramec Ave"
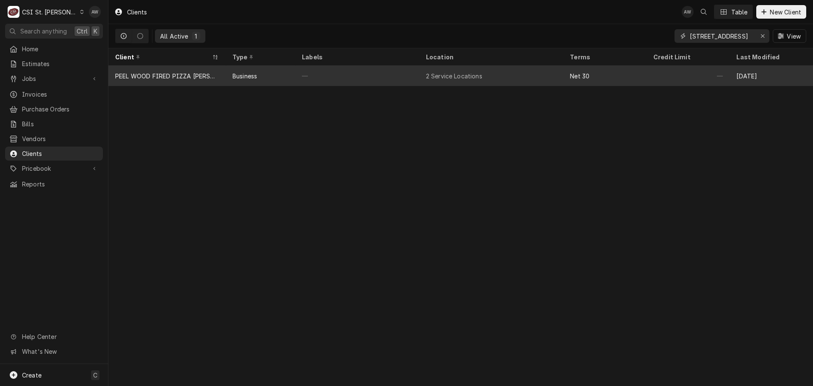
type input "208 S Meramec Ave"
click at [417, 79] on div "—" at bounding box center [357, 76] width 124 height 20
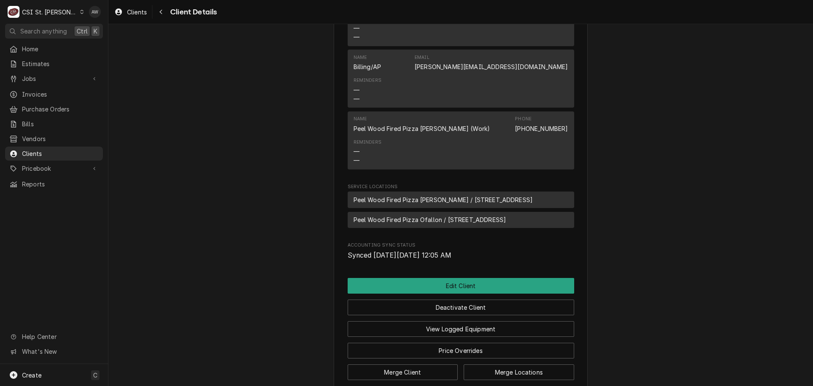
scroll to position [339, 0]
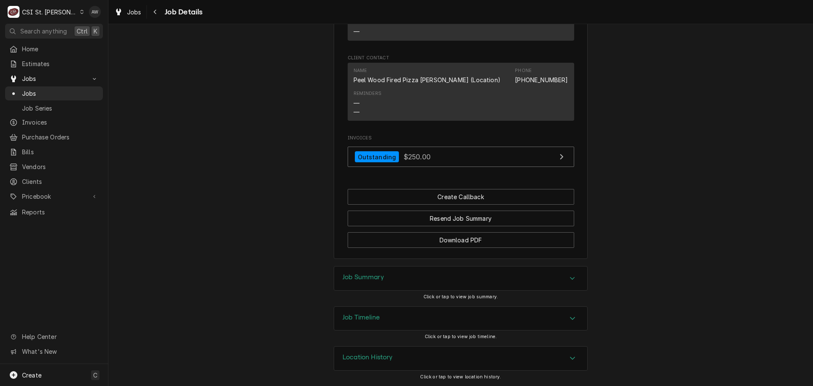
scroll to position [543, 0]
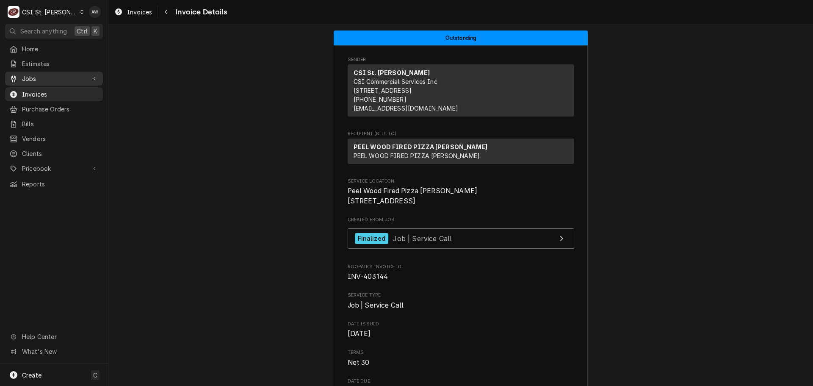
click at [40, 80] on span "Jobs" at bounding box center [54, 78] width 64 height 9
click at [42, 90] on span "Jobs" at bounding box center [60, 93] width 77 height 9
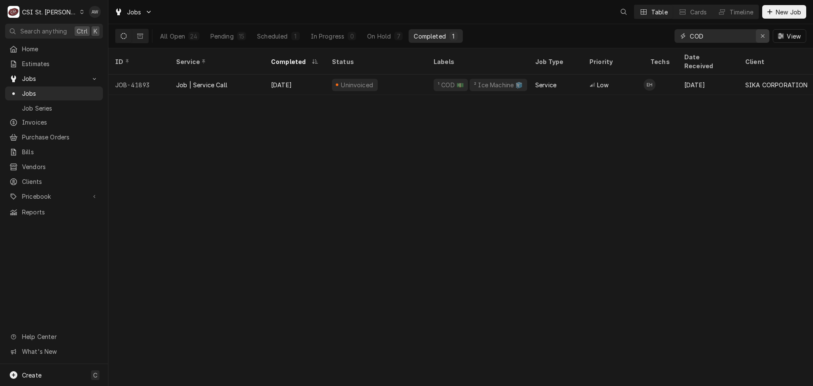
click at [761, 36] on icon "Erase input" at bounding box center [763, 36] width 5 height 6
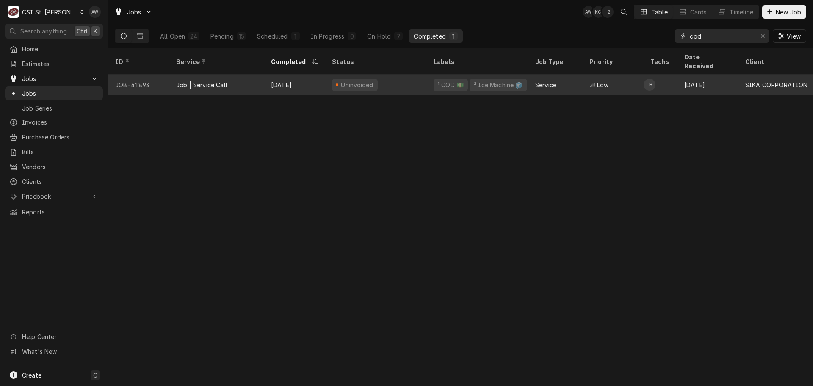
type input "cod"
click at [392, 75] on div "Uninvoiced" at bounding box center [376, 85] width 102 height 20
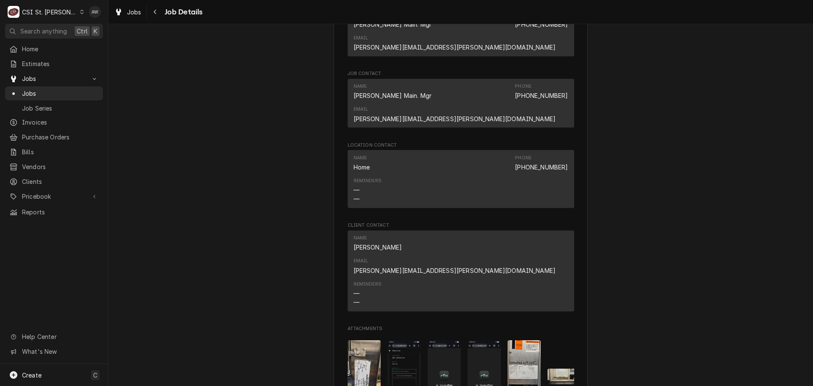
scroll to position [847, 0]
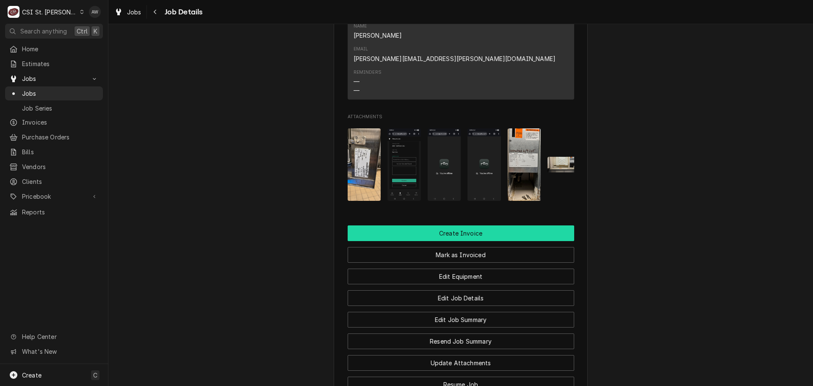
click at [524, 225] on button "Create Invoice" at bounding box center [461, 233] width 227 height 16
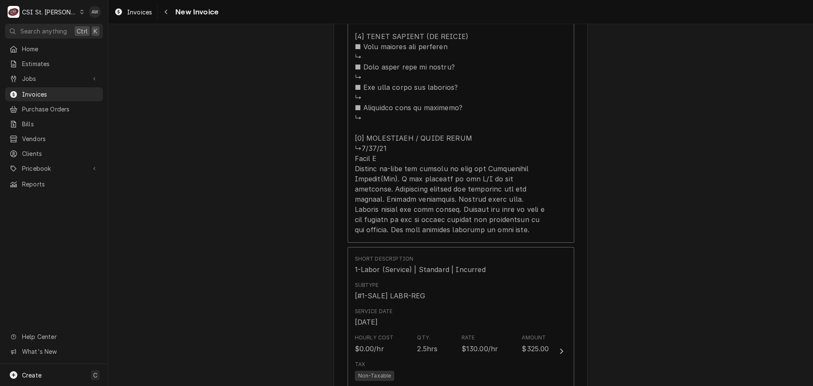
scroll to position [1483, 0]
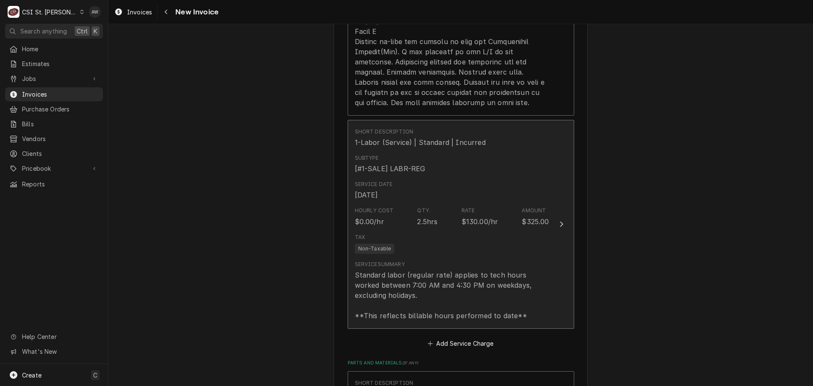
click at [561, 156] on button "Short Description 1-Labor (Service) | Standard | Incurred Subtype [#1-SALE] LAB…" at bounding box center [461, 224] width 227 height 209
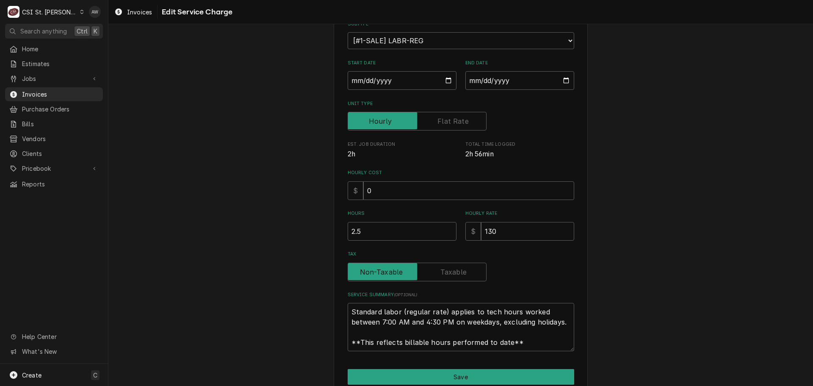
scroll to position [126, 0]
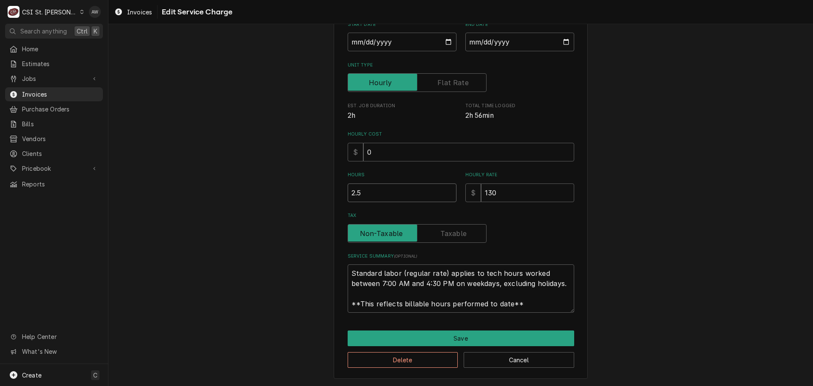
drag, startPoint x: 384, startPoint y: 194, endPoint x: 290, endPoint y: 198, distance: 94.6
click at [291, 203] on div "Use the fields below to edit this service charge Short Description Subtype Choo…" at bounding box center [460, 146] width 705 height 479
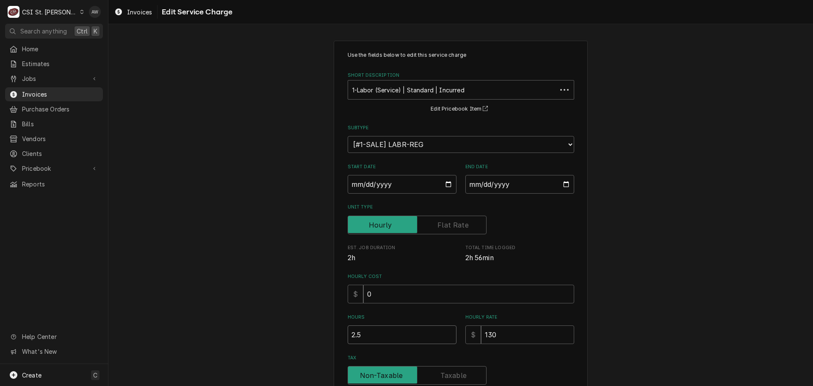
type textarea "x"
type input "3"
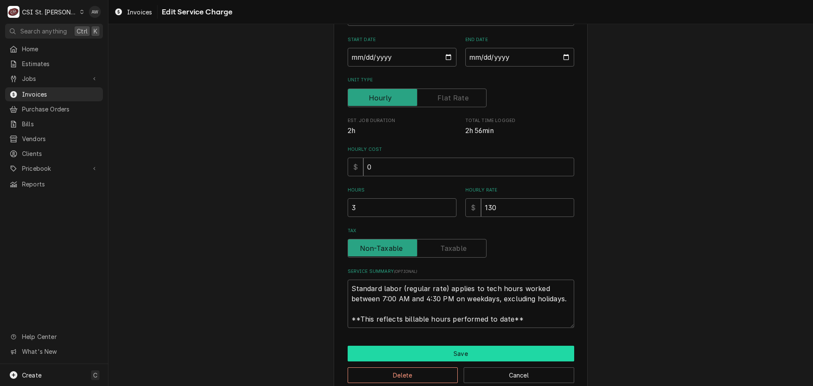
click at [433, 350] on button "Save" at bounding box center [461, 354] width 227 height 16
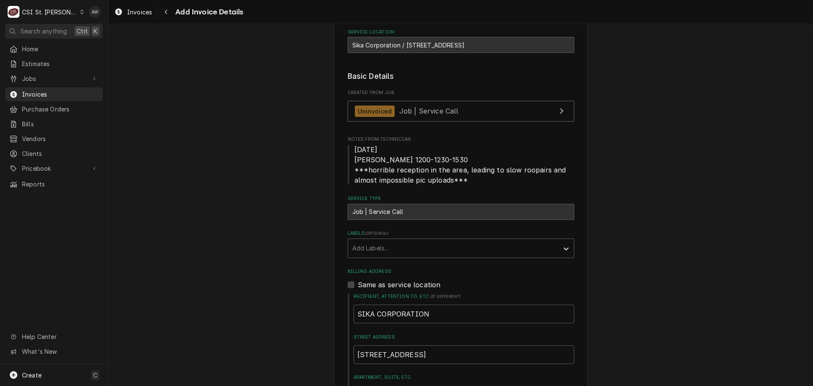
scroll to position [143, 0]
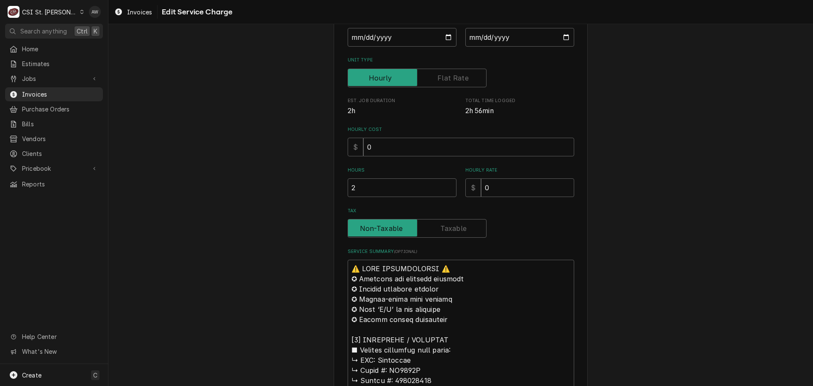
scroll to position [254, 0]
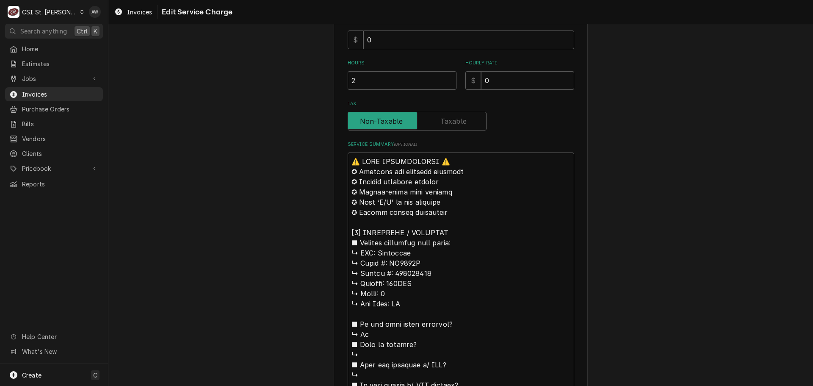
drag, startPoint x: 375, startPoint y: 253, endPoint x: 346, endPoint y: 164, distance: 93.2
type textarea "x"
type textarea "Manitowoc ↳ 𝗠𝗼𝗱𝗲𝗹 #: SD0453W ↳ 𝗦𝗲𝗿𝗶𝗮𝗹 #: 050364076 ↳ 𝗩𝗼𝗹𝘁𝗮𝗴𝗲: 115VAC ↳ 𝗣𝗵𝗮𝘀𝗲: 1…"
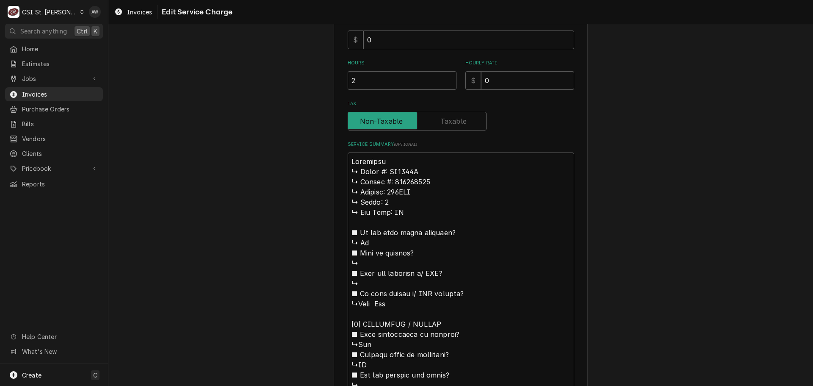
type textarea "x"
type textarea "Manitowoc / ↳ 𝗠𝗼𝗱𝗲𝗹 #: SD0453W ↳ 𝗦𝗲𝗿𝗶𝗮𝗹 #: 050364076 ↳ 𝗩𝗼𝗹𝘁𝗮𝗴𝗲: 115VAC ↳ 𝗣𝗵𝗮𝘀𝗲:…"
type textarea "x"
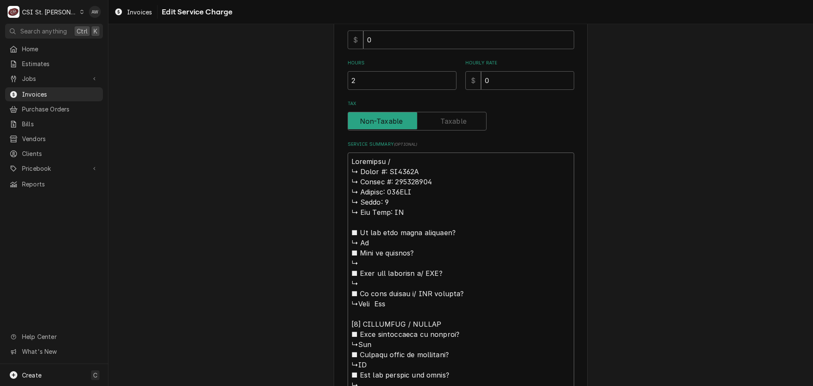
type textarea "Manitowoc / ↳ 𝗠𝗼𝗱𝗲𝗹 #: SD0453W ↳ 𝗦𝗲𝗿𝗶𝗮𝗹 #: 050364076 ↳ 𝗩𝗼𝗹𝘁𝗮𝗴𝗲: 115VAC ↳ 𝗣𝗵𝗮𝘀𝗲:…"
type textarea "x"
type textarea "Manitowoc / M ↳ 𝗠𝗼𝗱𝗲𝗹 #: SD0453W ↳ 𝗦𝗲𝗿𝗶𝗮𝗹 #: 050364076 ↳ 𝗩𝗼𝗹𝘁𝗮𝗴𝗲: 115VAC ↳ 𝗣𝗵𝗮𝘀…"
type textarea "x"
type textarea "Manitowoc / Mo ↳ 𝗠𝗼𝗱𝗲𝗹 #: SD0453W ↳ 𝗦𝗲𝗿𝗶𝗮𝗹 #: 050364076 ↳ 𝗩𝗼𝗹𝘁𝗮𝗴𝗲: 115VAC ↳ 𝗣𝗵𝗮…"
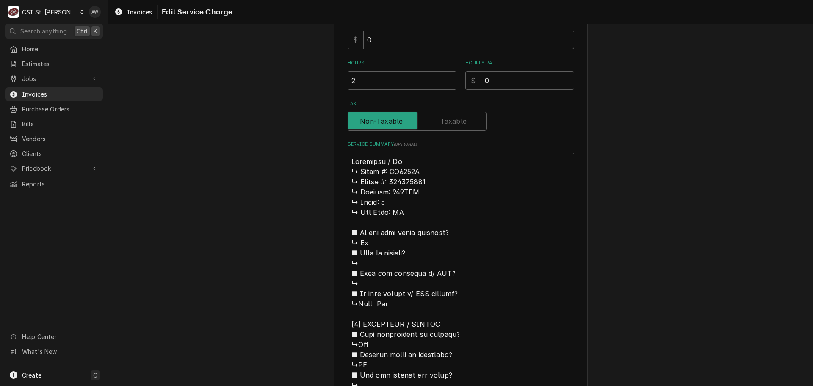
type textarea "x"
type textarea "Manitowoc / Mod ↳ 𝗠𝗼𝗱𝗲𝗹 #: SD0453W ↳ 𝗦𝗲𝗿𝗶𝗮𝗹 #: 050364076 ↳ 𝗩𝗼𝗹𝘁𝗮𝗴𝗲: 115VAC ↳ 𝗣𝗵…"
type textarea "x"
type textarea "Manitowoc / Mode ↳ 𝗠𝗼𝗱𝗲𝗹 #: SD0453W ↳ 𝗦𝗲𝗿𝗶𝗮𝗹 #: 050364076 ↳ 𝗩𝗼𝗹𝘁𝗮𝗴𝗲: 115VAC ↳ 𝗣…"
type textarea "x"
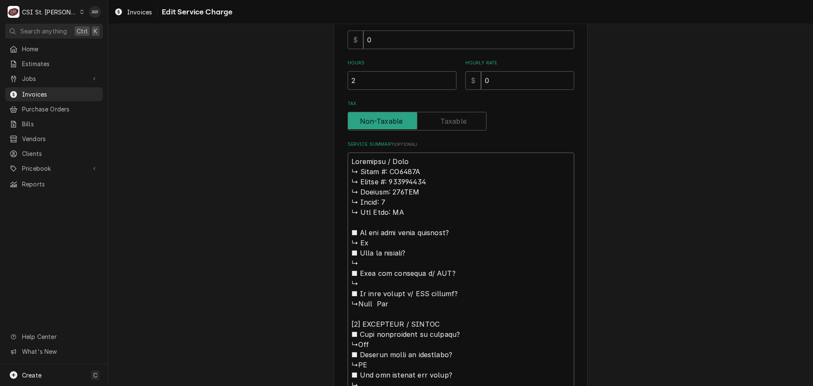
type textarea "Manitowoc / Model ↳ 𝗠𝗼𝗱𝗲𝗹 #: SD0453W ↳ 𝗦𝗲𝗿𝗶𝗮𝗹 #: 050364076 ↳ 𝗩𝗼𝗹𝘁𝗮𝗴𝗲: 115VAC ↳ …"
type textarea "x"
type textarea "Manitowoc / Model: ↳ 𝗠𝗼𝗱𝗲𝗹 #: SD0453W ↳ 𝗦𝗲𝗿𝗶𝗮𝗹 #: 050364076 ↳ 𝗩𝗼𝗹𝘁𝗮𝗴𝗲: 115VAC ↳…"
type textarea "x"
type textarea "Manitowoc / Model: ↳ 𝗠𝗼𝗱𝗲𝗹 #: SD0453W ↳ 𝗦𝗲𝗿𝗶𝗮𝗹 #: 050364076 ↳ 𝗩𝗼𝗹𝘁𝗮𝗴𝗲: 115VAC ↳…"
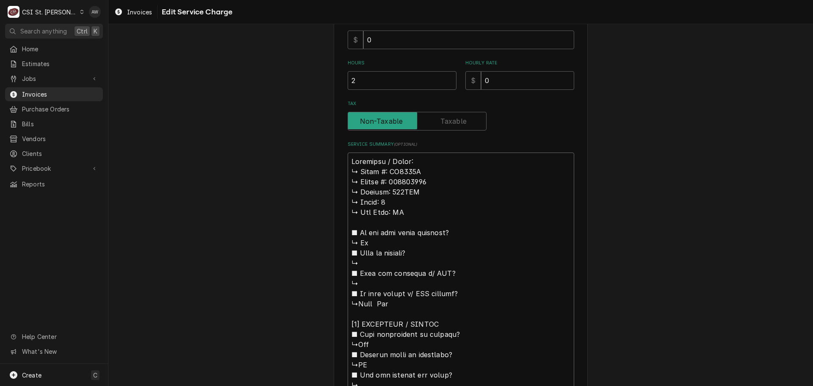
drag, startPoint x: 385, startPoint y: 172, endPoint x: 337, endPoint y: 173, distance: 47.9
click at [337, 173] on div "Use the fields below to edit this service charge Short Description Job | Servic…" at bounding box center [461, 280] width 254 height 989
type textarea "x"
type textarea "Manitowoc / Model: SD0453W ↳ 𝗦𝗲𝗿𝗶𝗮𝗹 #: 050364076 ↳ 𝗩𝗼𝗹𝘁𝗮𝗴𝗲: 115VAC ↳ 𝗣𝗵𝗮𝘀𝗲: 1 ↳…"
type textarea "x"
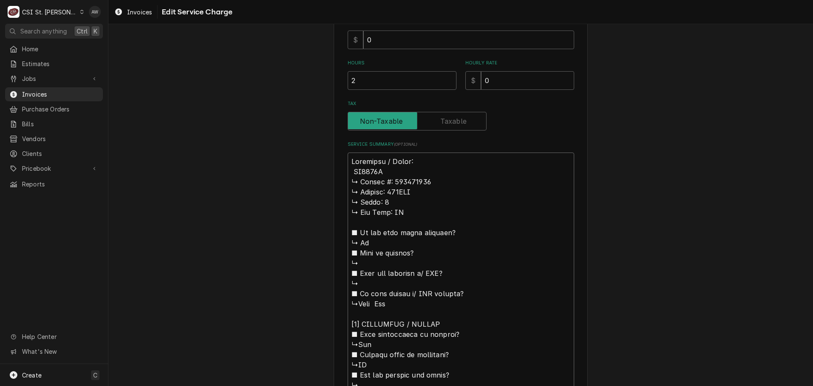
type textarea "Manitowoc / Model: SD0453W ↳ 𝗦𝗲𝗿𝗶𝗮𝗹 #: 050364076 ↳ 𝗩𝗼𝗹𝘁𝗮𝗴𝗲: 115VAC ↳ 𝗣𝗵𝗮𝘀𝗲: 1 ↳…"
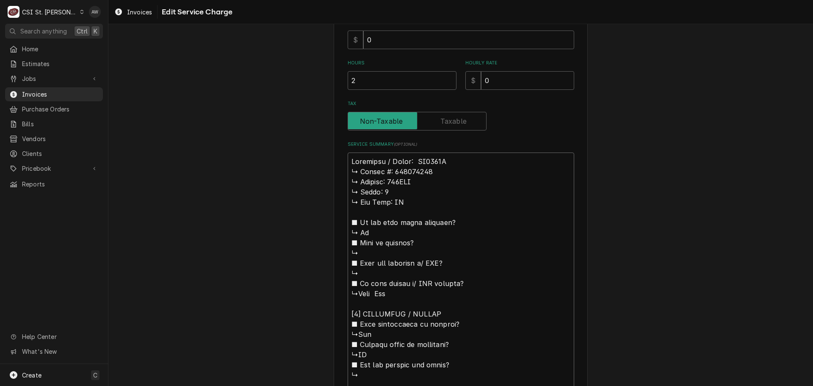
type textarea "x"
type textarea "Manitowoc / Model: SD0453W / ↳ 𝗦𝗲𝗿𝗶𝗮𝗹 #: 050364076 ↳ 𝗩𝗼𝗹𝘁𝗮𝗴𝗲: 115VAC ↳ 𝗣𝗵𝗮𝘀𝗲: 1…"
type textarea "x"
type textarea "Manitowoc / Model: SD0453W / ↳ 𝗦𝗲𝗿𝗶𝗮𝗹 #: 050364076 ↳ 𝗩𝗼𝗹𝘁𝗮𝗴𝗲: 115VAC ↳ 𝗣𝗵𝗮𝘀𝗲: 1…"
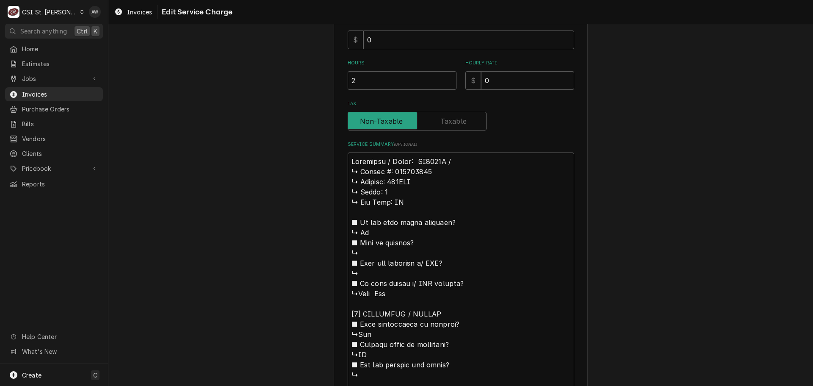
type textarea "x"
type textarea "Manitowoc / Model: SD0453W / S ↳ 𝗦𝗲𝗿𝗶𝗮𝗹 #: 050364076 ↳ 𝗩𝗼𝗹𝘁𝗮𝗴𝗲: 115VAC ↳ 𝗣𝗵𝗮𝘀𝗲:…"
type textarea "x"
type textarea "Manitowoc / Model: SD0453W / Se ↳ 𝗦𝗲𝗿𝗶𝗮𝗹 #: 050364076 ↳ 𝗩𝗼𝗹𝘁𝗮𝗴𝗲: 115VAC ↳ 𝗣𝗵𝗮𝘀𝗲…"
type textarea "x"
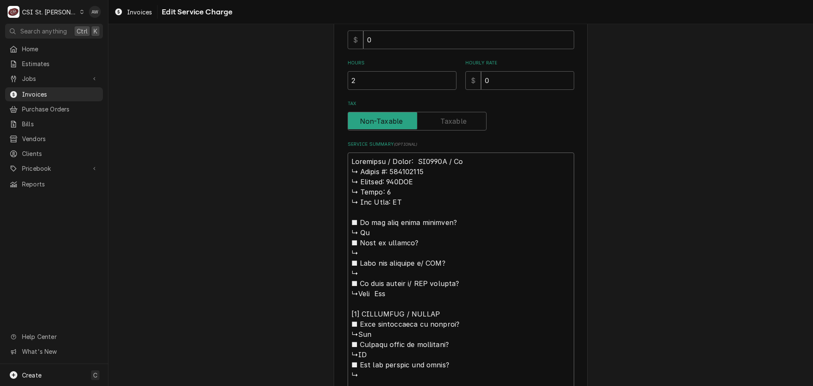
type textarea "Manitowoc / Model: SD0453W / Ser ↳ 𝗦𝗲𝗿𝗶𝗮𝗹 #: 050364076 ↳ 𝗩𝗼𝗹𝘁𝗮𝗴𝗲: 115VAC ↳ 𝗣𝗵𝗮𝘀…"
type textarea "x"
type textarea "Manitowoc / Model: SD0453W / Seri ↳ 𝗦𝗲𝗿𝗶𝗮𝗹 #: 050364076 ↳ 𝗩𝗼𝗹𝘁𝗮𝗴𝗲: 115VAC ↳ 𝗣𝗵𝗮…"
type textarea "x"
type textarea "Manitowoc / Model: SD0453W / Seria ↳ 𝗦𝗲𝗿𝗶𝗮𝗹 #: 050364076 ↳ 𝗩𝗼𝗹𝘁𝗮𝗴𝗲: 115VAC ↳ 𝗣𝗵…"
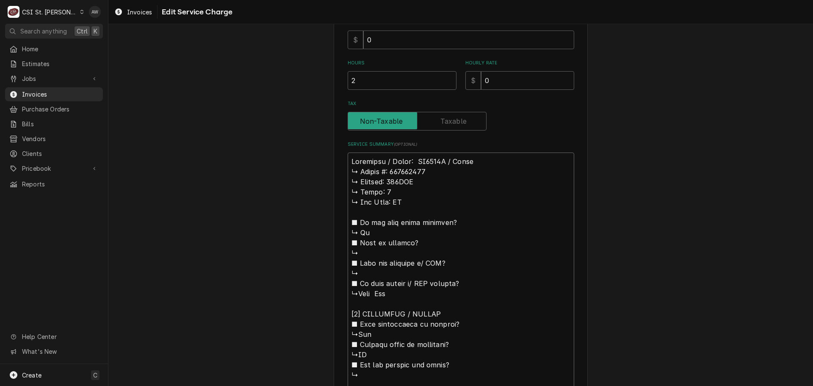
type textarea "x"
type textarea "Manitowoc / Model: SD0453W / Serial ↳ 𝗦𝗲𝗿𝗶𝗮𝗹 #: 050364076 ↳ 𝗩𝗼𝗹𝘁𝗮𝗴𝗲: 115VAC ↳ 𝗣…"
type textarea "x"
type textarea "Manitowoc / Model: SD0453W / Serial: ↳ 𝗦𝗲𝗿𝗶𝗮𝗹 #: 050364076 ↳ 𝗩𝗼𝗹𝘁𝗮𝗴𝗲: 115VAC ↳ …"
type textarea "x"
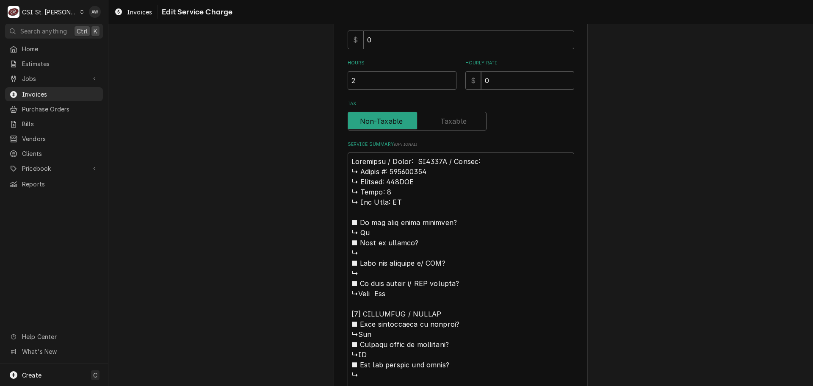
type textarea "Manitowoc / Model: SD0453W / Serial: ↳ 𝗦𝗲𝗿𝗶𝗮𝗹 #: 050364076 ↳ 𝗩𝗼𝗹𝘁𝗮𝗴𝗲: 115VAC ↳ …"
drag, startPoint x: 386, startPoint y: 175, endPoint x: 338, endPoint y: 170, distance: 48.1
type textarea "x"
type textarea "Manitowoc / Model: SD0453W / Serial: 050364076 ↳ 𝗩𝗼𝗹𝘁𝗮𝗴𝗲: 115VAC ↳ 𝗣𝗵𝗮𝘀𝗲: 1 ↳ 𝗚…"
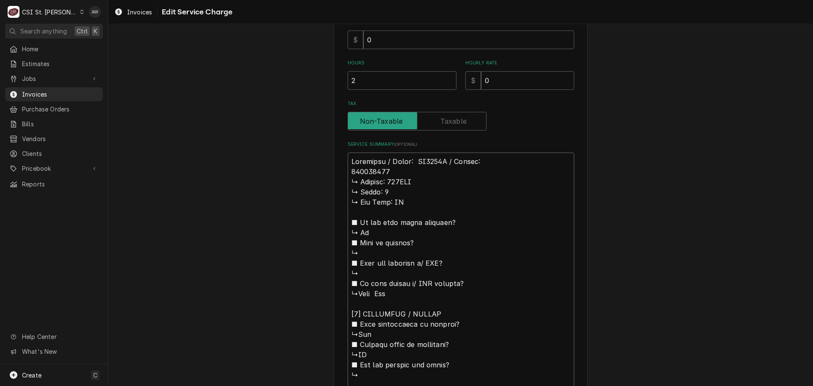
type textarea "x"
type textarea "Manitowoc / Model: SD0453W / Serial: 050364076 ↳ 𝗩𝗼𝗹𝘁𝗮𝗴𝗲: 115VAC ↳ 𝗣𝗵𝗮𝘀𝗲: 1 ↳ 𝗚…"
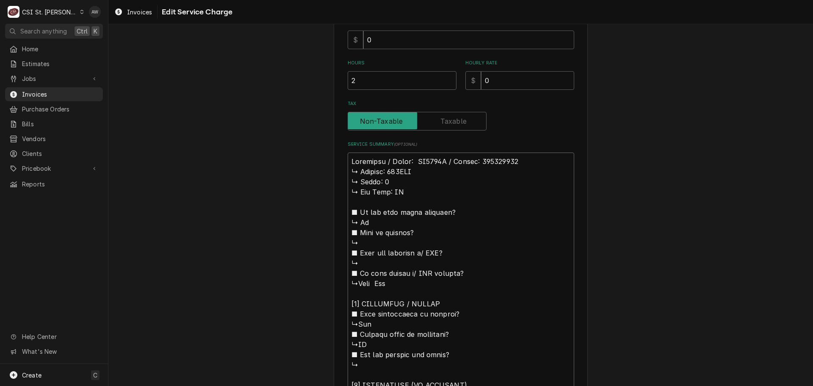
drag, startPoint x: 410, startPoint y: 195, endPoint x: 346, endPoint y: 173, distance: 67.5
type textarea "x"
type textarea "Manitowoc / Model: SD0453W / Serial: 050364076 ■ 𝗜𝘀 𝘁𝗵𝗲 𝘂𝗻𝗶𝘁 𝘂𝗻𝗱𝗲𝗿 𝘄𝗮𝗿𝗿𝗮𝗻𝘁𝘆? ↳ …"
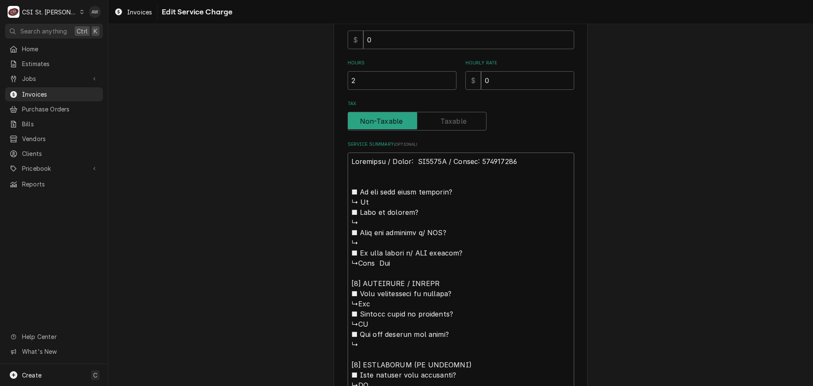
drag, startPoint x: 397, startPoint y: 266, endPoint x: 333, endPoint y: 188, distance: 101.2
click at [334, 188] on div "Use the fields below to edit this service charge Short Description Job | Servic…" at bounding box center [461, 260] width 254 height 948
type textarea "x"
type textarea "Manitowoc / Model: SD0453W / Serial: 050364076 [𝟮] 𝗗𝗜𝗔𝗚𝗡𝗢𝗦𝗜𝗦 / 𝗜𝗦𝗦𝗨𝗘𝗦 ■ 𝗨𝗻𝗶𝘁 𝗼𝗽…"
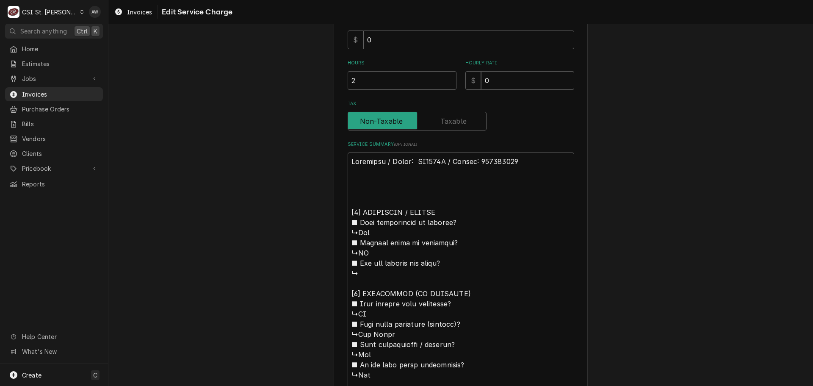
drag, startPoint x: 371, startPoint y: 277, endPoint x: 332, endPoint y: 205, distance: 82.3
click at [334, 205] on div "Use the fields below to edit this service charge Short Description Job | Servic…" at bounding box center [461, 224] width 254 height 877
type textarea "x"
type textarea "Manitowoc / Model: SD0453W / Serial: 050364076 [𝟯] 𝗥𝗘𝗦𝗢𝗟𝗨𝗧𝗜𝗢𝗡 (𝗜𝗙 𝗥𝗘𝗣𝗔𝗜𝗥𝗘𝗗) ■ 𝗪…"
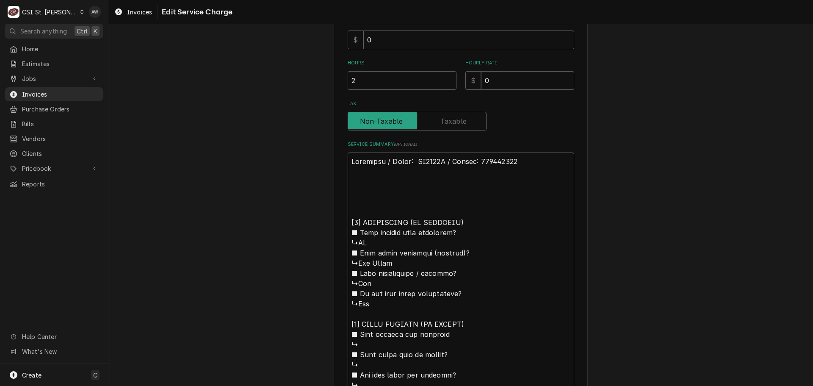
drag, startPoint x: 374, startPoint y: 305, endPoint x: 323, endPoint y: 212, distance: 106.5
click at [323, 212] on div "Use the fields below to edit this service charge Short Description Job | Servic…" at bounding box center [460, 189] width 705 height 821
type textarea "x"
type textarea "Manitowoc / Model: SD0453W / Serial: 050364076 [𝟰] 𝗤𝗨𝗢𝗧𝗘 𝗗𝗘𝗧𝗔𝗜𝗟𝗦 (𝗜𝗙 𝗡𝗘𝗘𝗗𝗘𝗗) ■ …"
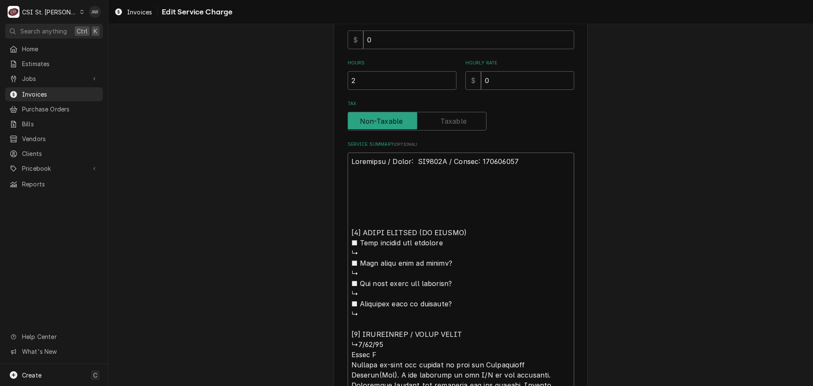
drag, startPoint x: 366, startPoint y: 319, endPoint x: 336, endPoint y: 222, distance: 101.2
click at [336, 222] on div "Use the fields below to edit this service charge Short Description Job | Servic…" at bounding box center [461, 143] width 254 height 714
type textarea "x"
type textarea "Manitowoc / Model: SD0453W / Serial: 050364076 [𝟱] 𝗔𝗗𝗗𝗜𝗧𝗜𝗢𝗡𝗔𝗟 / 𝗗𝗔𝗜𝗟𝗬 𝗡𝗢𝗧𝗘𝗦 ↳8/…"
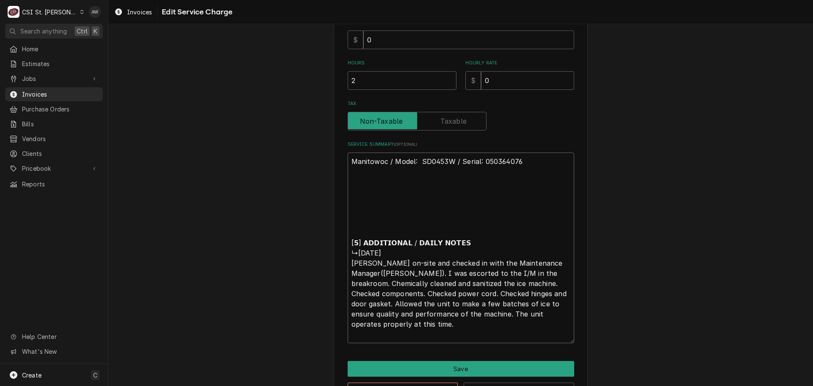
click at [516, 294] on textarea "Manitowoc / Model: SD0453W / Serial: 050364076 [𝟱] 𝗔𝗗𝗗𝗜𝗧𝗜𝗢𝗡𝗔𝗟 / 𝗗𝗔𝗜𝗟𝗬 𝗡𝗢𝗧𝗘𝗦 ↳8/…" at bounding box center [461, 248] width 227 height 191
type textarea "x"
type textarea "Manitowoc / Model: SD0453W / Serial: 050364076 [𝟱] 𝗔𝗗𝗗𝗜𝗧𝗜𝗢𝗡𝗔𝗟 / 𝗗𝗔𝗜𝗟𝗬 𝗡𝗢𝗧𝗘𝗦 ↳8/…"
type textarea "x"
type textarea "Manitowoc / Model: SD0453W / Serial: 050364076 [𝟱] 𝗔𝗗𝗗𝗜𝗧𝗜𝗢𝗡𝗔𝗟 / 𝗗𝗔𝗜𝗟𝗬 𝗡𝗢𝗧𝗘𝗦 ↳8/…"
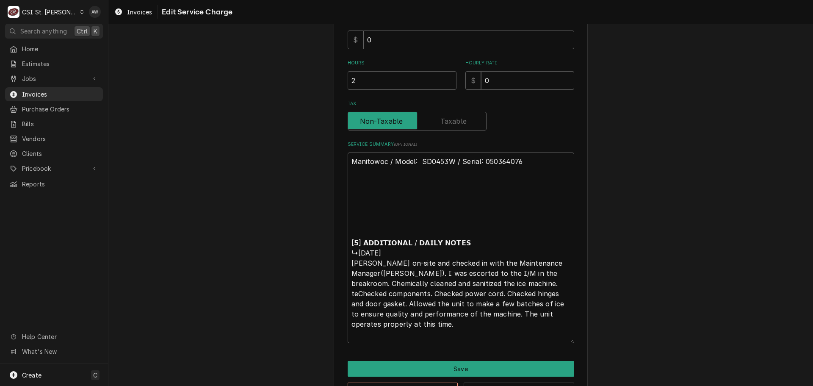
type textarea "x"
type textarea "Manitowoc / Model: SD0453W / Serial: 050364076 [𝟱] 𝗔𝗗𝗗𝗜𝗧𝗜𝗢𝗡𝗔𝗟 / 𝗗𝗔𝗜𝗟𝗬 𝗡𝗢𝗧𝗘𝗦 ↳8/…"
type textarea "x"
type textarea "Manitowoc / Model: SD0453W / Serial: 050364076 [𝟱] 𝗔𝗗𝗗𝗜𝗧𝗜𝗢𝗡𝗔𝗟 / 𝗗𝗔𝗜𝗟𝗬 𝗡𝗢𝗧𝗘𝗦 ↳8/…"
type textarea "x"
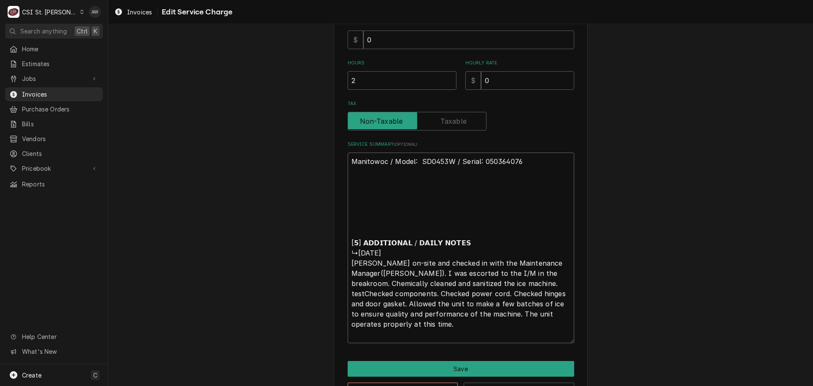
type textarea "Manitowoc / Model: SD0453W / Serial: 050364076 [𝟱] 𝗔𝗗𝗗𝗜𝗧𝗜𝗢𝗡𝗔𝗟 / 𝗗𝗔𝗜𝗟𝗬 𝗡𝗢𝗧𝗘𝗦 ↳8/…"
type textarea "x"
type textarea "Manitowoc / Model: SD0453W / Serial: 050364076 [𝟱] 𝗔𝗗𝗗𝗜𝗧𝗜𝗢𝗡𝗔𝗟 / 𝗗𝗔𝗜𝗟𝗬 𝗡𝗢𝗧𝗘𝗦 ↳8/…"
type textarea "x"
type textarea "Manitowoc / Model: SD0453W / Serial: 050364076 [𝟱] 𝗔𝗗𝗗𝗜𝗧𝗜𝗢𝗡𝗔𝗟 / 𝗗𝗔𝗜𝗟𝗬 𝗡𝗢𝗧𝗘𝗦 ↳8/…"
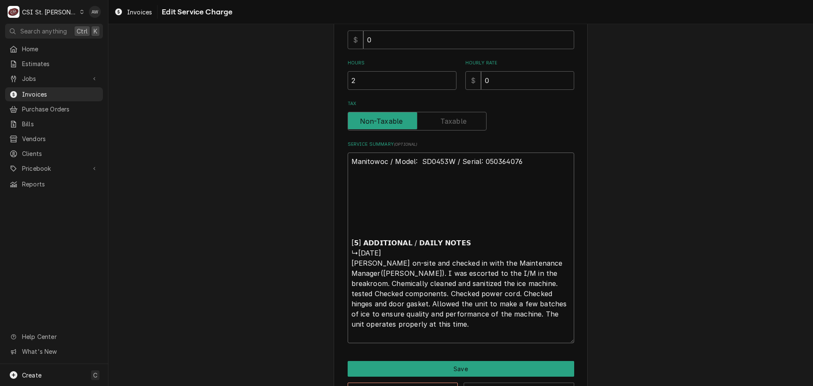
type textarea "x"
type textarea "Manitowoc / Model: SD0453W / Serial: 050364076 [𝟱] 𝗔𝗗𝗗𝗜𝗧𝗜𝗢𝗡𝗔𝗟 / 𝗗𝗔𝗜𝗟𝗬 𝗡𝗢𝗧𝗘𝗦 ↳8/…"
type textarea "x"
type textarea "Manitowoc / Model: SD0453W / Serial: 050364076 [𝟱] 𝗔𝗗𝗗𝗜𝗧𝗜𝗢𝗡𝗔𝗟 / 𝗗𝗔𝗜𝗟𝗬 𝗡𝗢𝗧𝗘𝗦 ↳8/…"
type textarea "x"
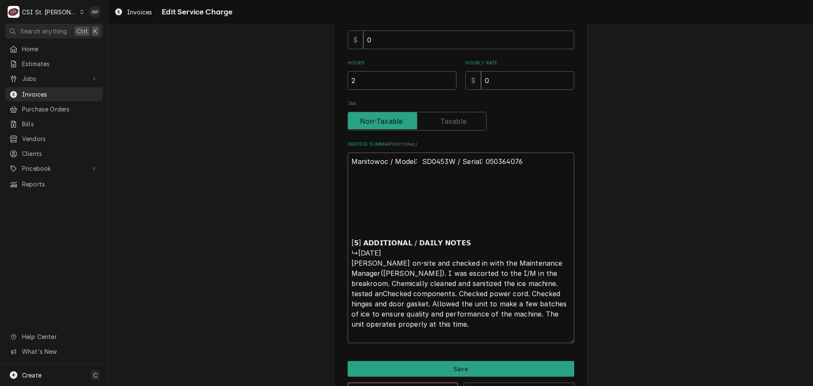
type textarea "Manitowoc / Model: SD0453W / Serial: 050364076 [𝟱] 𝗔𝗗𝗗𝗜𝗧𝗜𝗢𝗡𝗔𝗟 / 𝗗𝗔𝗜𝗟𝗬 𝗡𝗢𝗧𝗘𝗦 ↳8/…"
type textarea "x"
type textarea "Manitowoc / Model: SD0453W / Serial: 050364076 [𝟱] 𝗔𝗗𝗗𝗜𝗧𝗜𝗢𝗡𝗔𝗟 / 𝗗𝗔𝗜𝗟𝗬 𝗡𝗢𝗧𝗘𝗦 ↳8/…"
type textarea "x"
type textarea "Manitowoc / Model: SD0453W / Serial: 050364076 [𝟱] 𝗔𝗗𝗗𝗜𝗧𝗜𝗢𝗡𝗔𝗟 / 𝗗𝗔𝗜𝗟𝗬 𝗡𝗢𝗧𝗘𝗦 ↳8/…"
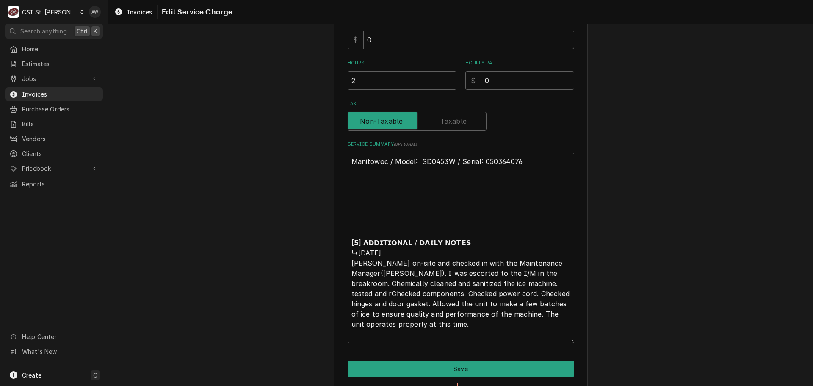
type textarea "x"
type textarea "Manitowoc / Model: SD0453W / Serial: 050364076 [𝟱] 𝗔𝗗𝗗𝗜𝗧𝗜𝗢𝗡𝗔𝗟 / 𝗗𝗔𝗜𝗟𝗬 𝗡𝗢𝗧𝗘𝗦 ↳8/…"
type textarea "x"
type textarea "Manitowoc / Model: SD0453W / Serial: 050364076 [𝟱] 𝗔𝗗𝗗𝗜𝗧𝗜𝗢𝗡𝗔𝗟 / 𝗗𝗔𝗜𝗟𝗬 𝗡𝗢𝗧𝗘𝗦 ↳8/…"
type textarea "x"
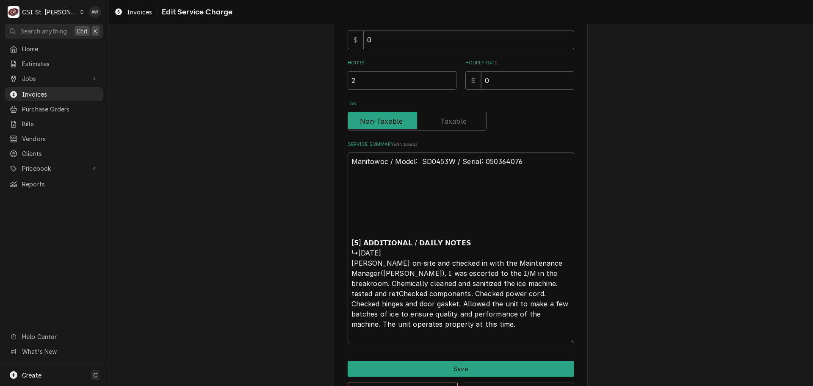
type textarea "Manitowoc / Model: SD0453W / Serial: 050364076 [𝟱] 𝗔𝗗𝗗𝗜𝗧𝗜𝗢𝗡𝗔𝗟 / 𝗗𝗔𝗜𝗟𝗬 𝗡𝗢𝗧𝗘𝗦 ↳8/…"
type textarea "x"
type textarea "Manitowoc / Model: SD0453W / Serial: 050364076 [𝟱] 𝗔𝗗𝗗𝗜𝗧𝗜𝗢𝗡𝗔𝗟 / 𝗗𝗔𝗜𝗟𝗬 𝗡𝗢𝗧𝗘𝗦 ↳8/…"
type textarea "x"
type textarea "Manitowoc / Model: SD0453W / Serial: 050364076 [𝟱] 𝗔𝗗𝗗𝗜𝗧𝗜𝗢𝗡𝗔𝗟 / 𝗗𝗔𝗜𝗟𝗬 𝗡𝗢𝗧𝗘𝗦 ↳8/…"
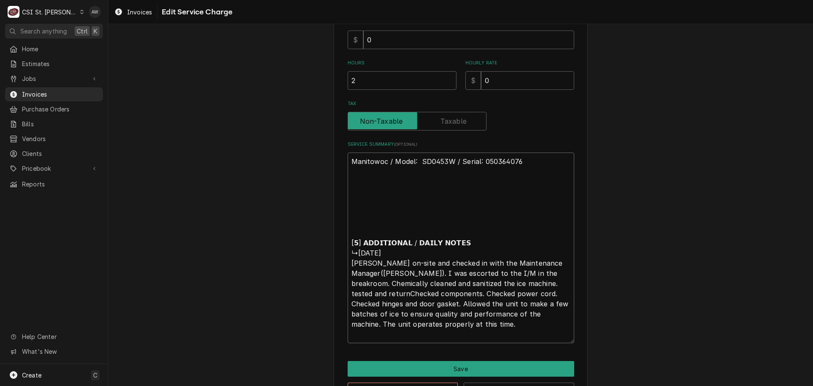
type textarea "x"
type textarea "Manitowoc / Model: SD0453W / Serial: 050364076 [𝟱] 𝗔𝗗𝗗𝗜𝗧𝗜𝗢𝗡𝗔𝗟 / 𝗗𝗔𝗜𝗟𝗬 𝗡𝗢𝗧𝗘𝗦 ↳8/…"
type textarea "x"
type textarea "Manitowoc / Model: SD0453W / Serial: 050364076 [𝟱] 𝗔𝗗𝗗𝗜𝗧𝗜𝗢𝗡𝗔𝗟 / 𝗗𝗔𝗜𝗟𝗬 𝗡𝗢𝗧𝗘𝗦 ↳8/…"
type textarea "x"
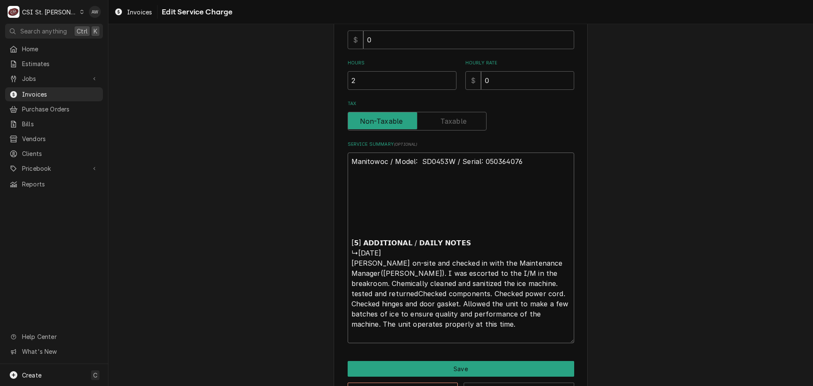
type textarea "Manitowoc / Model: SD0453W / Serial: 050364076 [𝟱] 𝗔𝗗𝗗𝗜𝗧𝗜𝗢𝗡𝗔𝗟 / 𝗗𝗔𝗜𝗟𝗬 𝗡𝗢𝗧𝗘𝗦 ↳8/…"
type textarea "x"
type textarea "Manitowoc / Model: SD0453W / Serial: 050364076 [𝟱] 𝗔𝗗𝗗𝗜𝗧𝗜𝗢𝗡𝗔𝗟 / 𝗗𝗔𝗜𝗟𝗬 𝗡𝗢𝗧𝗘𝗦 ↳8/…"
type textarea "x"
type textarea "Manitowoc / Model: SD0453W / Serial: 050364076 [𝟱] 𝗔𝗗𝗗𝗜𝗧𝗜𝗢𝗡𝗔𝗟 / 𝗗𝗔𝗜𝗟𝗬 𝗡𝗢𝗧𝗘𝗦 ↳8/…"
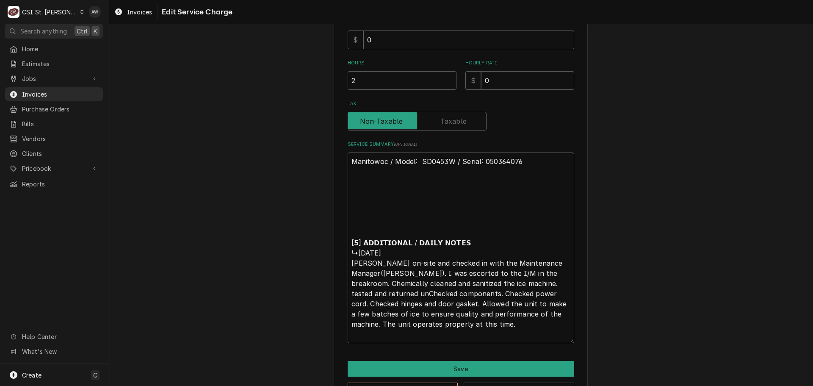
type textarea "x"
type textarea "Manitowoc / Model: SD0453W / Serial: 050364076 [𝟱] 𝗔𝗗𝗗𝗜𝗧𝗜𝗢𝗡𝗔𝗟 / 𝗗𝗔𝗜𝗟𝗬 𝗡𝗢𝗧𝗘𝗦 ↳8/…"
type textarea "x"
type textarea "Manitowoc / Model: SD0453W / Serial: 050364076 [𝟱] 𝗔𝗗𝗗𝗜𝗧𝗜𝗢𝗡𝗔𝗟 / 𝗗𝗔𝗜𝗟𝗬 𝗡𝗢𝗧𝗘𝗦 ↳8/…"
type textarea "x"
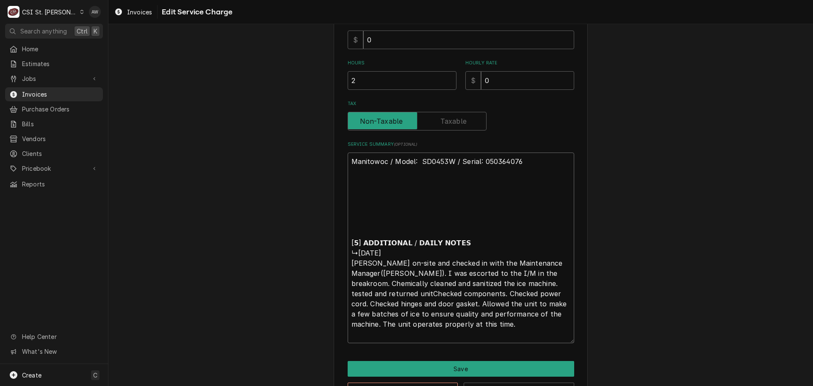
type textarea "Manitowoc / Model: SD0453W / Serial: 050364076 [𝟱] 𝗔𝗗𝗗𝗜𝗧𝗜𝗢𝗡𝗔𝗟 / 𝗗𝗔𝗜𝗟𝗬 𝗡𝗢𝗧𝗘𝗦 ↳8/…"
type textarea "x"
type textarea "Manitowoc / Model: SD0453W / Serial: 050364076 [𝟱] 𝗔𝗗𝗗𝗜𝗧𝗜𝗢𝗡𝗔𝗟 / 𝗗𝗔𝗜𝗟𝗬 𝗡𝗢𝗧𝗘𝗦 ↳8/…"
type textarea "x"
type textarea "Manitowoc / Model: SD0453W / Serial: 050364076 [𝟱] 𝗔𝗗𝗗𝗜𝗧𝗜𝗢𝗡𝗔𝗟 / 𝗗𝗔𝗜𝗟𝗬 𝗡𝗢𝗧𝗘𝗦 ↳8/…"
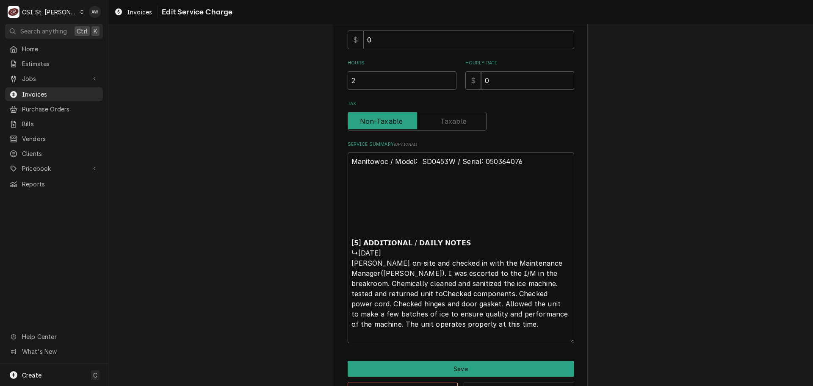
type textarea "x"
type textarea "Manitowoc / Model: SD0453W / Serial: 050364076 [𝟱] 𝗔𝗗𝗗𝗜𝗧𝗜𝗢𝗡𝗔𝗟 / 𝗗𝗔𝗜𝗟𝗬 𝗡𝗢𝗧𝗘𝗦 ↳8/…"
type textarea "x"
type textarea "Manitowoc / Model: SD0453W / Serial: 050364076 [𝟱] 𝗔𝗗𝗗𝗜𝗧𝗜𝗢𝗡𝗔𝗟 / 𝗗𝗔𝗜𝗟𝗬 𝗡𝗢𝗧𝗘𝗦 ↳8/…"
type textarea "x"
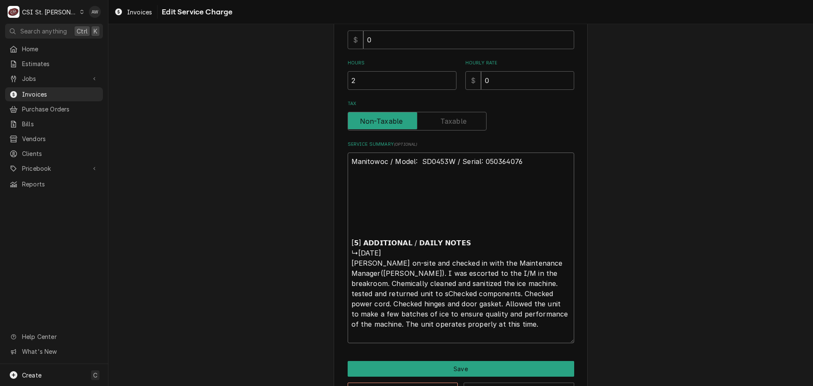
type textarea "Manitowoc / Model: SD0453W / Serial: 050364076 [𝟱] 𝗔𝗗𝗗𝗜𝗧𝗜𝗢𝗡𝗔𝗟 / 𝗗𝗔𝗜𝗟𝗬 𝗡𝗢𝗧𝗘𝗦 ↳8/…"
type textarea "x"
type textarea "Manitowoc / Model: SD0453W / Serial: 050364076 [𝟱] 𝗔𝗗𝗗𝗜𝗧𝗜𝗢𝗡𝗔𝗟 / 𝗗𝗔𝗜𝗟𝗬 𝗡𝗢𝗧𝗘𝗦 ↳8/…"
type textarea "x"
type textarea "Manitowoc / Model: SD0453W / Serial: 050364076 [𝟱] 𝗔𝗗𝗗𝗜𝗧𝗜𝗢𝗡𝗔𝗟 / 𝗗𝗔𝗜𝗟𝗬 𝗡𝗢𝗧𝗘𝗦 ↳8/…"
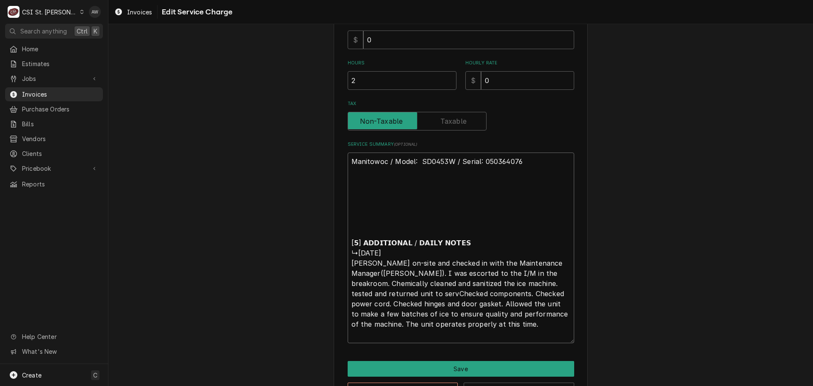
type textarea "x"
type textarea "Manitowoc / Model: SD0453W / Serial: 050364076 [𝟱] 𝗔𝗗𝗗𝗜𝗧𝗜𝗢𝗡𝗔𝗟 / 𝗗𝗔𝗜𝗟𝗬 𝗡𝗢𝗧𝗘𝗦 ↳8/…"
type textarea "x"
type textarea "Manitowoc / Model: SD0453W / Serial: 050364076 [𝟱] 𝗔𝗗𝗗𝗜𝗧𝗜𝗢𝗡𝗔𝗟 / 𝗗𝗔𝗜𝗟𝗬 𝗡𝗢𝗧𝗘𝗦 ↳8/…"
type textarea "x"
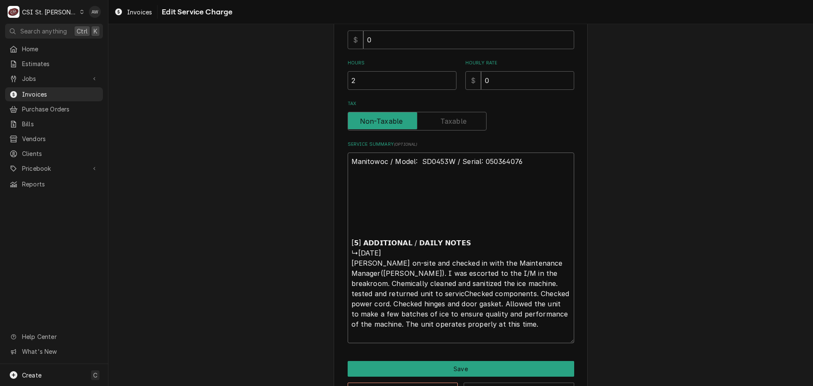
type textarea "Manitowoc / Model: SD0453W / Serial: 050364076 [𝟱] 𝗔𝗗𝗗𝗜𝗧𝗜𝗢𝗡𝗔𝗟 / 𝗗𝗔𝗜𝗟𝗬 𝗡𝗢𝗧𝗘𝗦 ↳8/…"
type textarea "x"
type textarea "Manitowoc / Model: SD0453W / Serial: 050364076 [𝟱] 𝗔𝗗𝗗𝗜𝗧𝗜𝗢𝗡𝗔𝗟 / 𝗗𝗔𝗜𝗟𝗬 𝗡𝗢𝗧𝗘𝗦 ↳8/…"
type textarea "x"
type textarea "Manitowoc / Model: SD0453W / Serial: 050364076 [𝟱] 𝗔𝗗𝗗𝗜𝗧𝗜𝗢𝗡𝗔𝗟 / 𝗗𝗔𝗜𝗟𝗬 𝗡𝗢𝗧𝗘𝗦 ↳8/…"
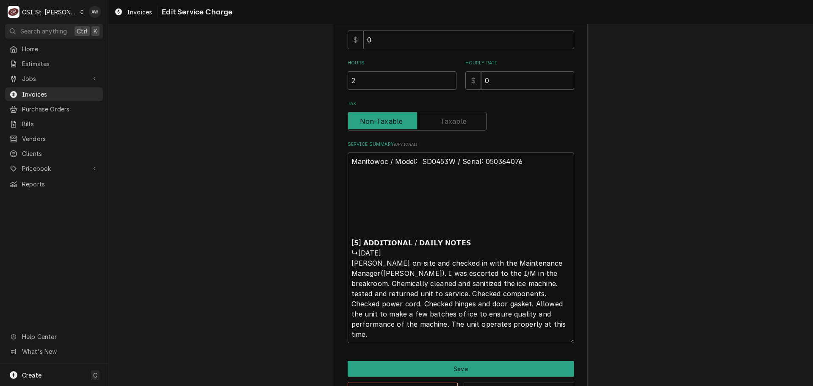
drag, startPoint x: 380, startPoint y: 267, endPoint x: 323, endPoint y: 189, distance: 96.8
click at [323, 189] on div "Use the fields below to edit this service charge Short Description Job | Servic…" at bounding box center [460, 98] width 705 height 638
type textarea "x"
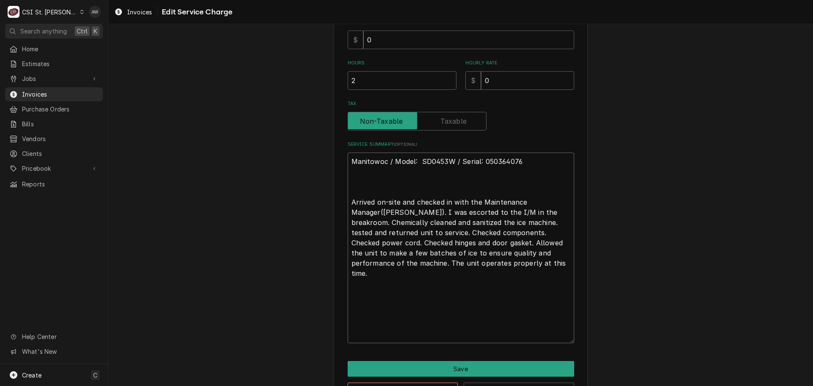
scroll to position [214, 0]
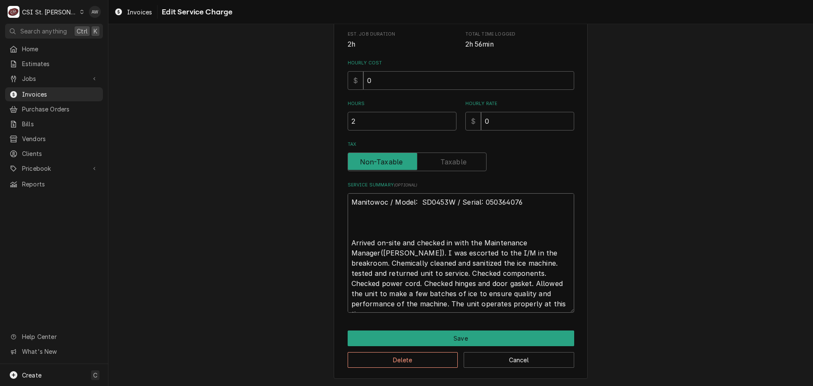
drag, startPoint x: 428, startPoint y: 273, endPoint x: 321, endPoint y: 197, distance: 131.1
click at [321, 197] on div "Use the fields below to edit this service charge Short Description Job | Servic…" at bounding box center [460, 103] width 705 height 566
type textarea "Manitowoc / Model: SD0453W / Serial: 050364076 Arrived on-site and checked in w…"
click at [344, 222] on div "Use the fields below to edit this service charge Short Description Job | Servic…" at bounding box center [461, 103] width 254 height 552
click at [350, 244] on textarea "Manitowoc / Model: SD0453W / Serial: 050364076 Arrived on-site and checked in w…" at bounding box center [461, 252] width 227 height 119
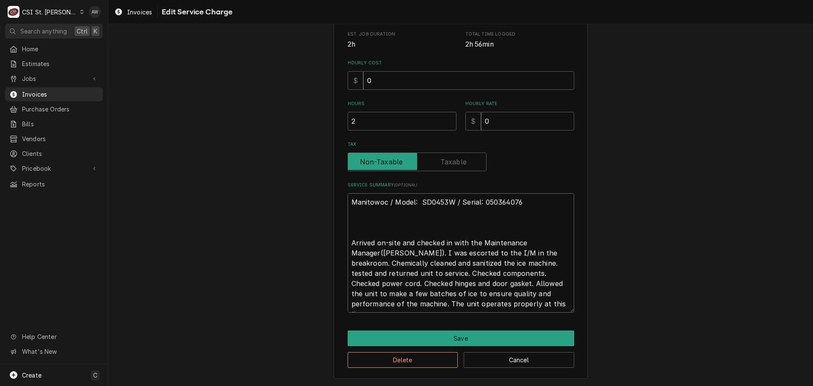
type textarea "x"
type textarea "Manitowoc / Model: SD0453W / Serial: 050364076 Arrived on-site and checked in w…"
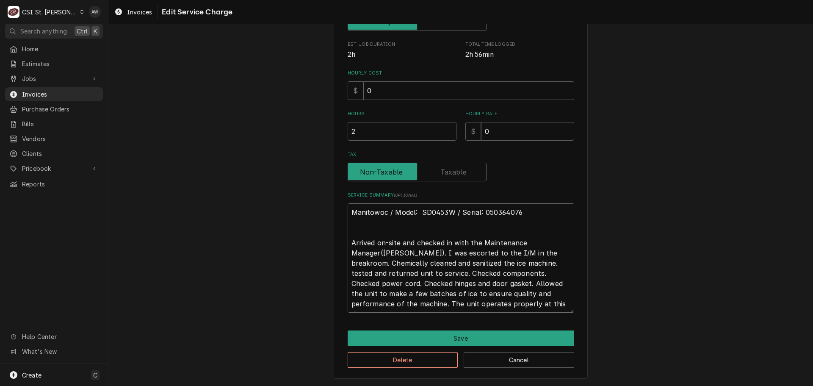
type textarea "x"
type textarea "Manitowoc / Model: SD0453W / Serial: 050364076 Arrived on-site and checked in w…"
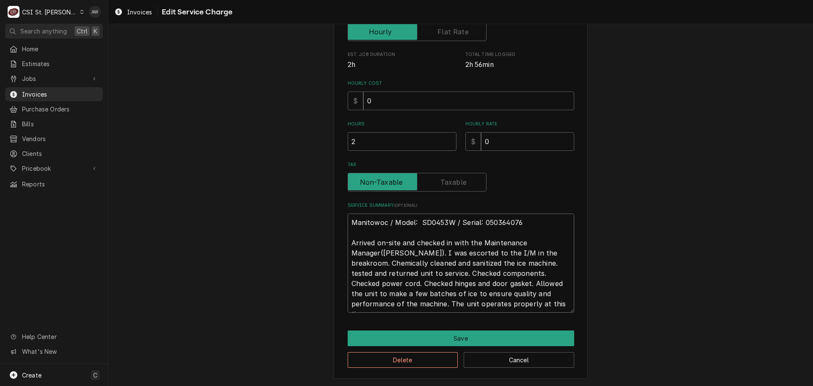
type textarea "x"
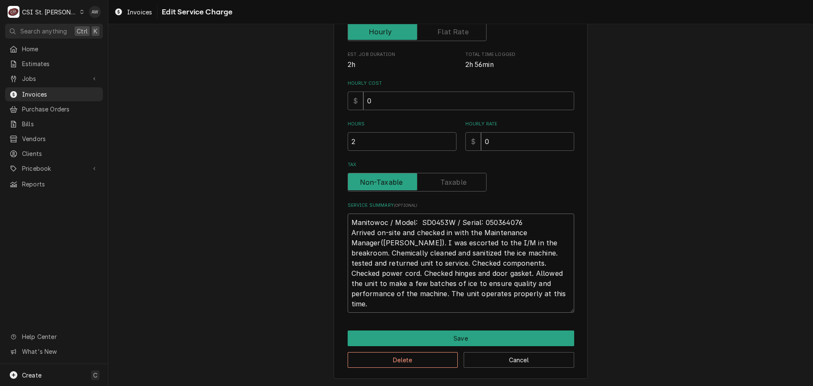
scroll to position [183, 0]
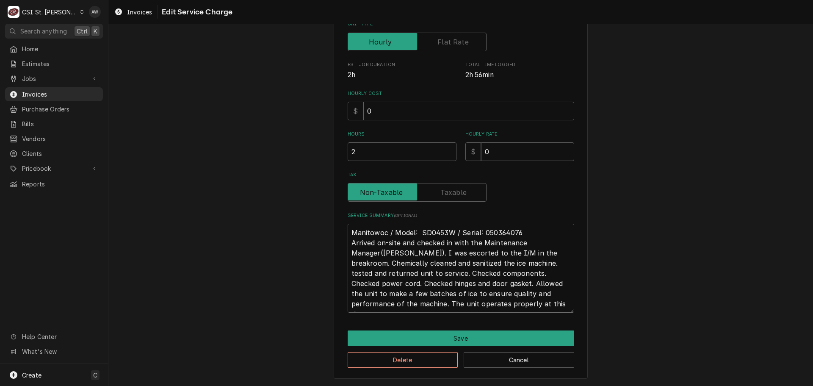
drag, startPoint x: 427, startPoint y: 273, endPoint x: 334, endPoint y: 225, distance: 105.0
click at [334, 225] on div "Use the fields below to edit this service charge Short Description Job | Servic…" at bounding box center [461, 118] width 254 height 521
type textarea "Manitowoc / Model: SD0453W / Serial: 050364076 Arrived on-site and checked in w…"
click at [413, 355] on button "Delete" at bounding box center [403, 360] width 111 height 16
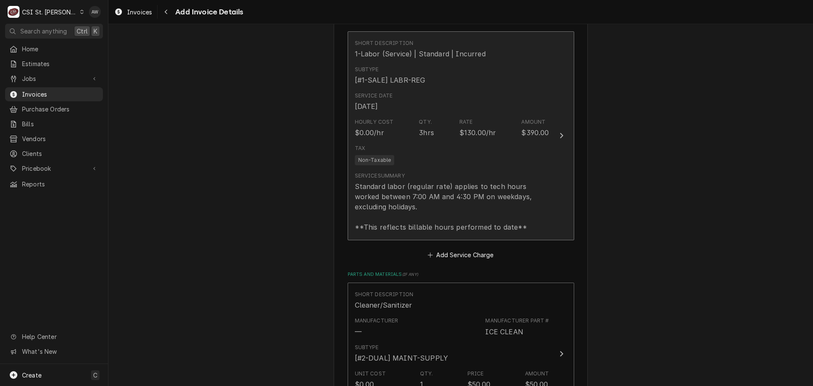
click at [446, 184] on div "Standard labor (regular rate) applies to tech hours worked between 7:00 AM and …" at bounding box center [452, 206] width 194 height 51
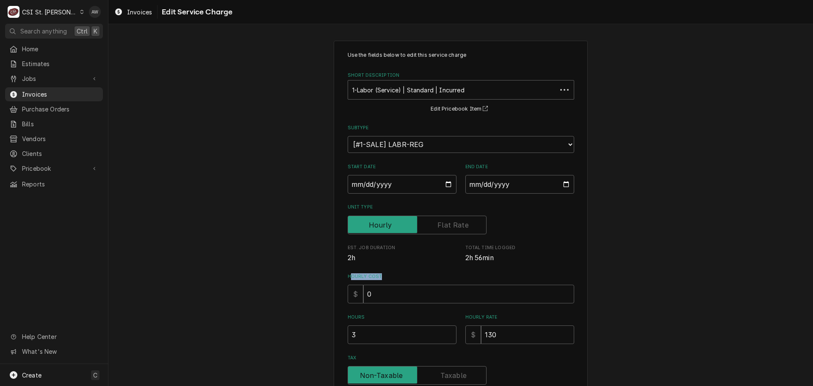
drag, startPoint x: 348, startPoint y: 272, endPoint x: 538, endPoint y: 299, distance: 191.7
click at [538, 299] on div "Use the fields below to edit this service charge Short Description 1-Labor (Ser…" at bounding box center [461, 253] width 227 height 404
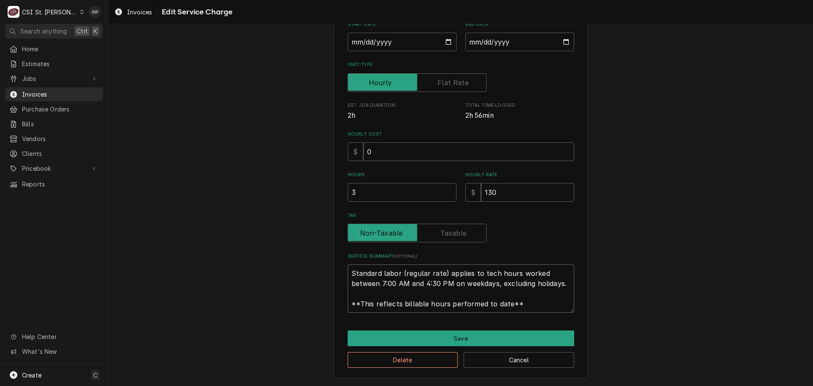
scroll to position [10, 0]
drag, startPoint x: 347, startPoint y: 271, endPoint x: 564, endPoint y: 309, distance: 219.8
click at [564, 309] on textarea "Standard labor (regular rate) applies to tech hours worked between 7:00 AM and …" at bounding box center [461, 288] width 227 height 48
paste textarea "Manitowoc / Model: SD0453W / Serial: 050364076 Arrived on-site and checked in w…"
type textarea "x"
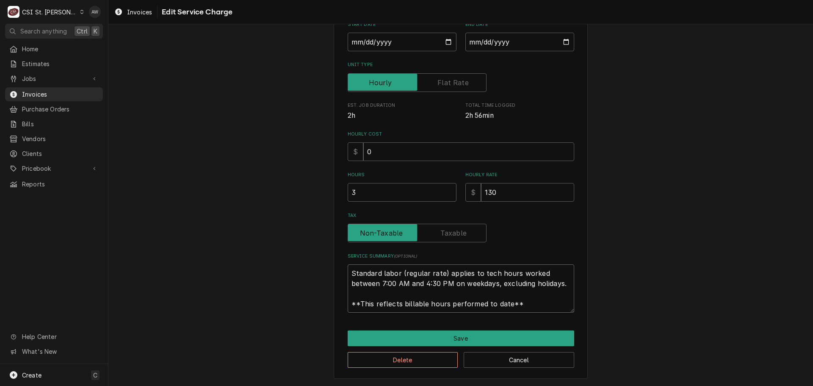
type textarea "Manitowoc / Model: SD0453W / Serial: 050364076 Arrived on-site and checked in w…"
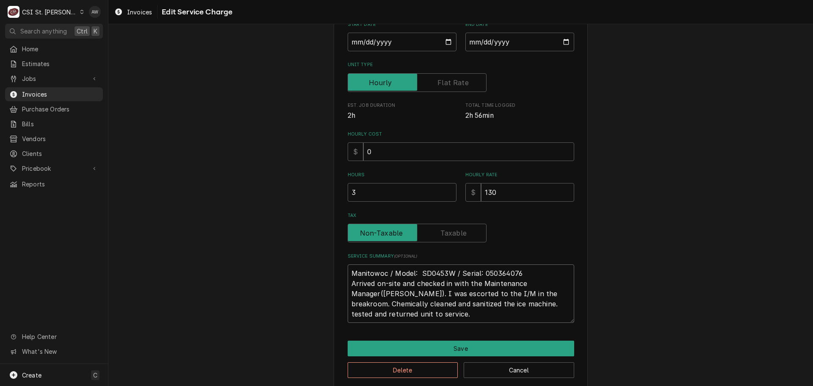
scroll to position [0, 0]
click at [394, 293] on textarea "Manitowoc / Model: SD0453W / Serial: 050364076 Arrived on-site and checked in w…" at bounding box center [461, 293] width 227 height 58
type textarea "x"
type textarea "Manitowoc / Model: SD0453W / Serial: 050364076 Arrived on-site and checked in w…"
type textarea "x"
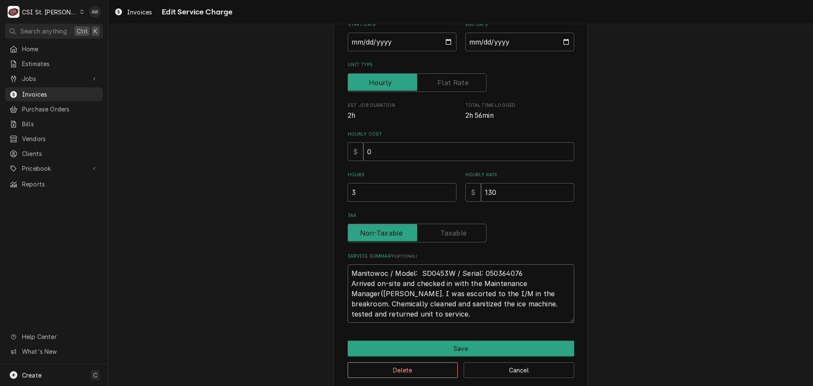
type textarea "Manitowoc / Model: SD0453W / Serial: 050364076 Arrived on-site and checked in w…"
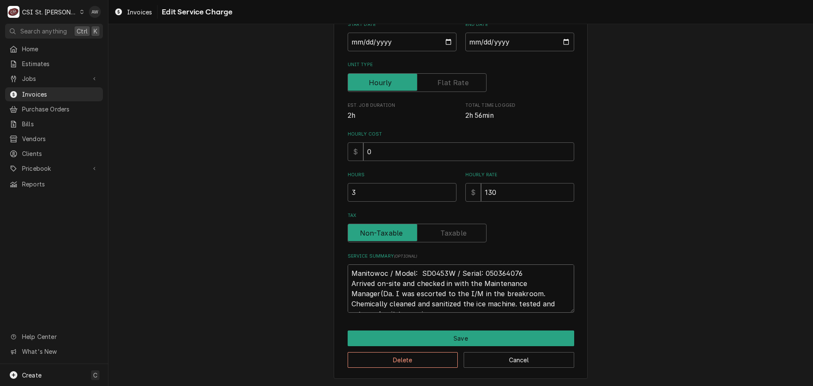
type textarea "x"
type textarea "Manitowoc / Model: SD0453W / Serial: 050364076 Arrived on-site and checked in w…"
type textarea "x"
type textarea "Manitowoc / Model: SD0453W / Serial: 050364076 Arrived on-site and checked in w…"
type textarea "x"
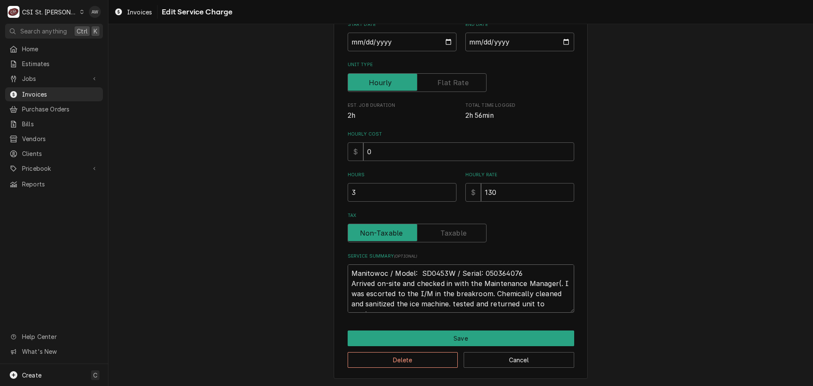
type textarea "Manitowoc / Model: SD0453W / Serial: 050364076 Arrived on-site and checked in w…"
type textarea "x"
type textarea "Manitowoc / Model: SD0453W / Serial: 050364076 Arrived on-site and checked in w…"
type textarea "x"
type textarea "Manitowoc / Model: SD0453W / Serial: 050364076 Arrived on-site and checked in w…"
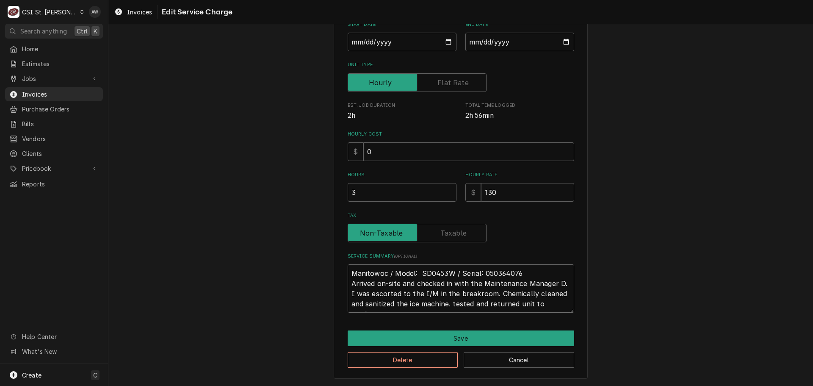
type textarea "x"
type textarea "Manitowoc / Model: SD0453W / Serial: 050364076 Arrived on-site and checked in w…"
type textarea "x"
type textarea "Manitowoc / Model: SD0453W / Serial: 050364076 Arrived on-site and checked in w…"
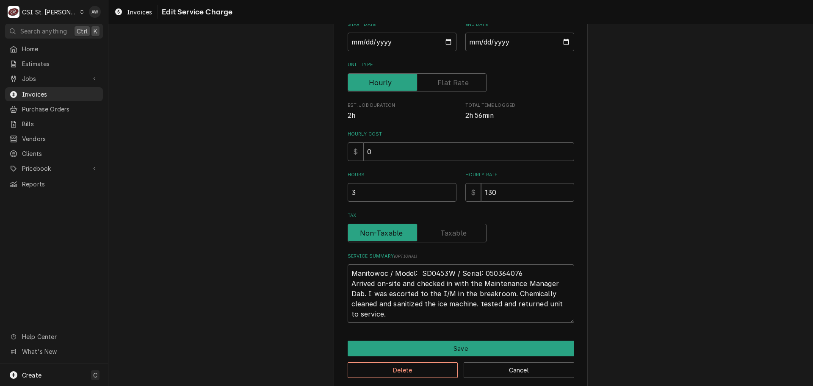
type textarea "x"
type textarea "Manitowoc / Model: SD0453W / Serial: 050364076 Arrived on-site and checked in w…"
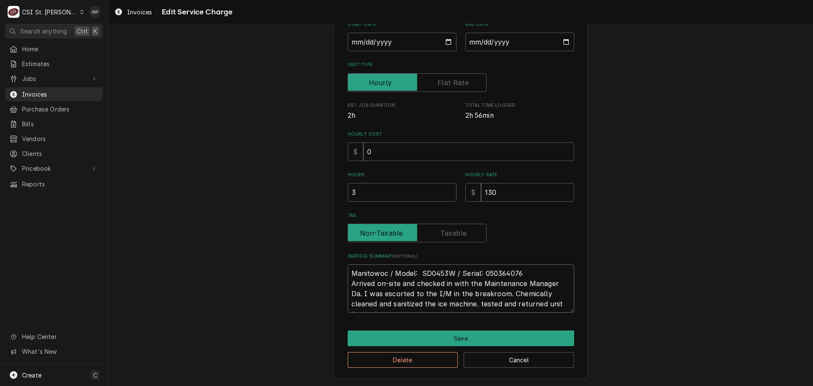
type textarea "x"
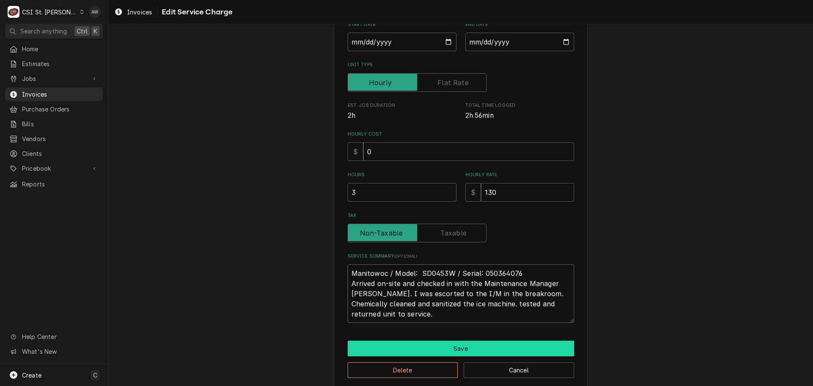
type textarea "Manitowoc / Model: SD0453W / Serial: 050364076 Arrived on-site and checked in w…"
click at [433, 347] on button "Save" at bounding box center [461, 349] width 227 height 16
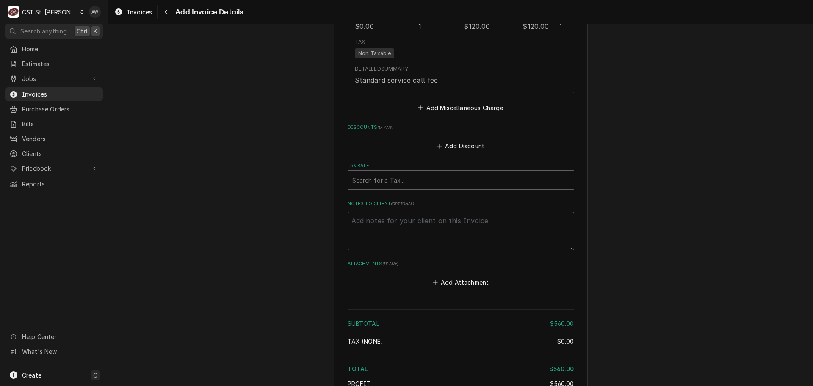
scroll to position [1293, 0]
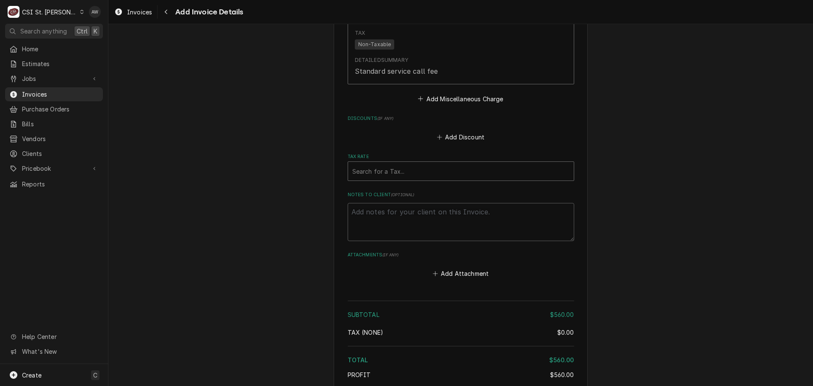
click at [405, 164] on div "Tax Rate" at bounding box center [460, 171] width 217 height 15
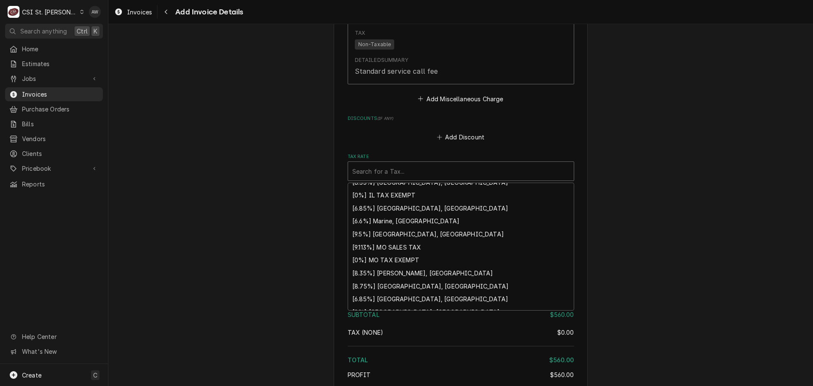
scroll to position [262, 0]
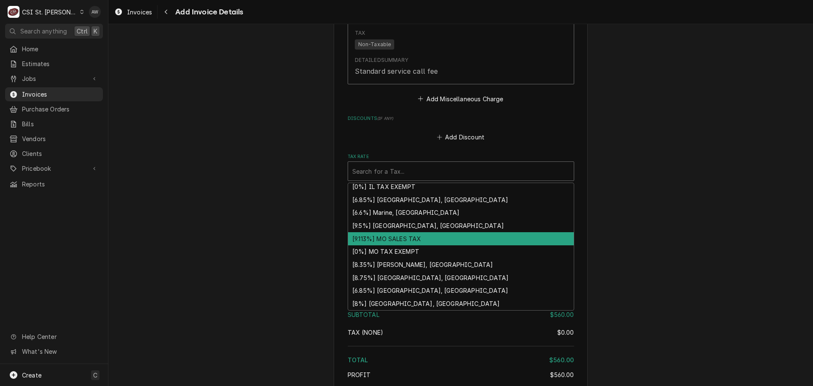
click at [451, 232] on div "[9.113%] MO SALES TAX" at bounding box center [461, 238] width 226 height 13
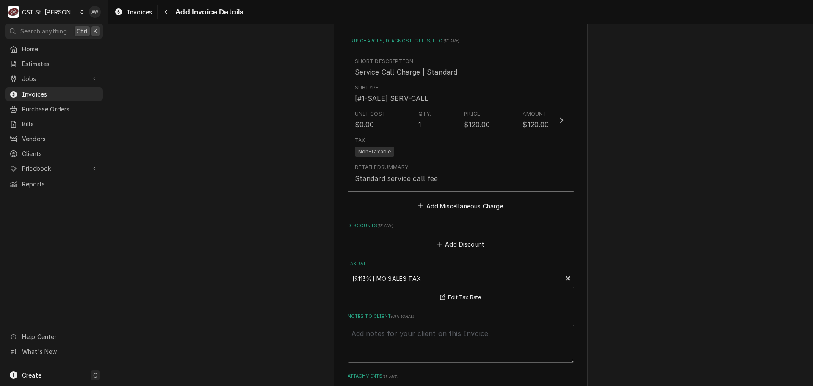
scroll to position [1370, 0]
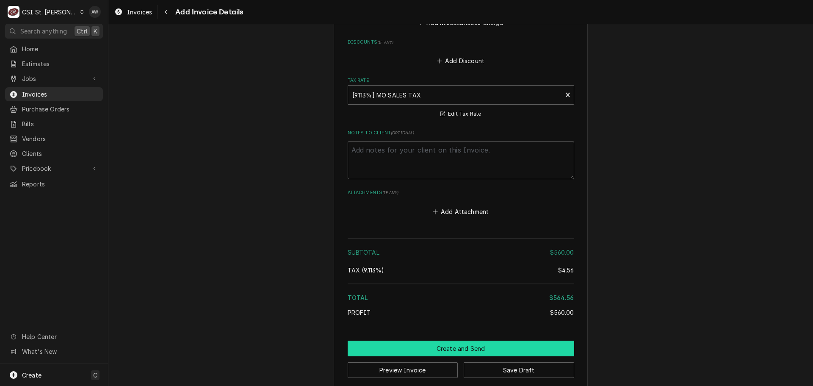
click at [469, 341] on button "Create and Send" at bounding box center [461, 349] width 227 height 16
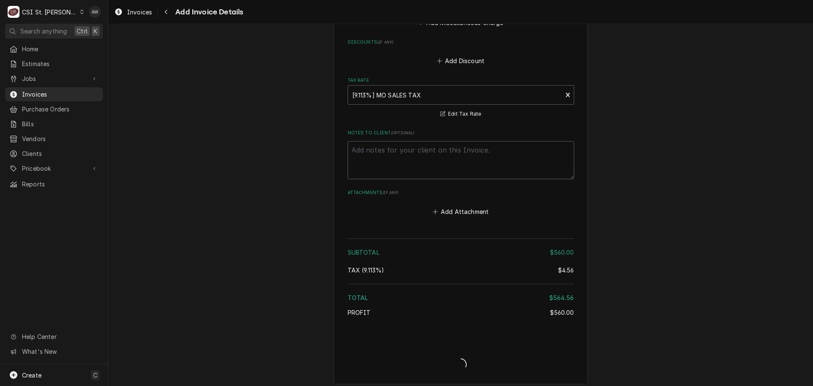
scroll to position [1365, 0]
type textarea "x"
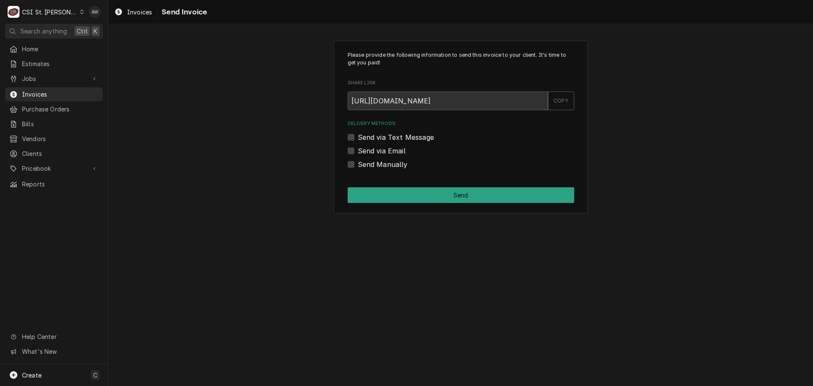
click at [360, 163] on label "Send Manually" at bounding box center [383, 164] width 50 height 10
click at [360, 163] on input "Send Manually" at bounding box center [471, 168] width 227 height 19
checkbox input "true"
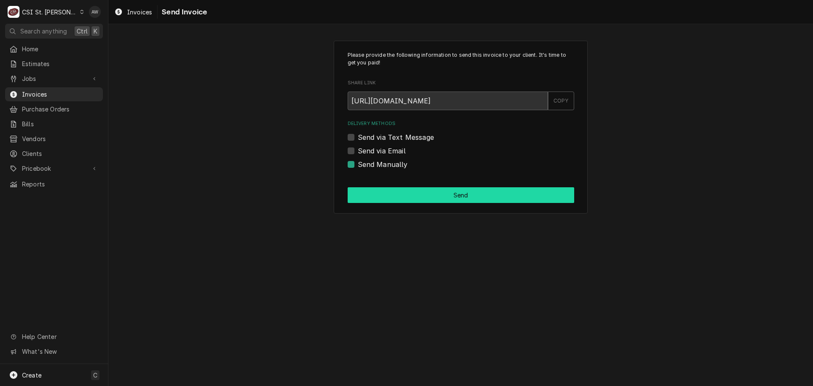
click at [385, 197] on button "Send" at bounding box center [461, 195] width 227 height 16
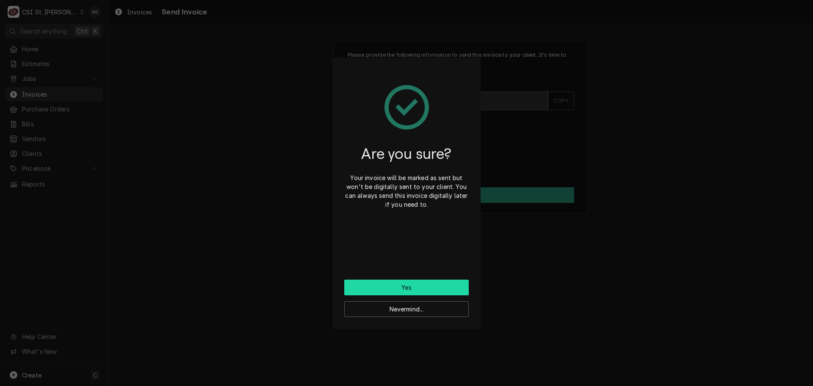
click at [411, 292] on button "Yes" at bounding box center [406, 288] width 125 height 16
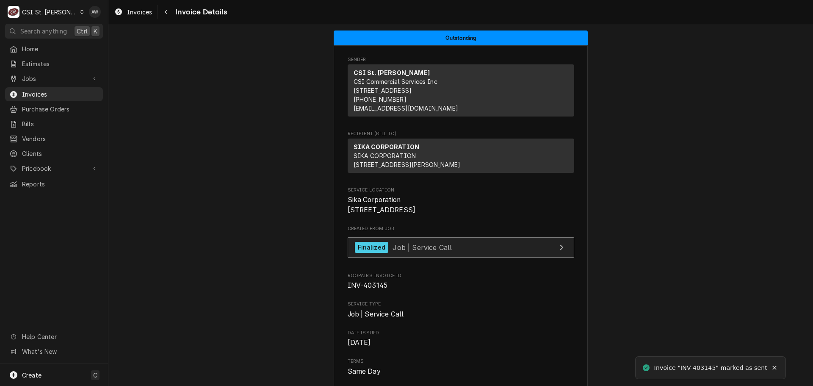
click at [449, 258] on link "Finalized Job | Service Call" at bounding box center [461, 247] width 227 height 21
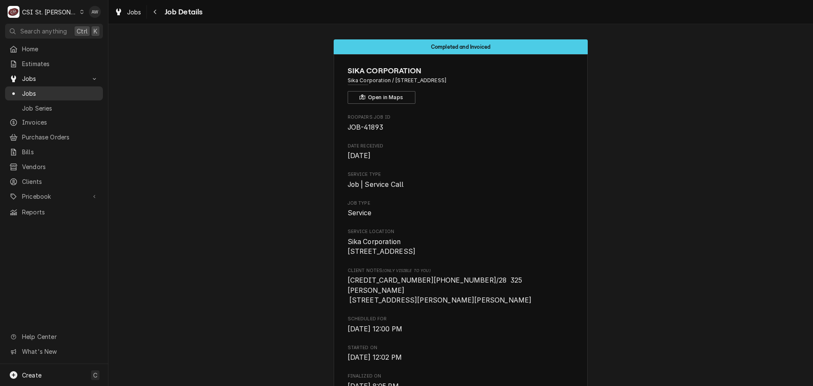
click at [38, 89] on span "Jobs" at bounding box center [60, 93] width 77 height 9
